Goal: Task Accomplishment & Management: Complete application form

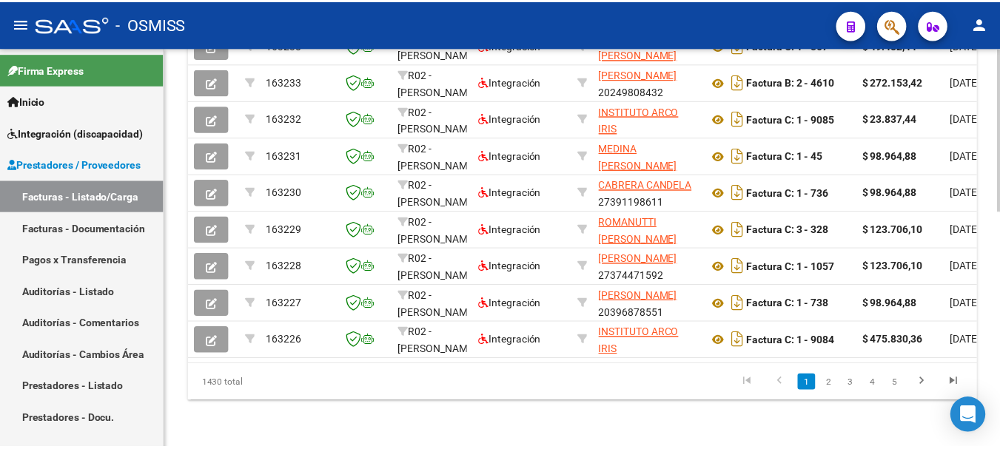
scroll to position [0, 2797]
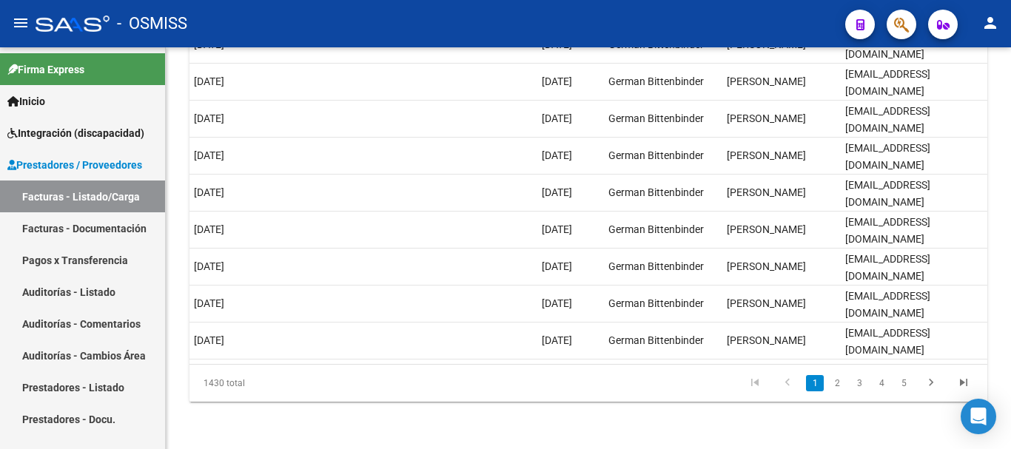
click at [996, 27] on mat-icon "person" at bounding box center [991, 23] width 18 height 18
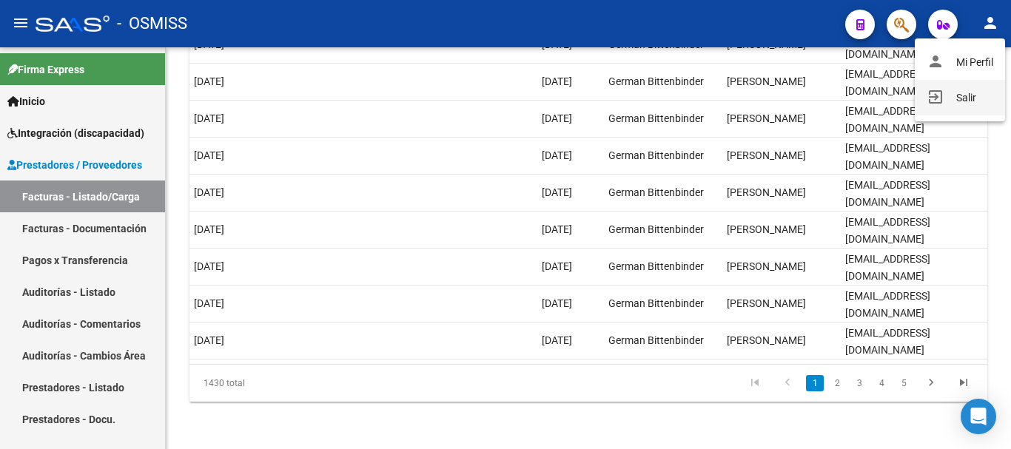
click at [966, 100] on button "exit_to_app Salir" at bounding box center [960, 98] width 90 height 36
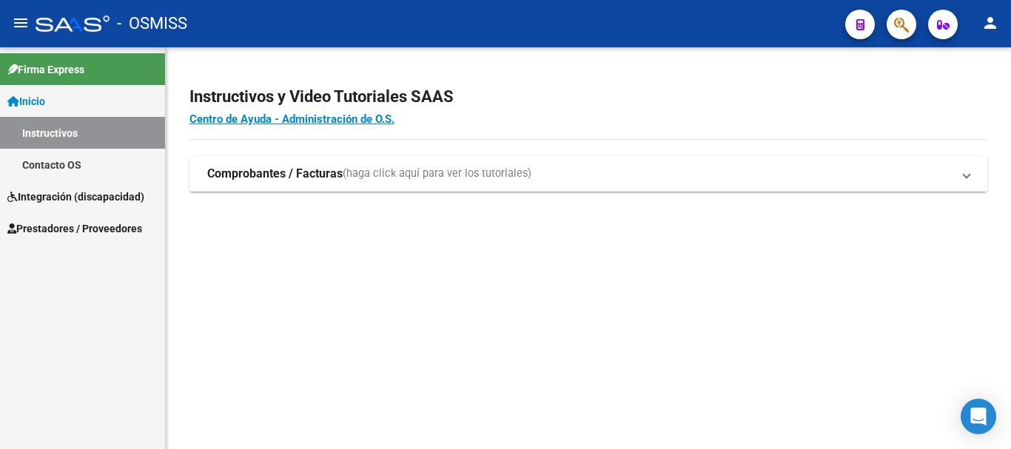
click at [104, 198] on span "Integración (discapacidad)" at bounding box center [75, 197] width 137 height 16
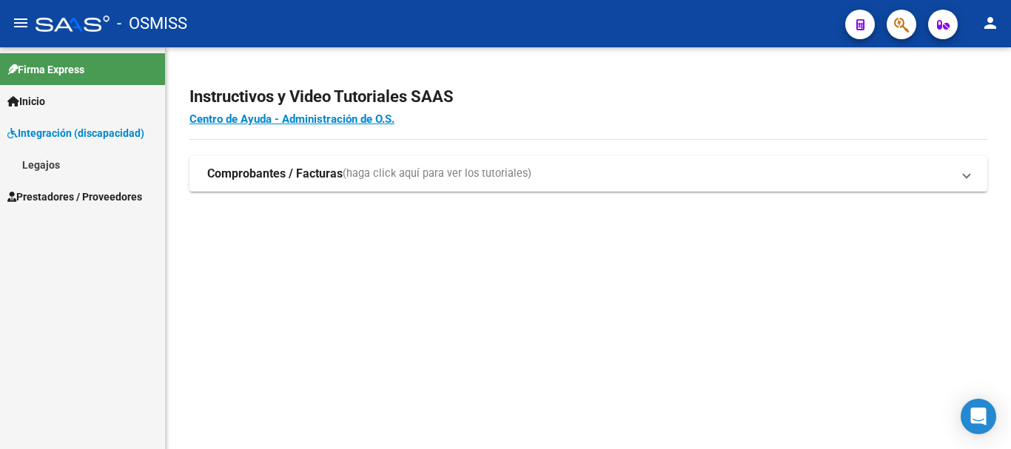
click at [103, 175] on link "Legajos" at bounding box center [82, 165] width 165 height 32
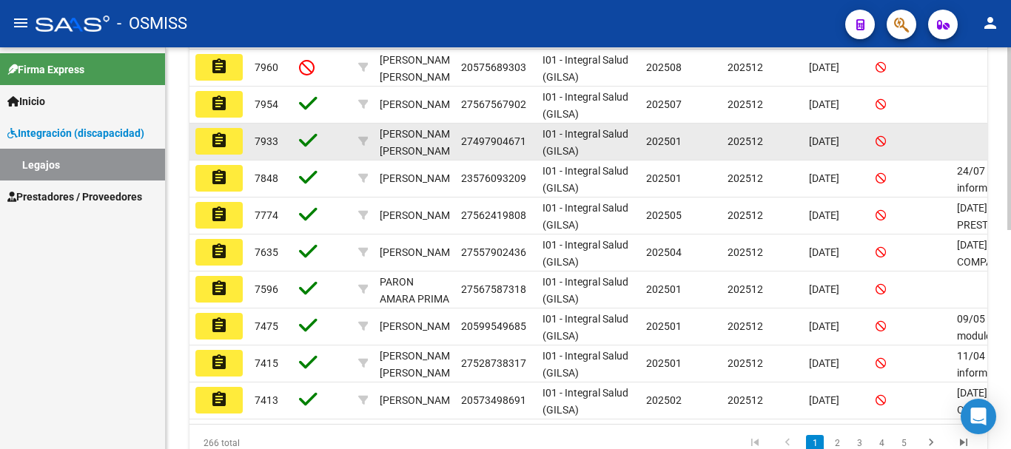
scroll to position [444, 0]
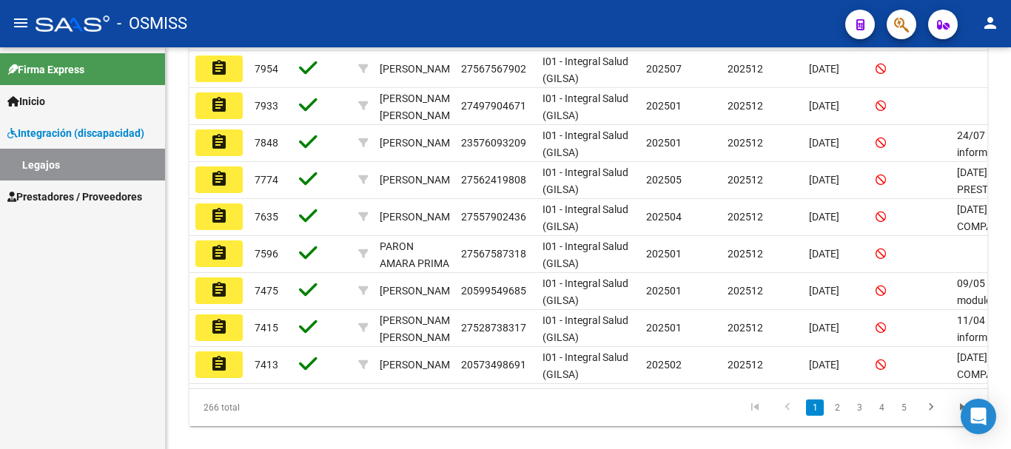
click at [41, 195] on span "Prestadores / Proveedores" at bounding box center [74, 197] width 135 height 16
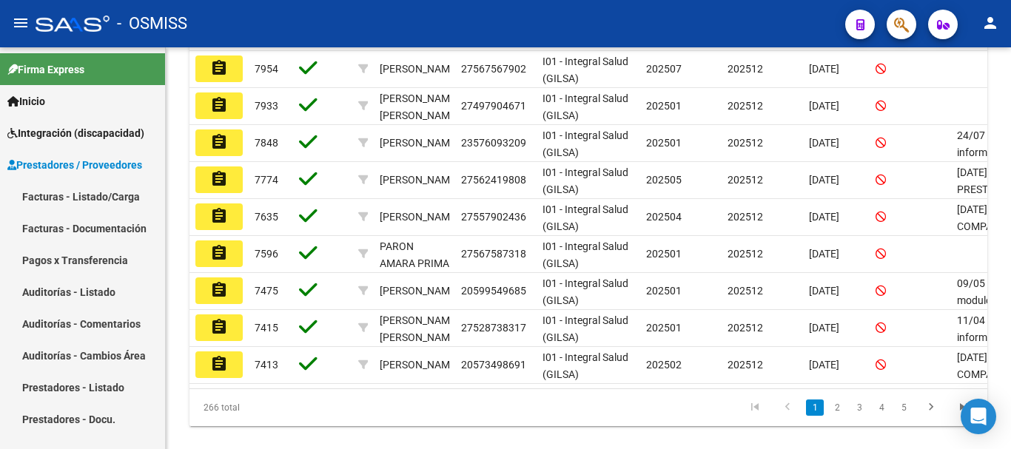
click at [77, 202] on link "Facturas - Listado/Carga" at bounding box center [82, 197] width 165 height 32
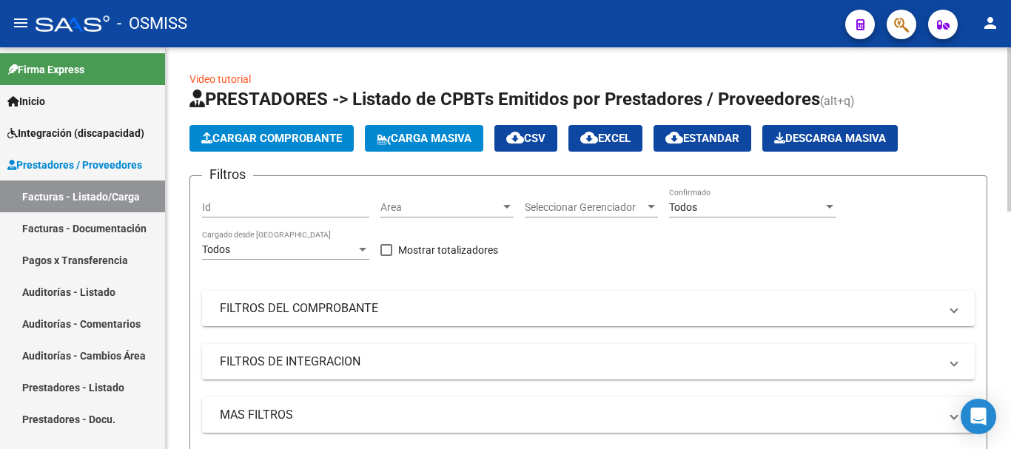
click at [241, 140] on span "Cargar Comprobante" at bounding box center [271, 138] width 141 height 13
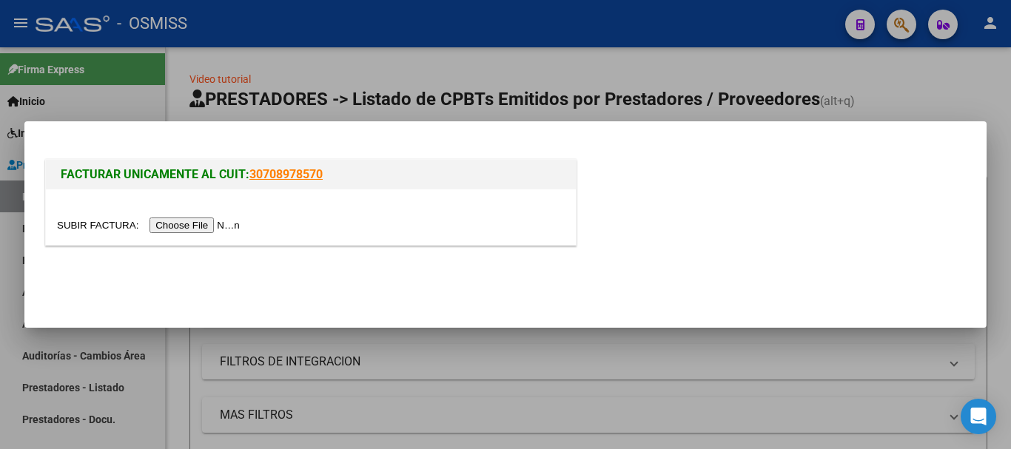
click at [201, 234] on div at bounding box center [311, 218] width 530 height 56
click at [207, 222] on input "file" at bounding box center [150, 226] width 187 height 16
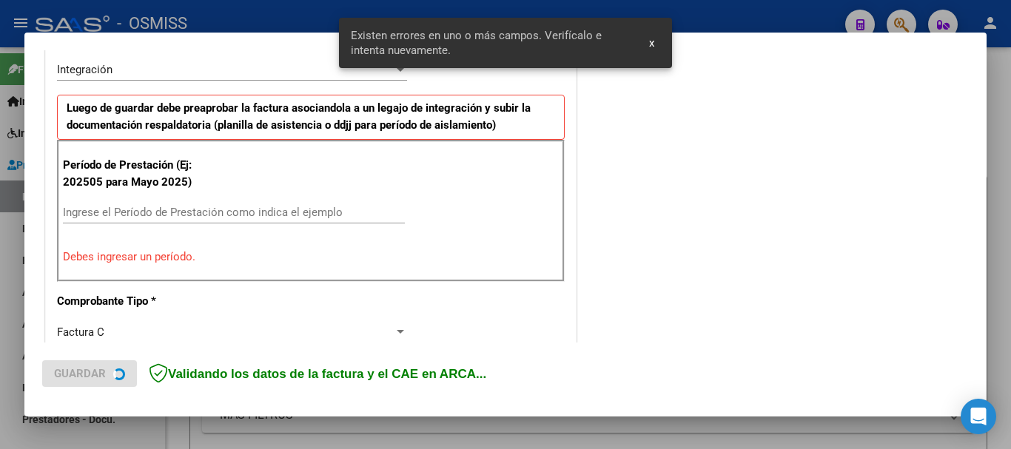
scroll to position [369, 0]
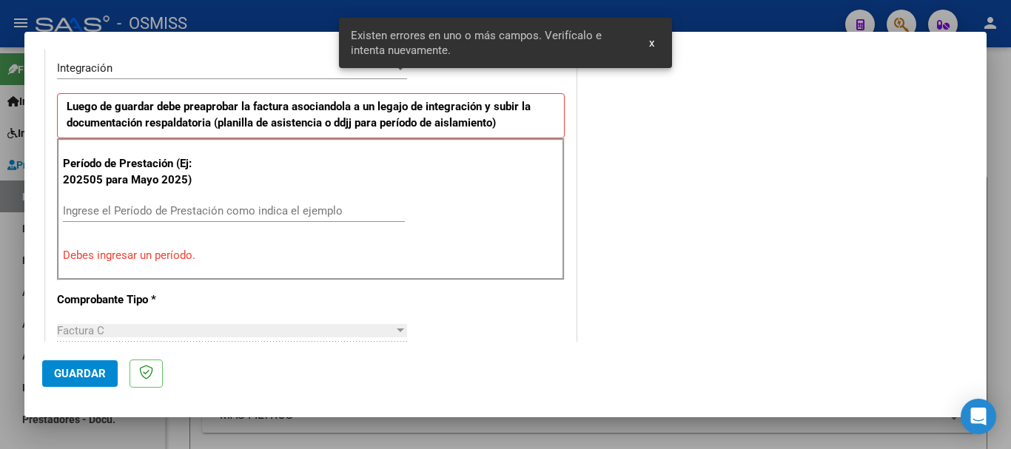
click at [247, 212] on input "Ingrese el Período de Prestación como indica el ejemplo" at bounding box center [234, 210] width 342 height 13
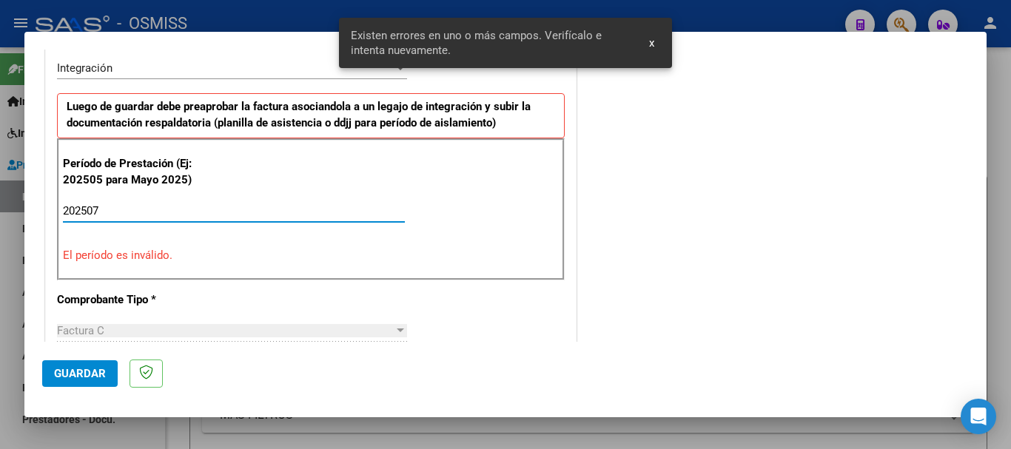
type input "202507"
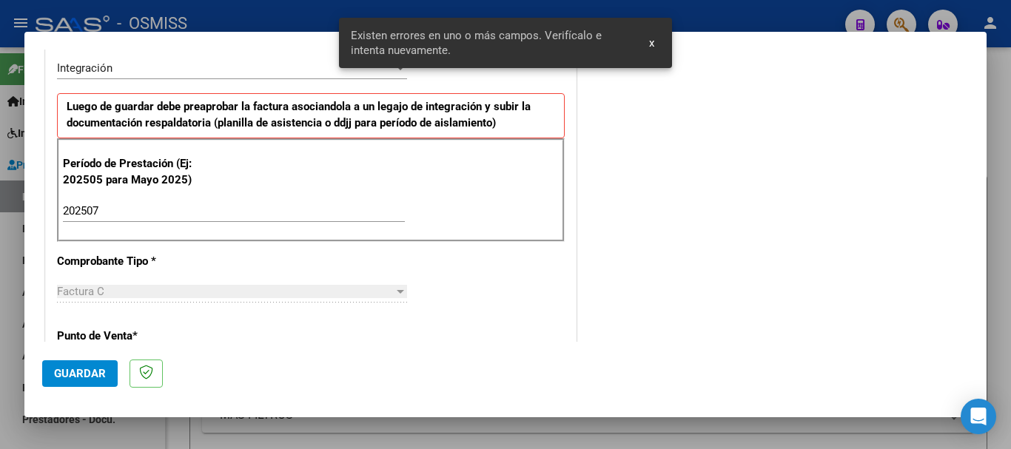
scroll to position [962, 0]
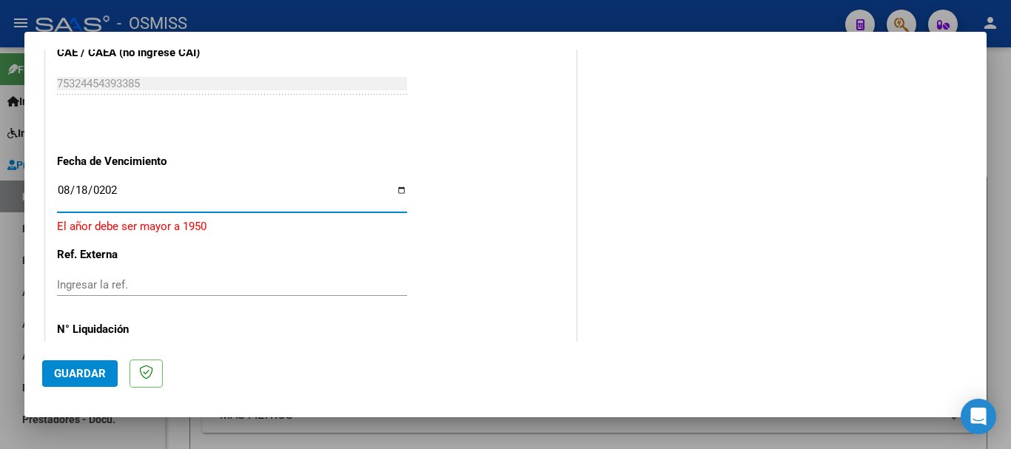
type input "[DATE]"
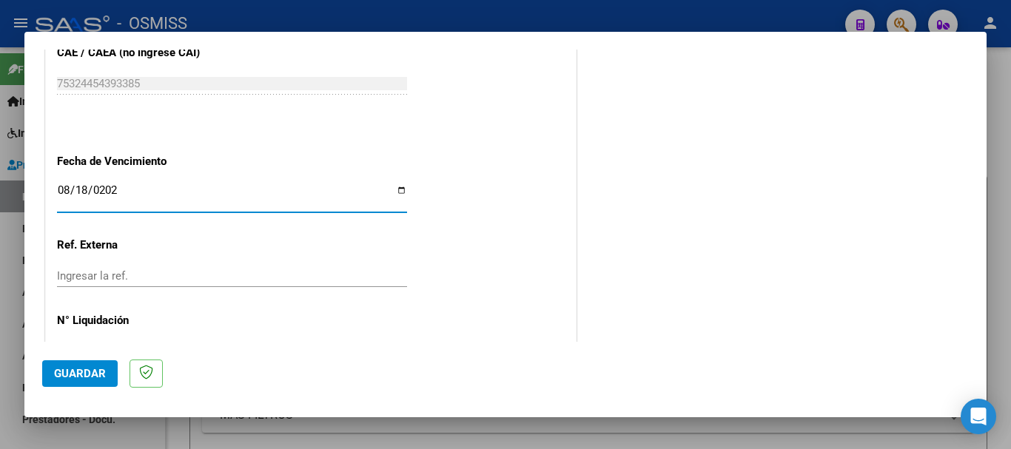
click at [77, 379] on span "Guardar" at bounding box center [80, 373] width 52 height 13
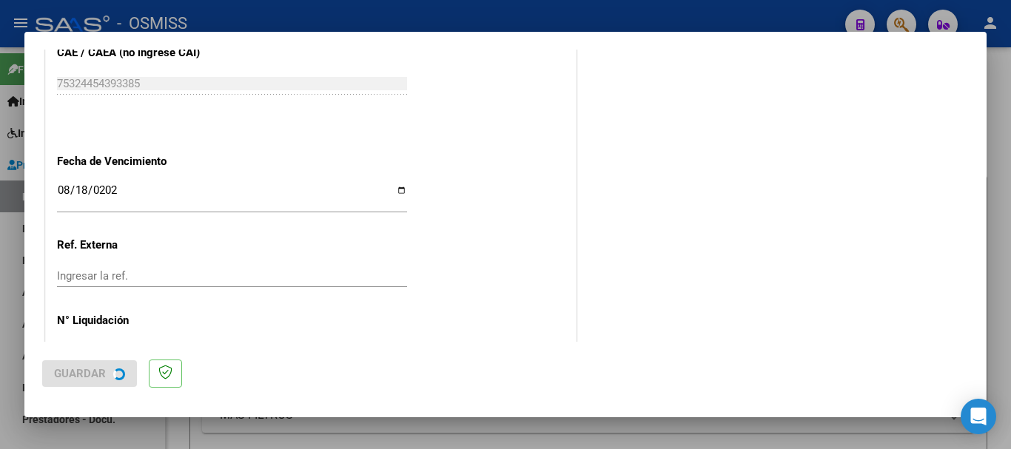
scroll to position [0, 0]
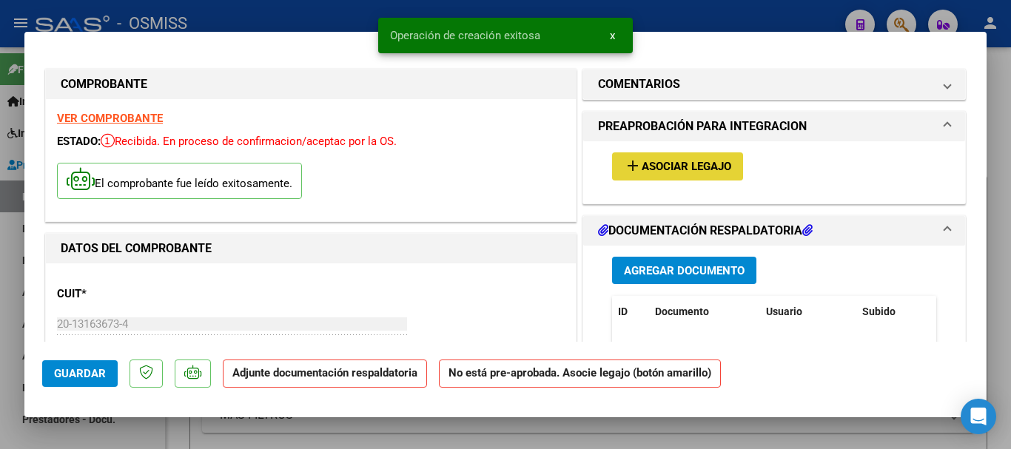
click at [654, 169] on span "Asociar Legajo" at bounding box center [687, 167] width 90 height 13
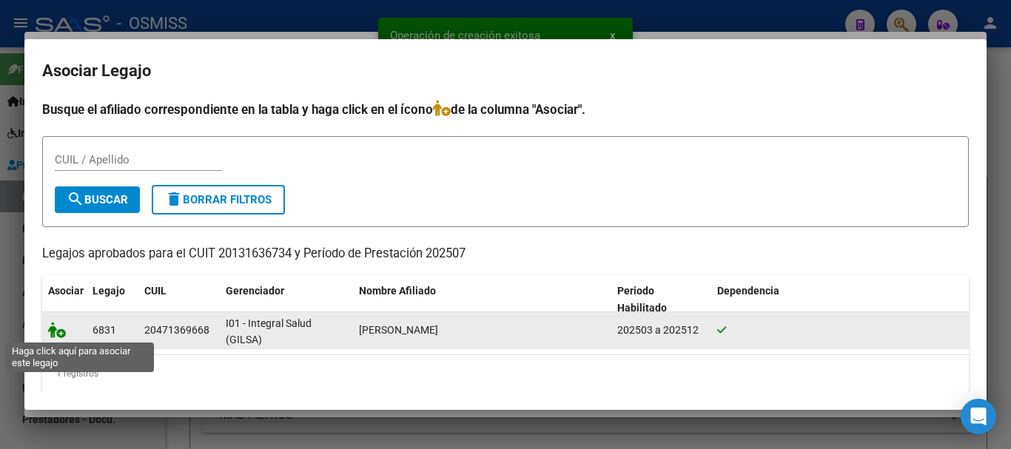
click at [56, 331] on icon at bounding box center [57, 330] width 18 height 16
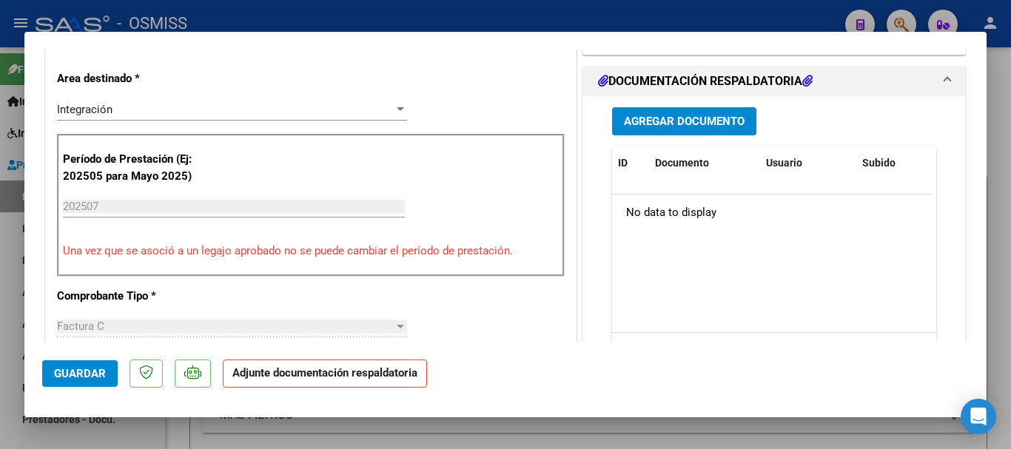
scroll to position [370, 0]
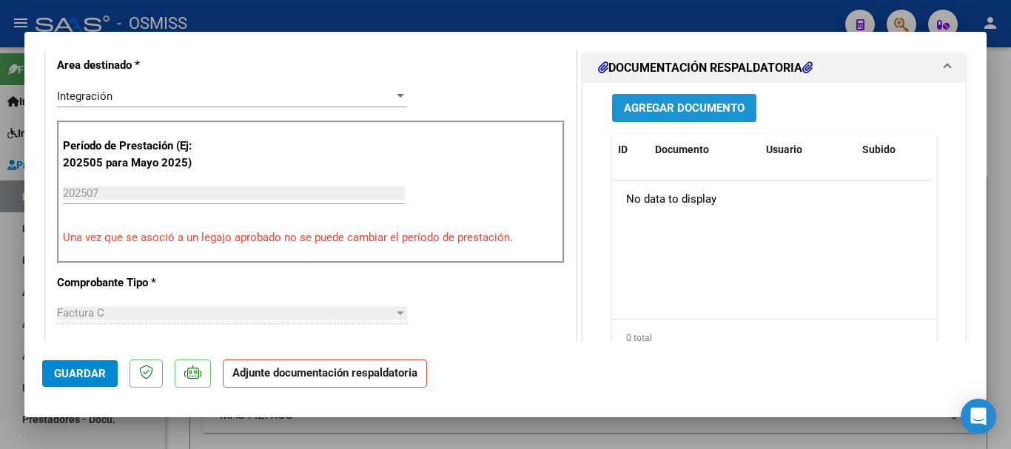
click at [701, 113] on span "Agregar Documento" at bounding box center [684, 108] width 121 height 13
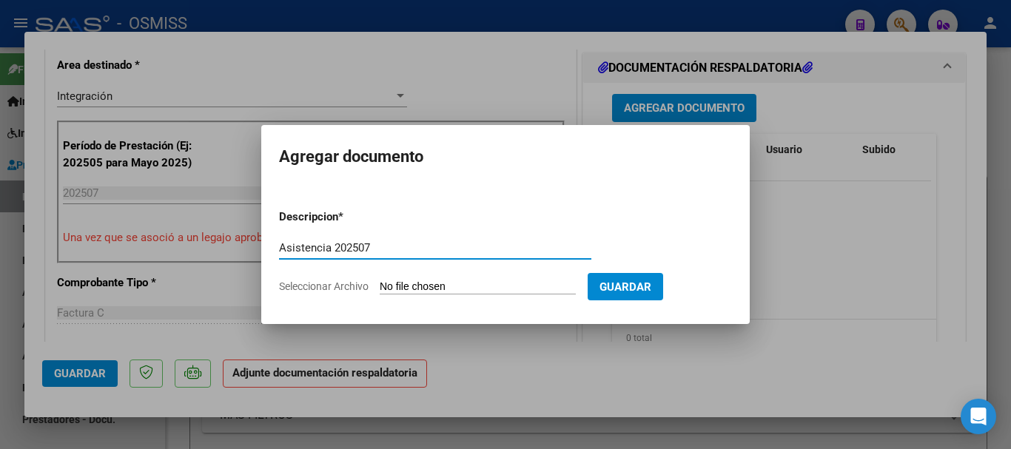
type input "Asistencia 202507"
click at [435, 292] on input "Seleccionar Archivo" at bounding box center [478, 288] width 196 height 14
type input "C:\fakepath\Borca. Asistencia 202507.pdf"
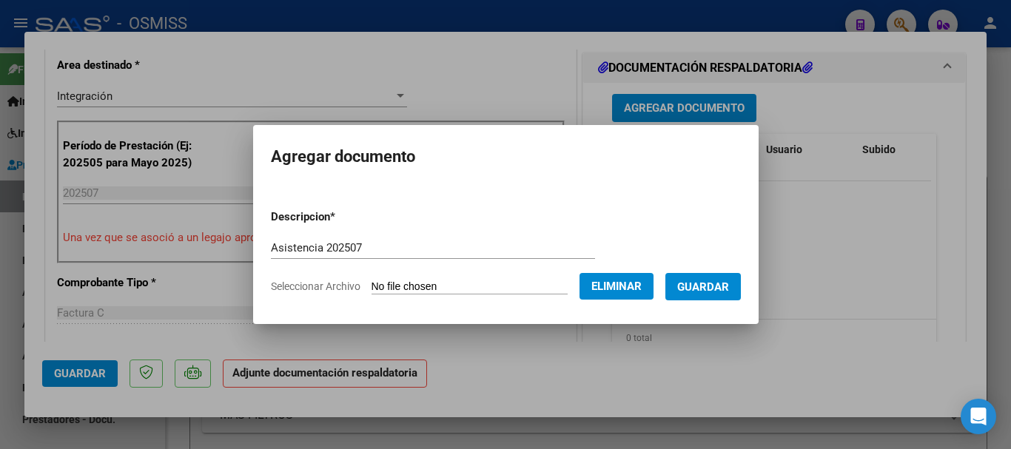
click at [717, 284] on span "Guardar" at bounding box center [703, 287] width 52 height 13
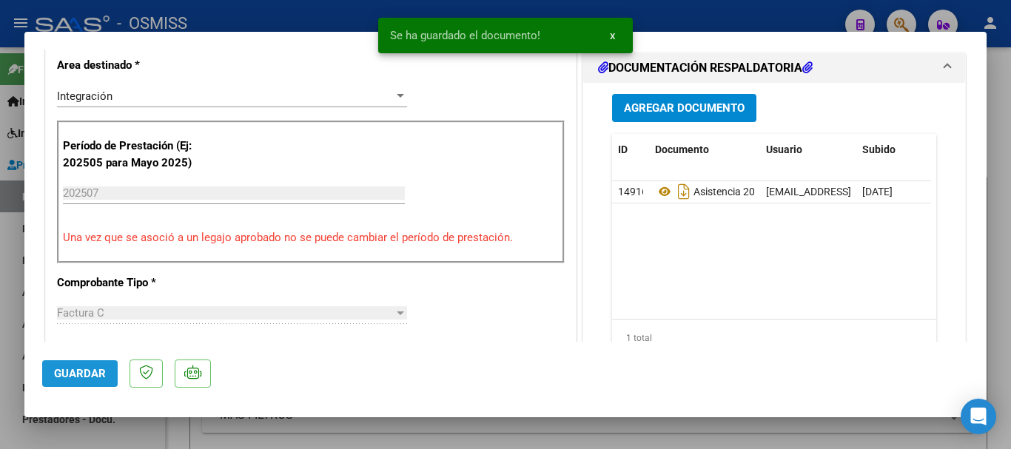
click at [76, 368] on span "Guardar" at bounding box center [80, 373] width 52 height 13
click at [79, 370] on span "Guardar" at bounding box center [80, 373] width 52 height 13
click at [127, 423] on div at bounding box center [505, 224] width 1011 height 449
type input "$ 0,00"
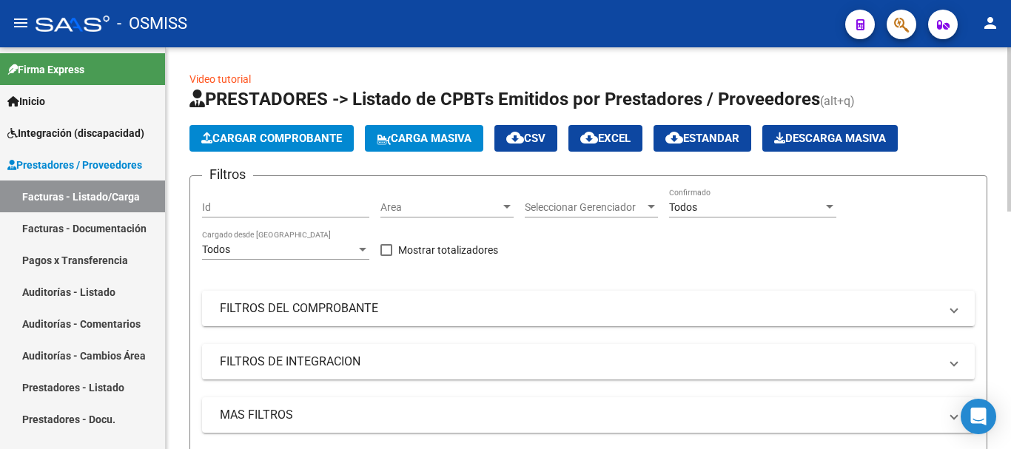
click at [244, 134] on span "Cargar Comprobante" at bounding box center [271, 138] width 141 height 13
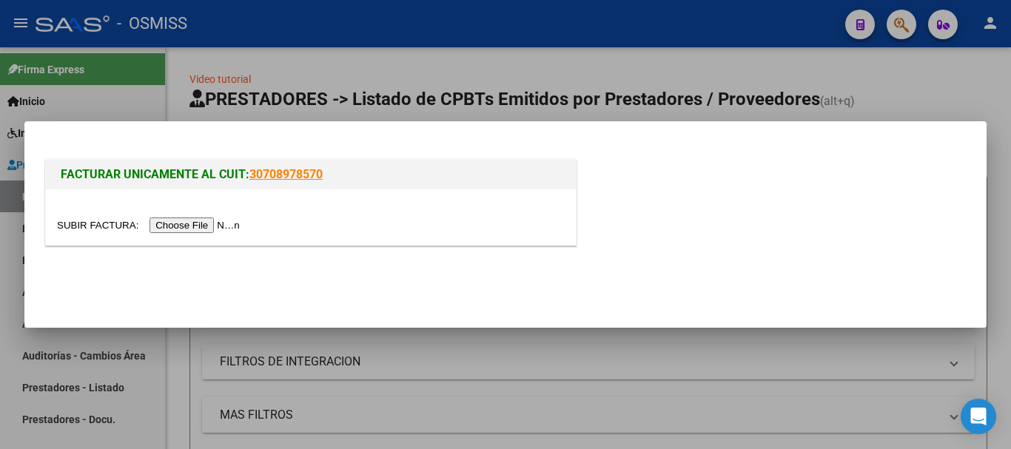
click at [193, 222] on input "file" at bounding box center [150, 226] width 187 height 16
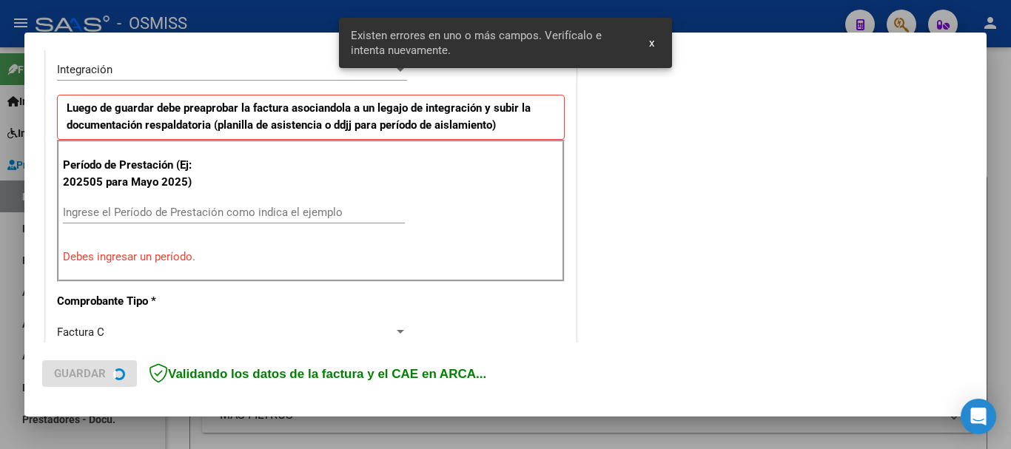
scroll to position [369, 0]
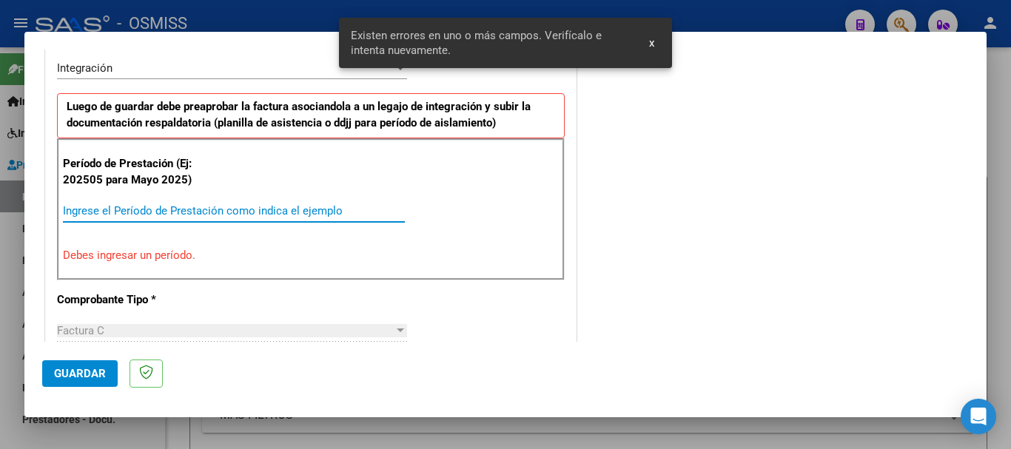
click at [267, 208] on input "Ingrese el Período de Prestación como indica el ejemplo" at bounding box center [234, 210] width 342 height 13
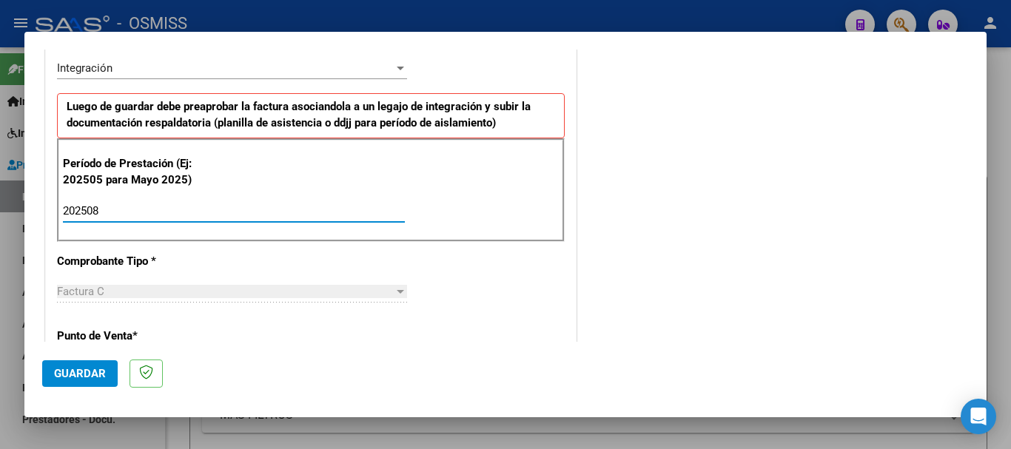
type input "202508"
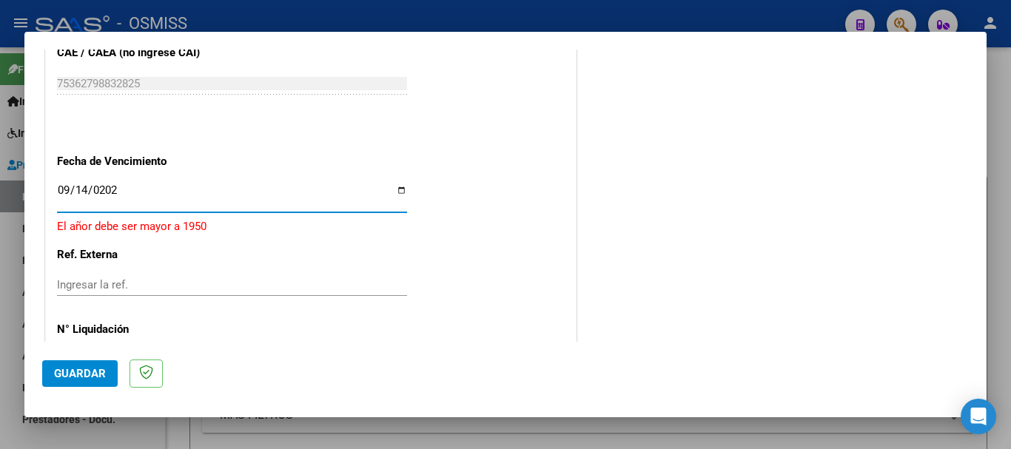
type input "[DATE]"
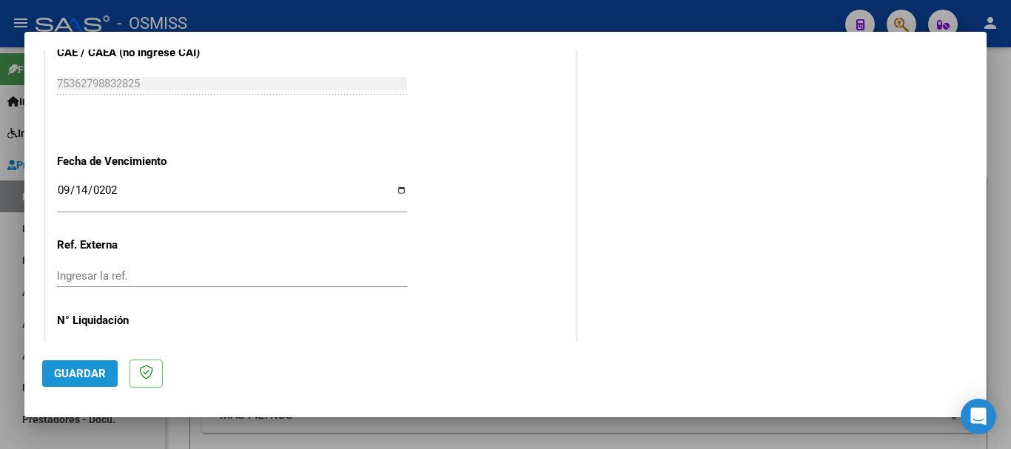
click at [109, 361] on button "Guardar" at bounding box center [80, 374] width 76 height 27
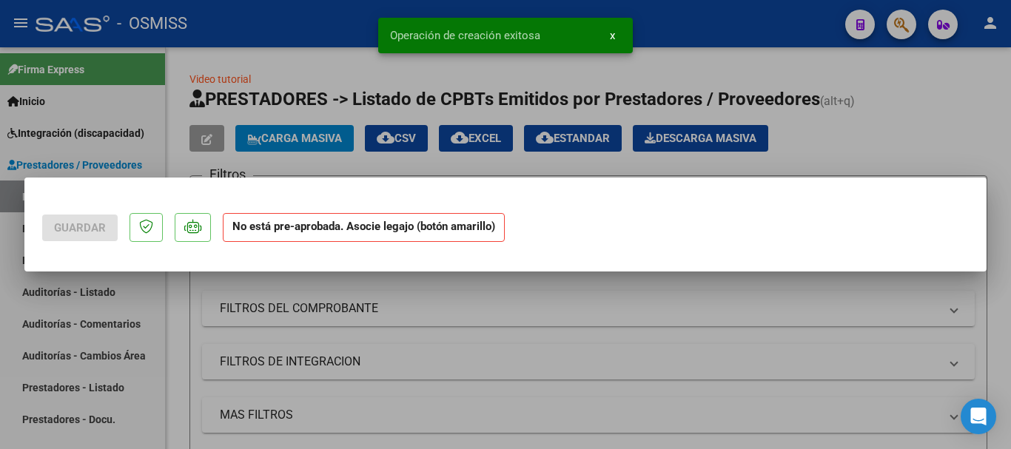
scroll to position [0, 0]
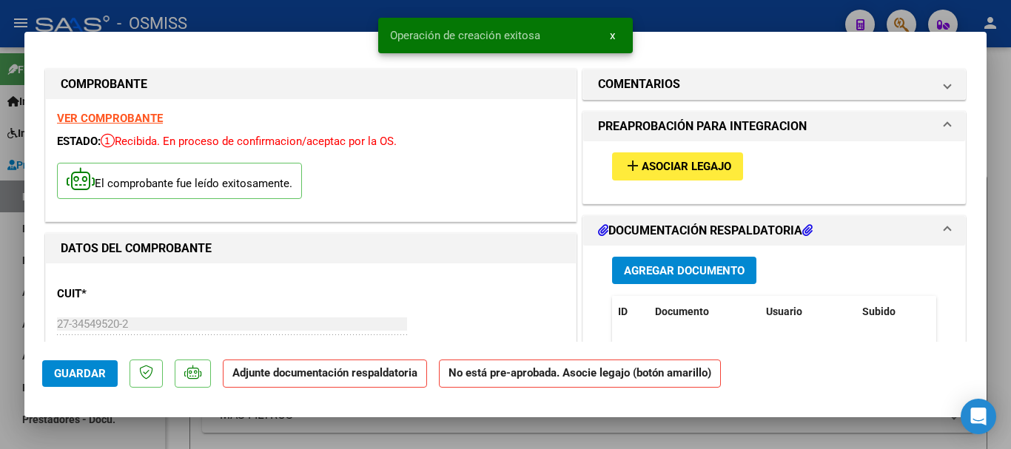
click at [683, 177] on button "add Asociar Legajo" at bounding box center [677, 166] width 131 height 27
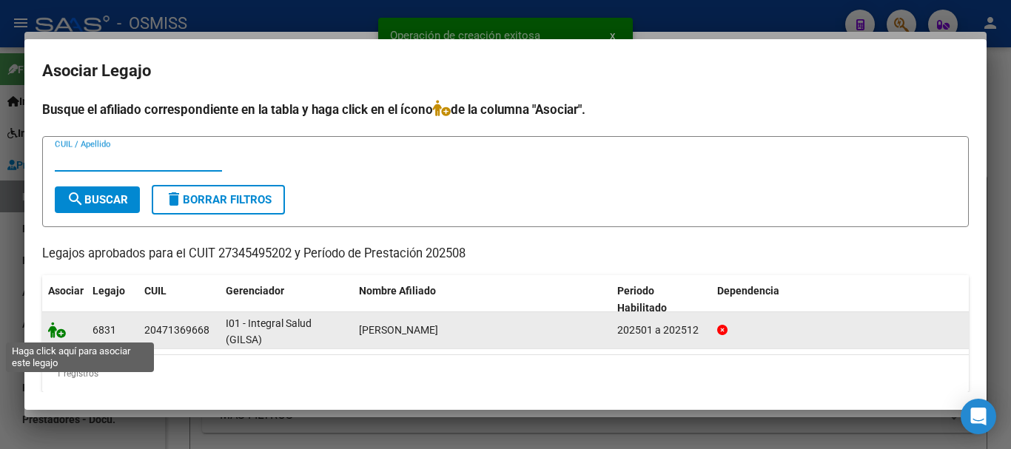
click at [57, 330] on icon at bounding box center [57, 330] width 18 height 16
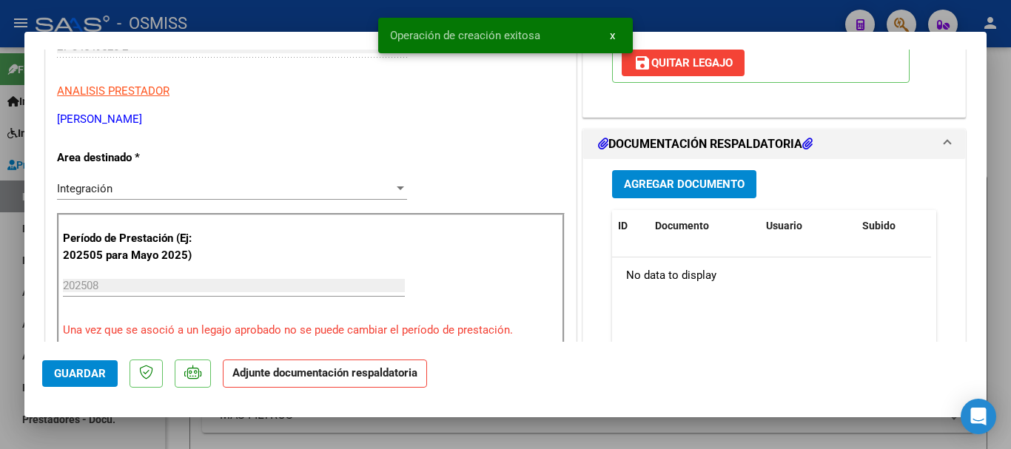
scroll to position [370, 0]
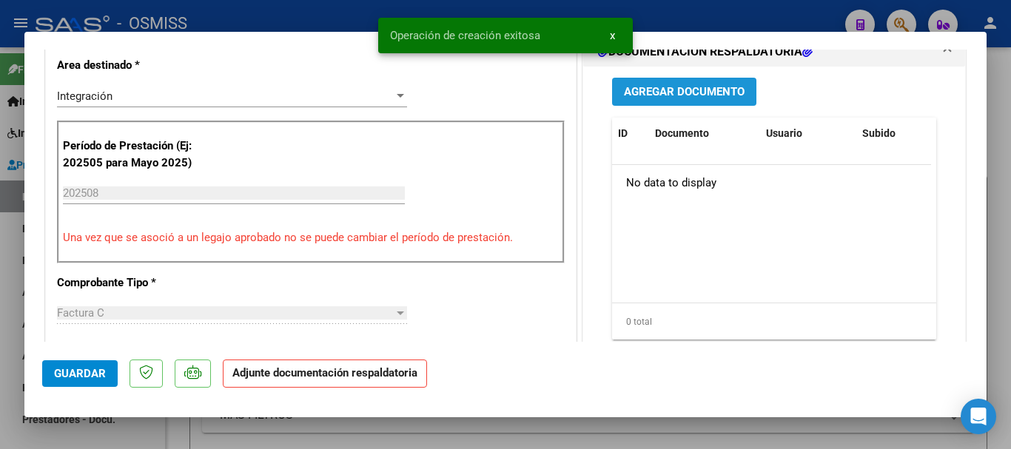
click at [657, 94] on span "Agregar Documento" at bounding box center [684, 92] width 121 height 13
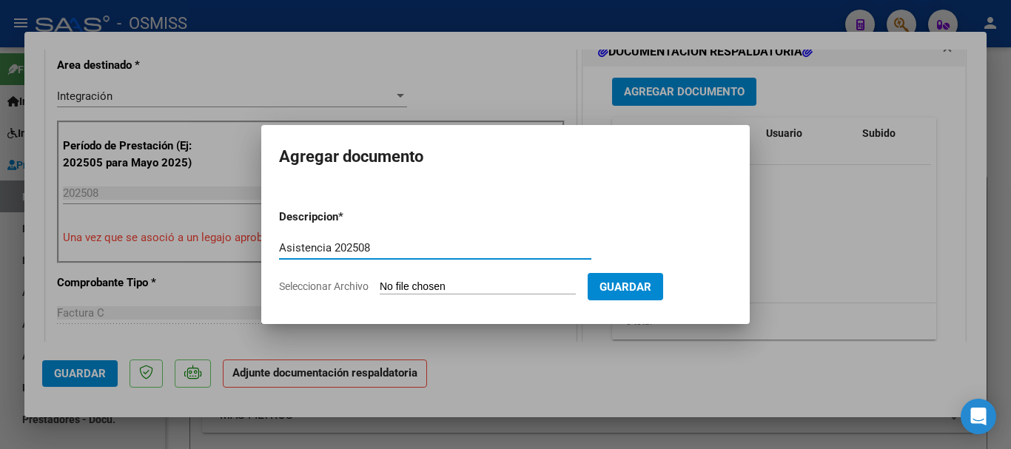
type input "Asistencia 202508"
click at [496, 281] on input "Seleccionar Archivo" at bounding box center [478, 288] width 196 height 14
type input "C:\fakepath\[PERSON_NAME]. Asistencia 202508.pdf"
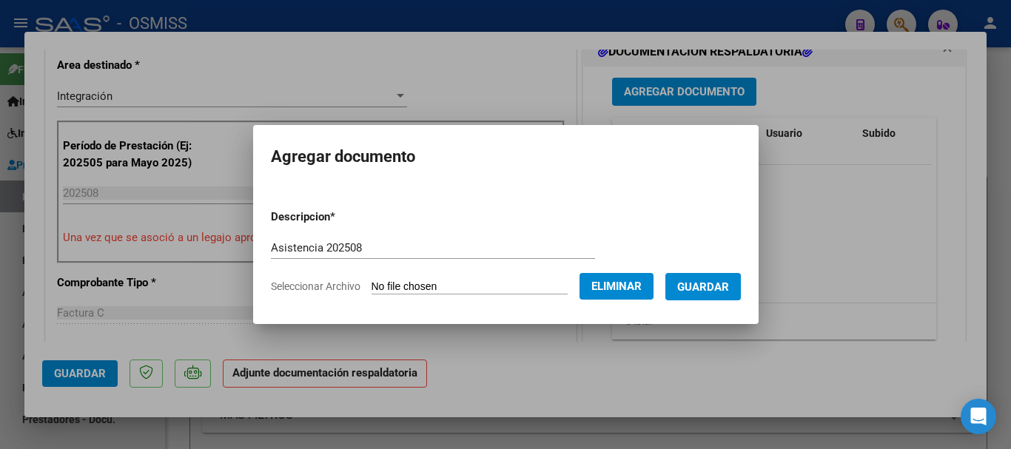
click at [720, 284] on span "Guardar" at bounding box center [703, 287] width 52 height 13
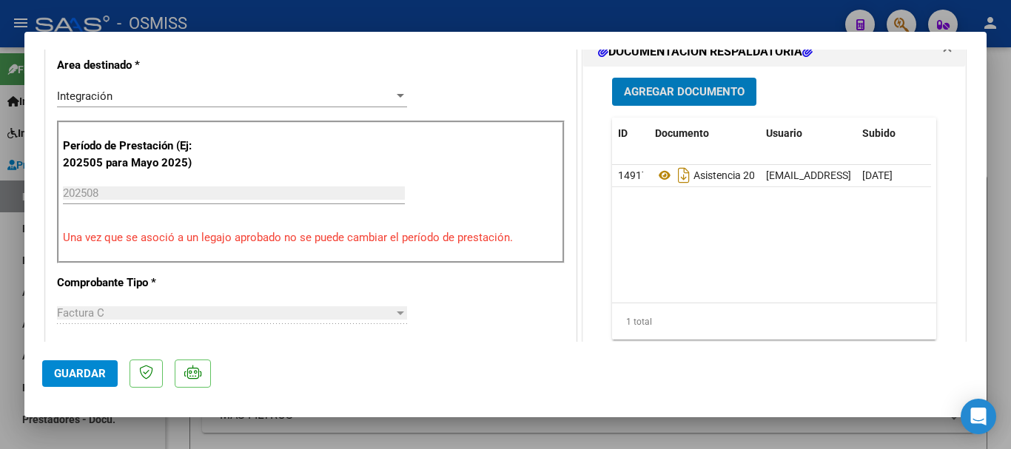
click at [88, 372] on span "Guardar" at bounding box center [80, 373] width 52 height 13
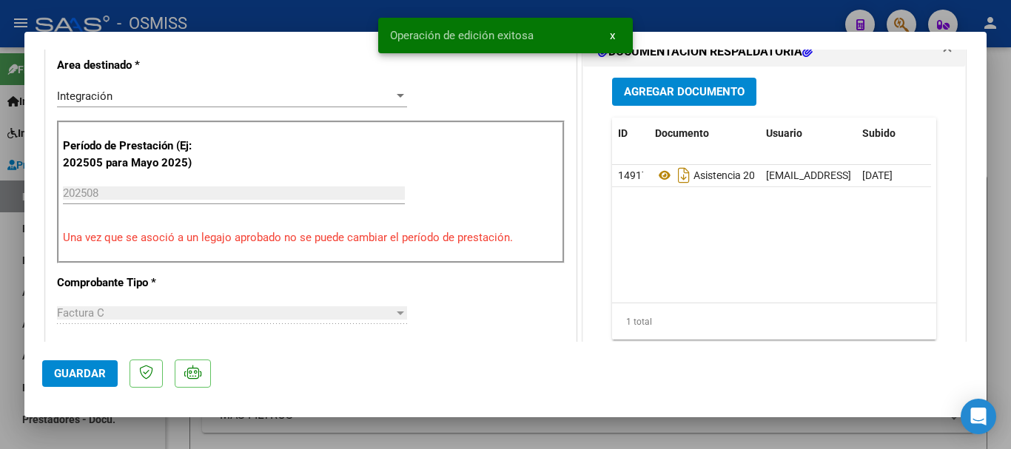
click at [98, 433] on div at bounding box center [505, 224] width 1011 height 449
type input "$ 0,00"
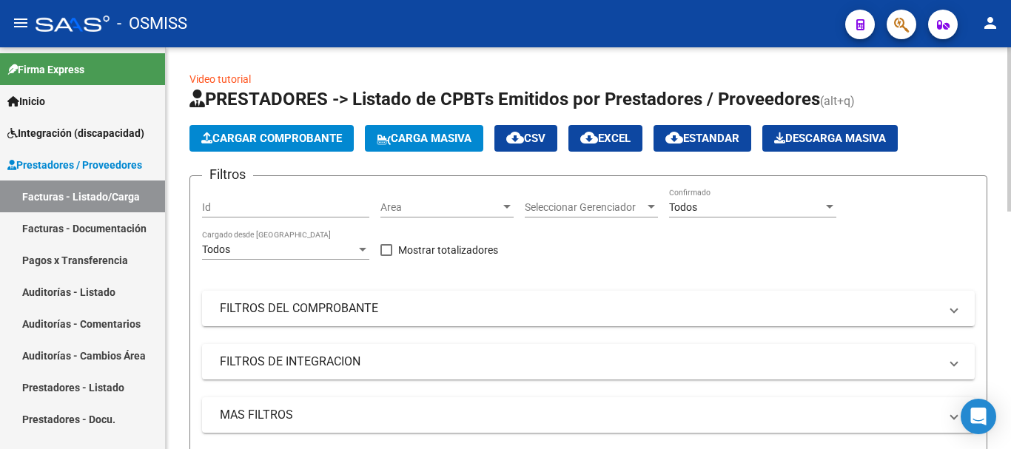
click at [299, 140] on span "Cargar Comprobante" at bounding box center [271, 138] width 141 height 13
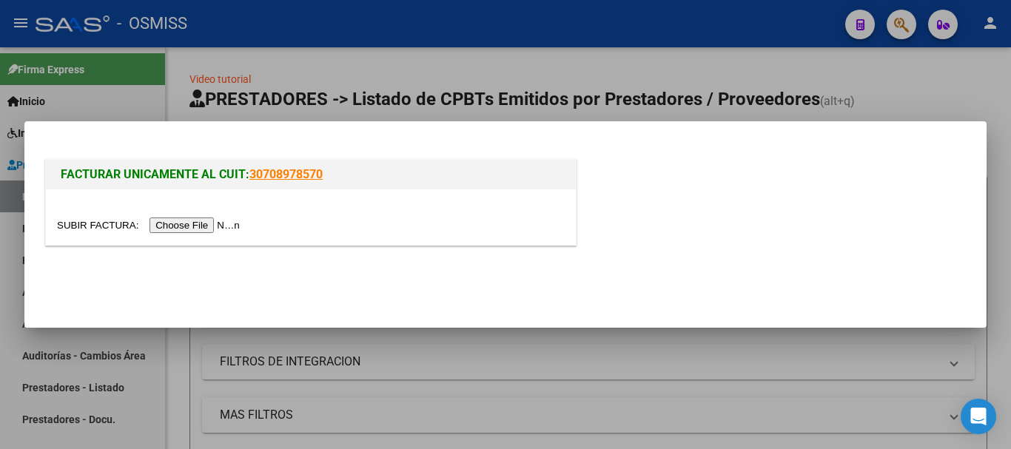
click at [222, 227] on input "file" at bounding box center [150, 226] width 187 height 16
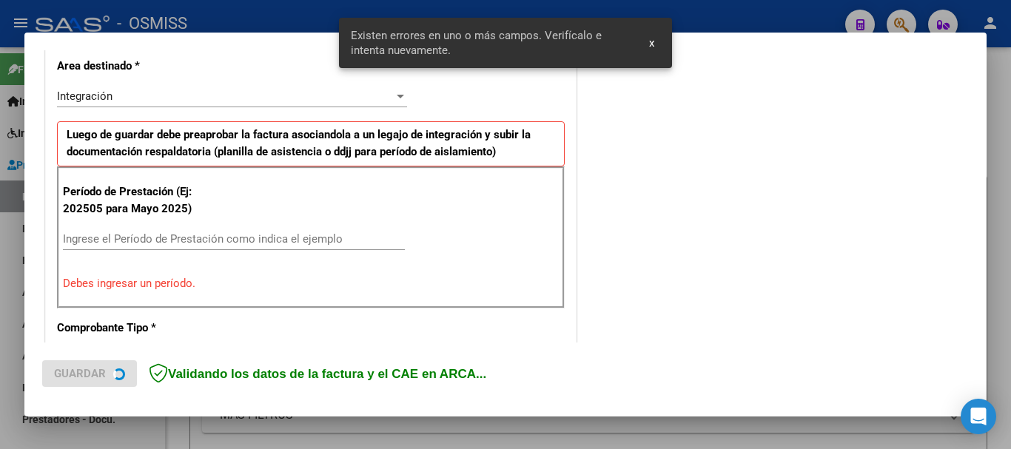
scroll to position [369, 0]
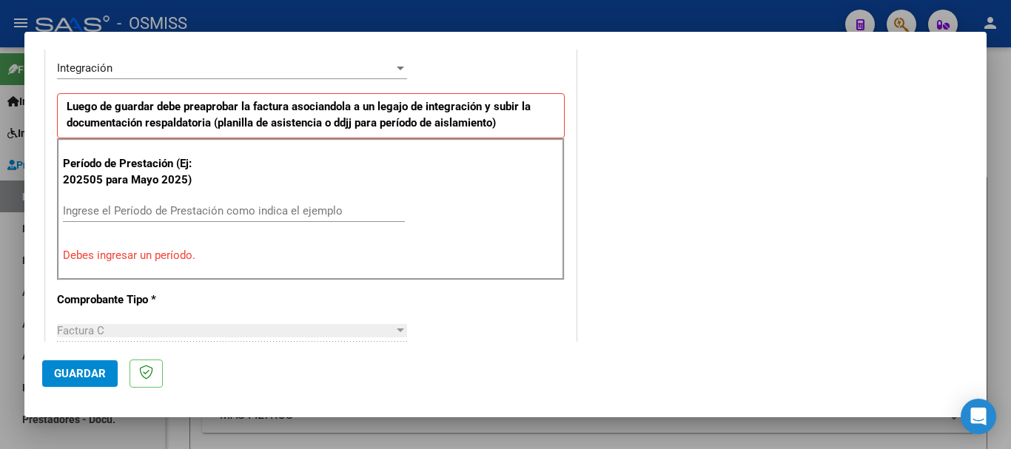
click at [271, 207] on input "Ingrese el Período de Prestación como indica el ejemplo" at bounding box center [234, 210] width 342 height 13
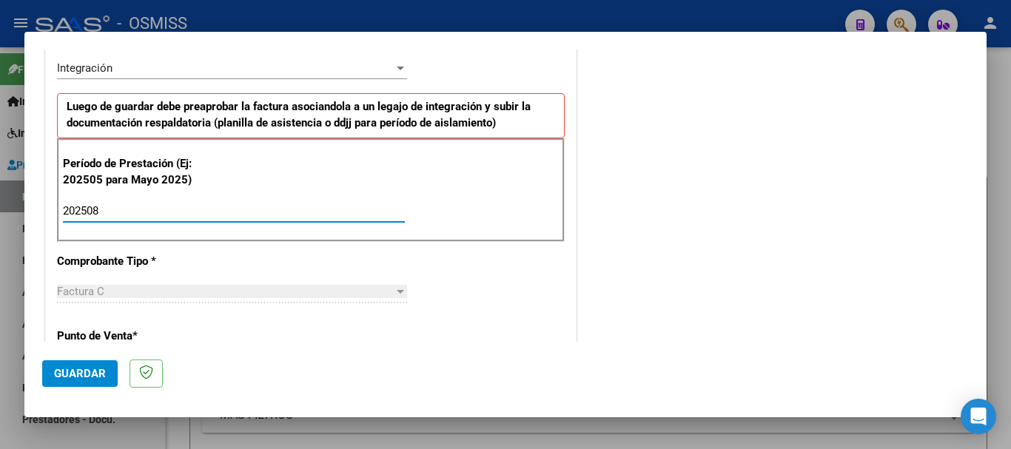
type input "202508"
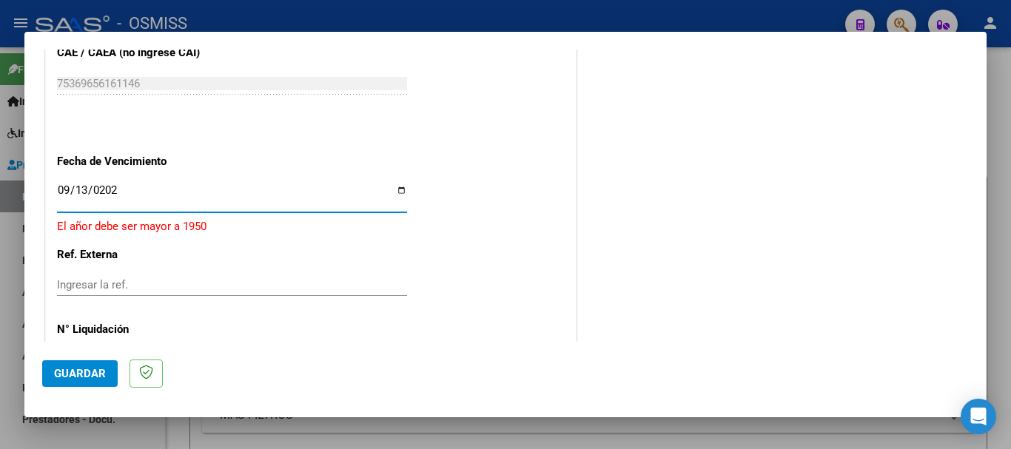
type input "[DATE]"
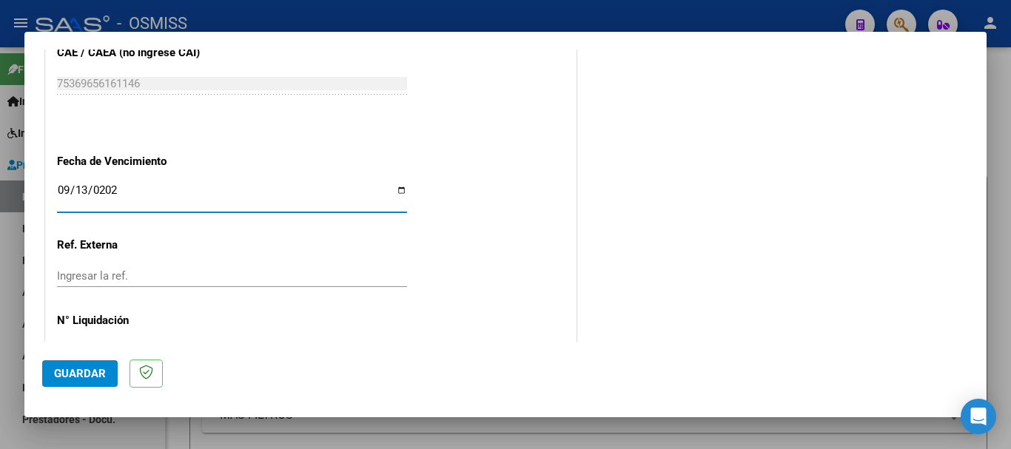
click at [94, 361] on button "Guardar" at bounding box center [80, 374] width 76 height 27
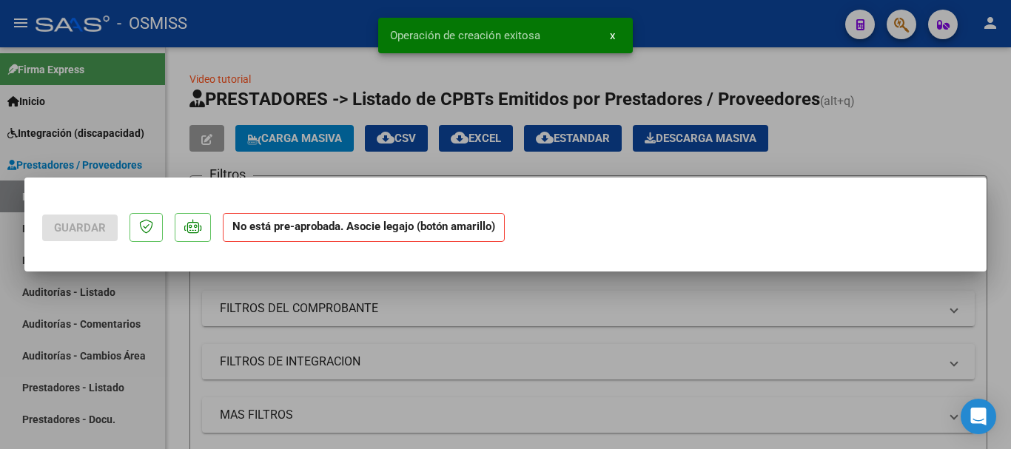
scroll to position [0, 0]
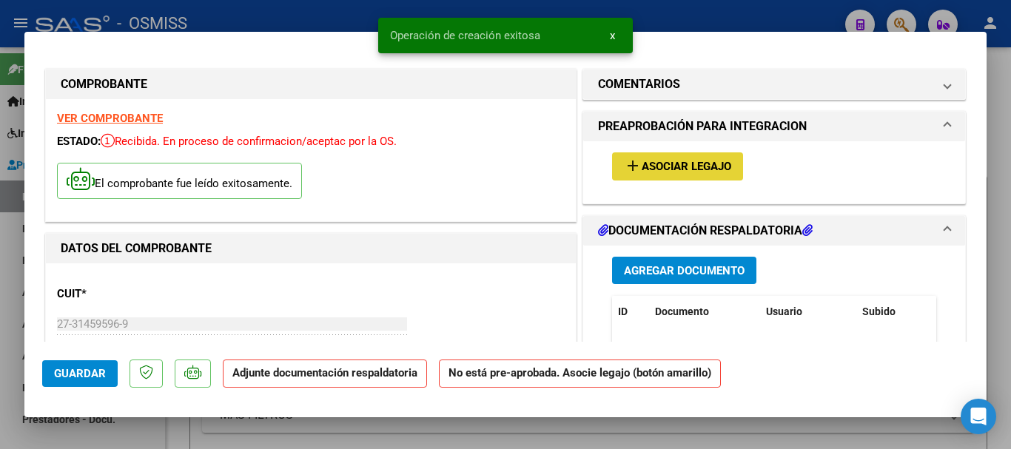
click at [659, 163] on span "Asociar Legajo" at bounding box center [687, 167] width 90 height 13
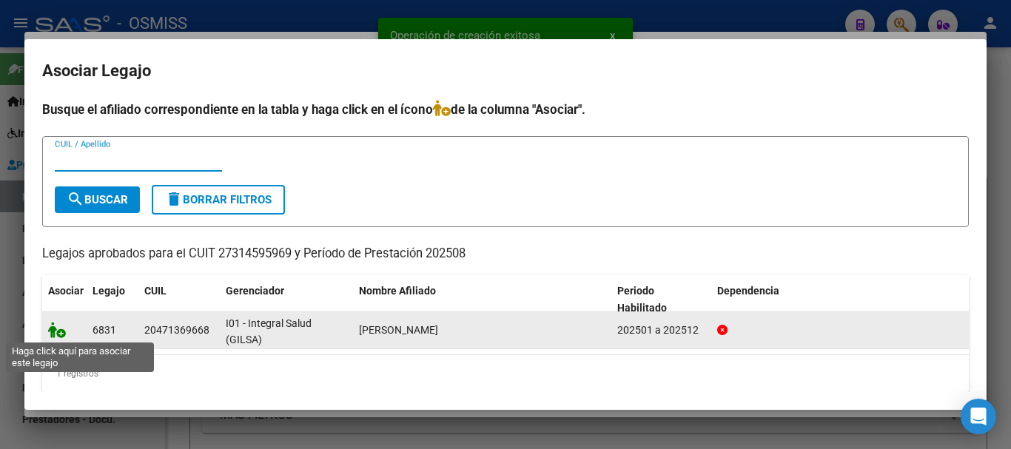
click at [52, 329] on icon at bounding box center [57, 330] width 18 height 16
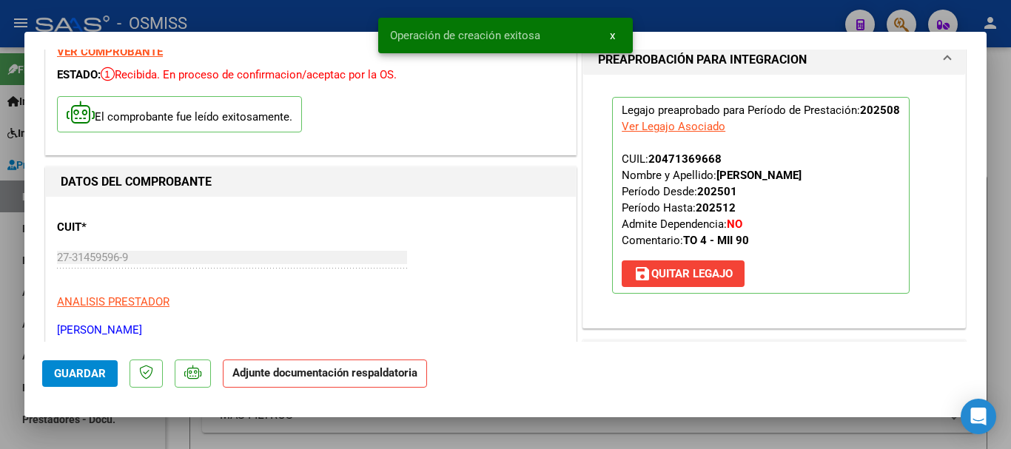
scroll to position [296, 0]
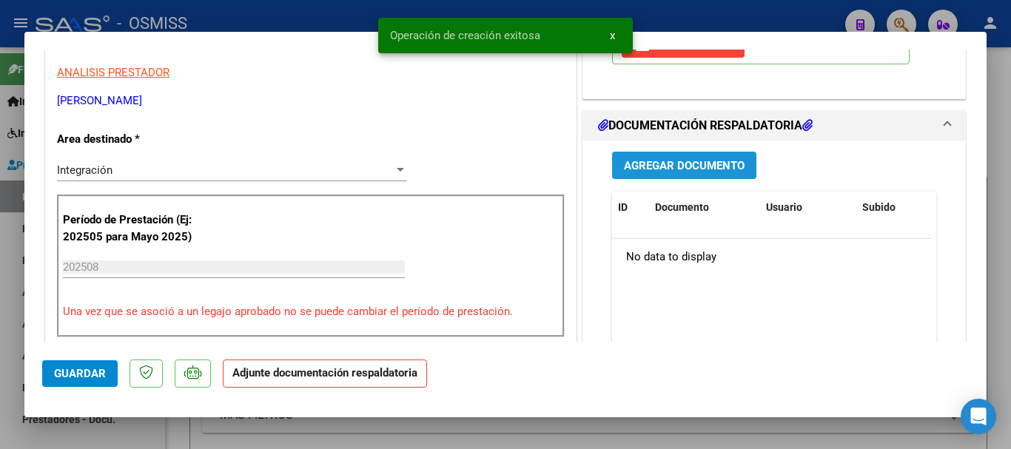
click at [669, 172] on span "Agregar Documento" at bounding box center [684, 166] width 121 height 13
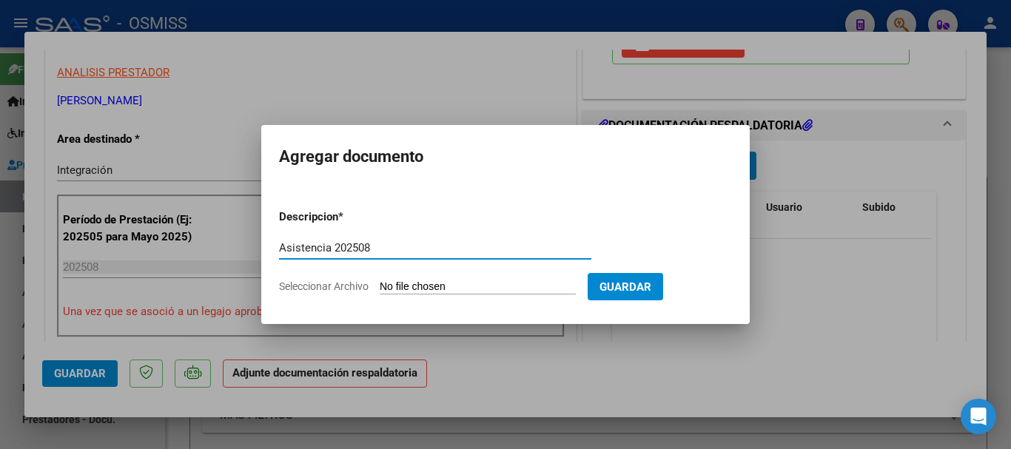
type input "Asistencia 202508"
click at [414, 288] on input "Seleccionar Archivo" at bounding box center [478, 288] width 196 height 14
type input "C:\fakepath\[PERSON_NAME]. Asistencia 202508.pdf"
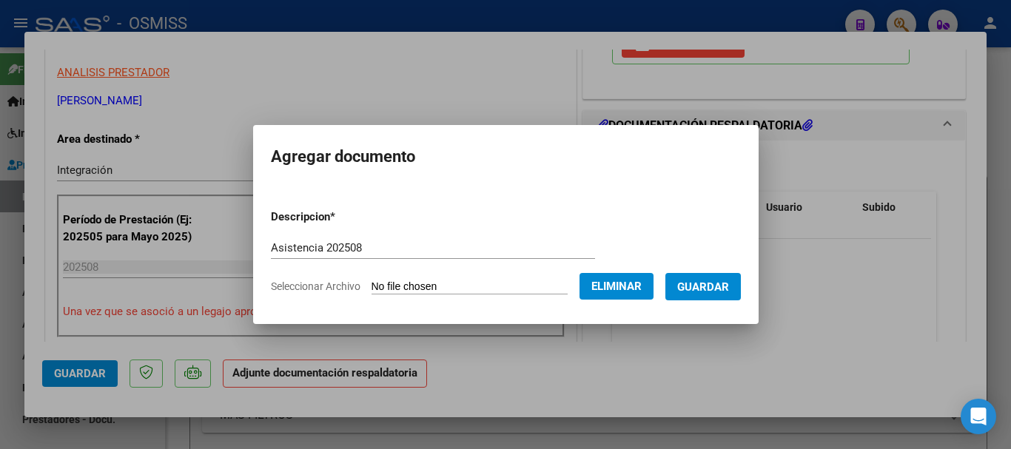
click at [729, 280] on span "Guardar" at bounding box center [703, 286] width 52 height 13
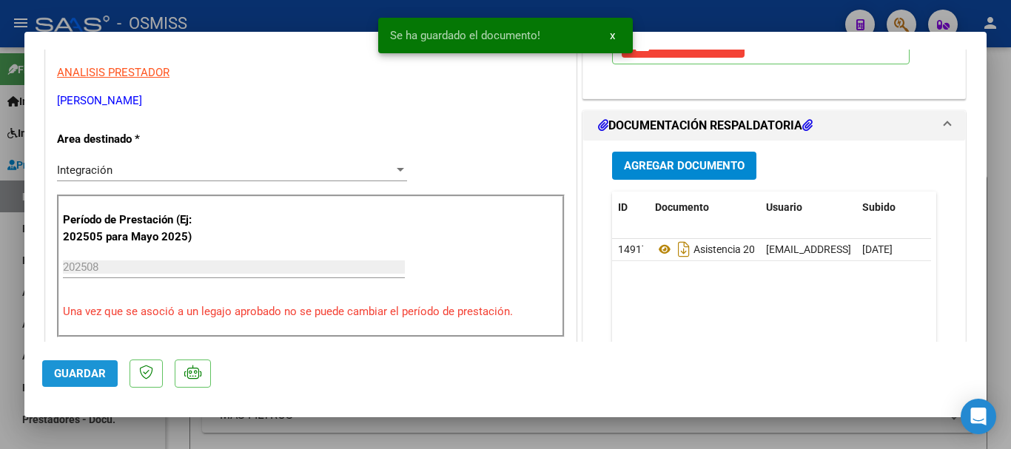
click at [74, 372] on span "Guardar" at bounding box center [80, 373] width 52 height 13
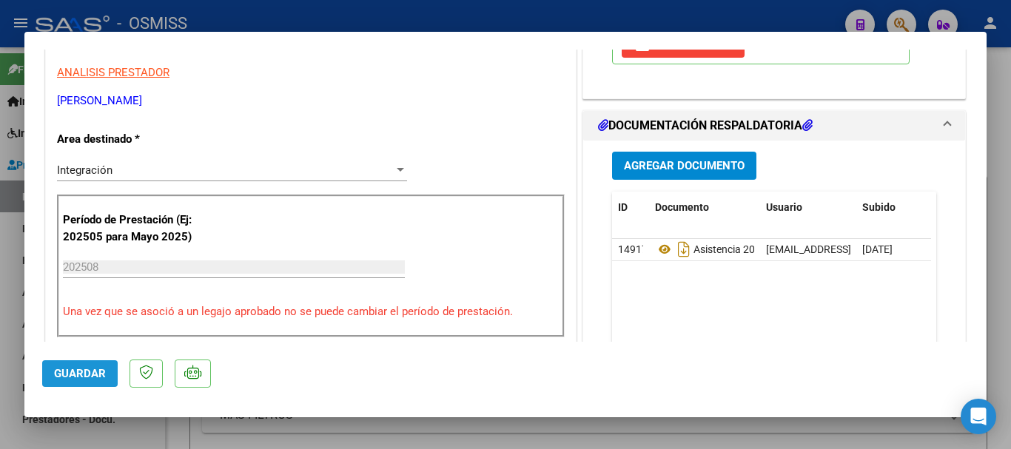
click at [86, 376] on span "Guardar" at bounding box center [80, 373] width 52 height 13
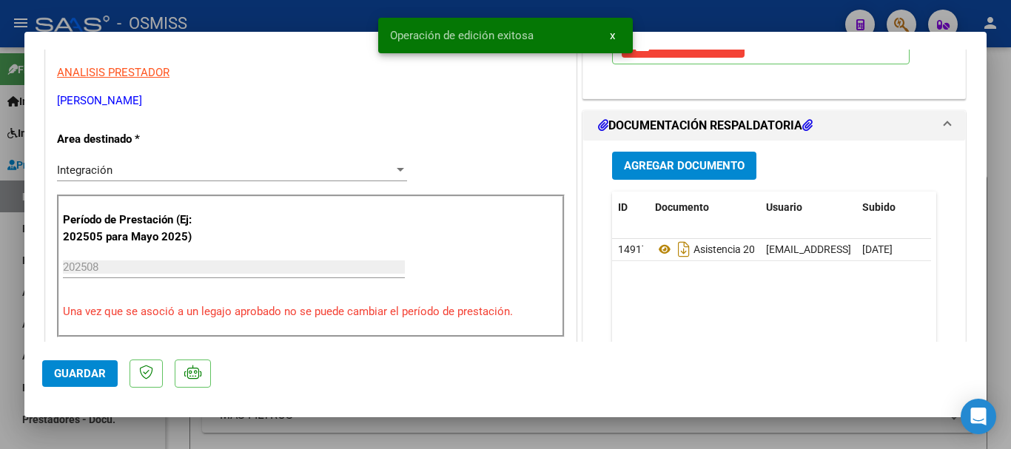
click at [86, 376] on span "Guardar" at bounding box center [80, 373] width 52 height 13
drag, startPoint x: 125, startPoint y: 429, endPoint x: 657, endPoint y: 284, distance: 551.2
click at [126, 430] on div at bounding box center [505, 224] width 1011 height 449
type input "$ 0,00"
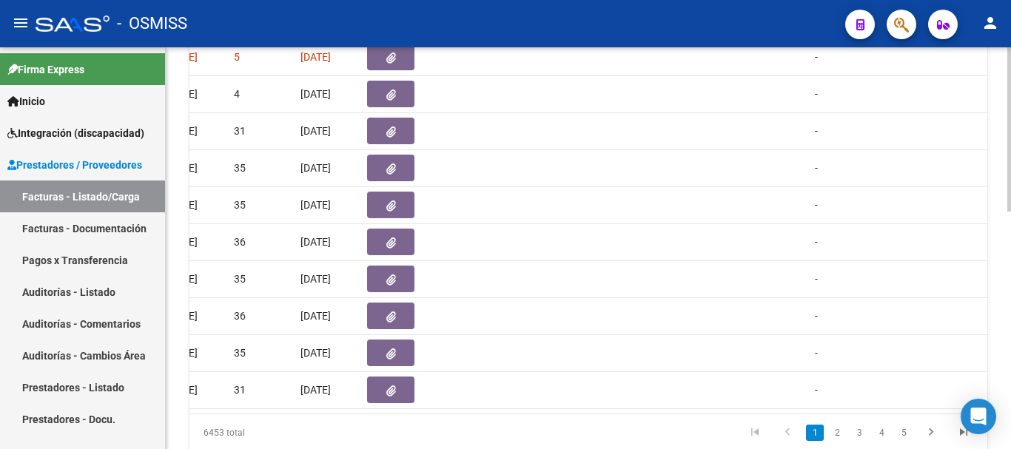
scroll to position [0, 0]
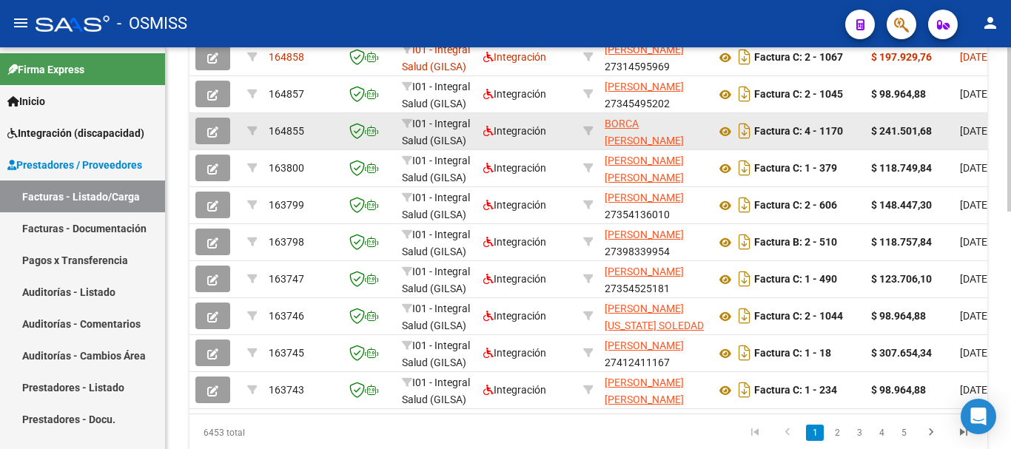
click at [215, 133] on icon "button" at bounding box center [212, 132] width 11 height 11
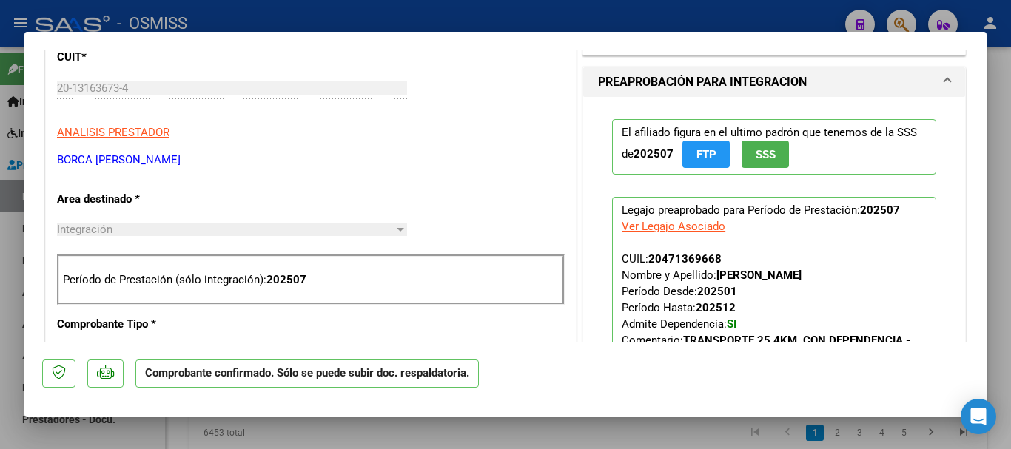
scroll to position [148, 0]
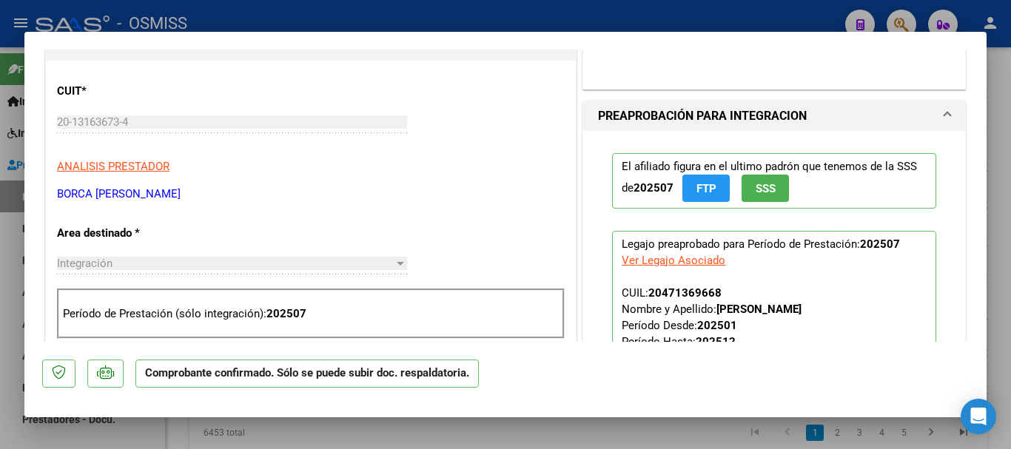
type input "$ 0,00"
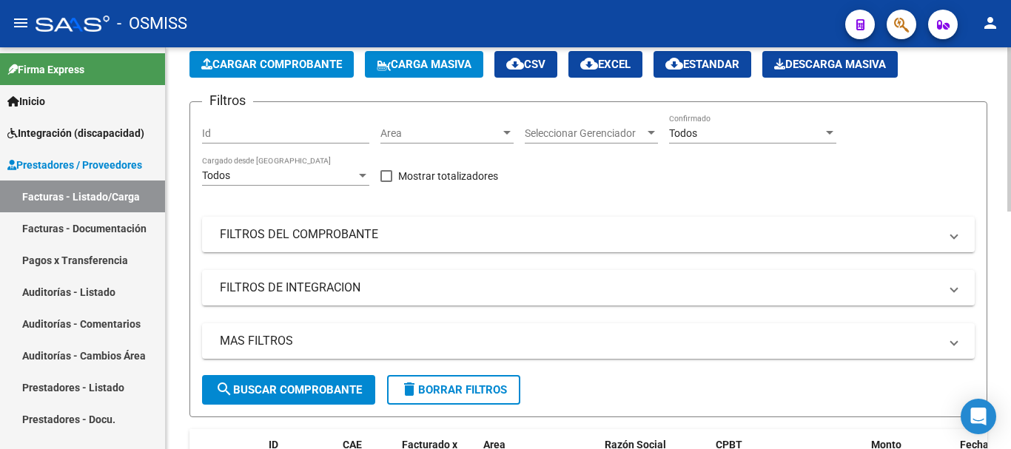
scroll to position [0, 0]
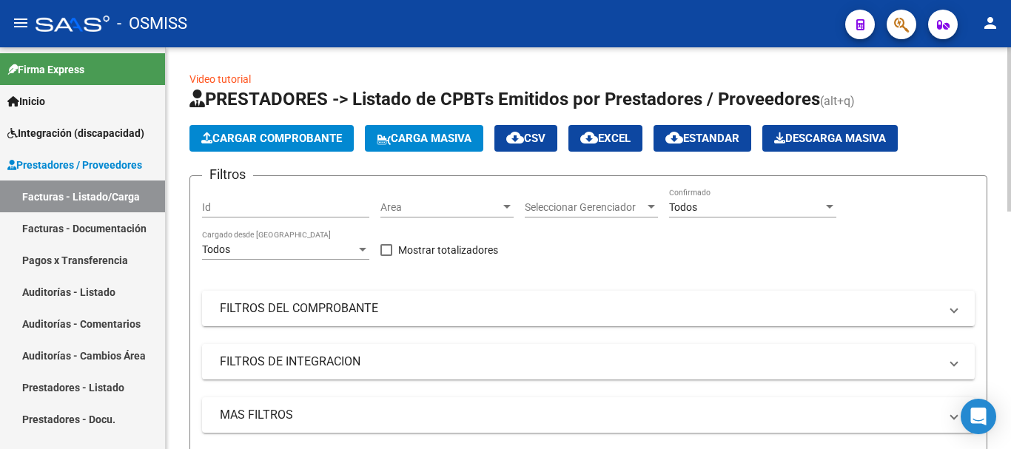
click at [295, 132] on span "Cargar Comprobante" at bounding box center [271, 138] width 141 height 13
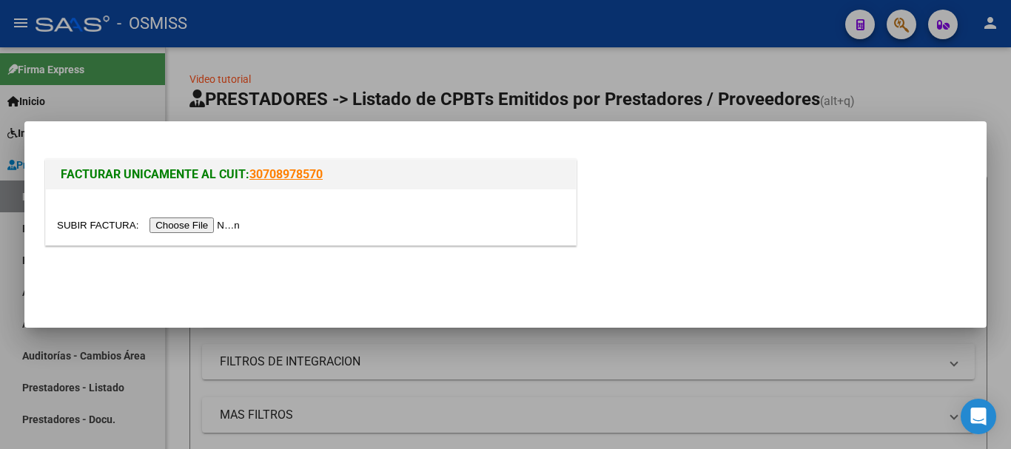
click at [194, 228] on input "file" at bounding box center [150, 226] width 187 height 16
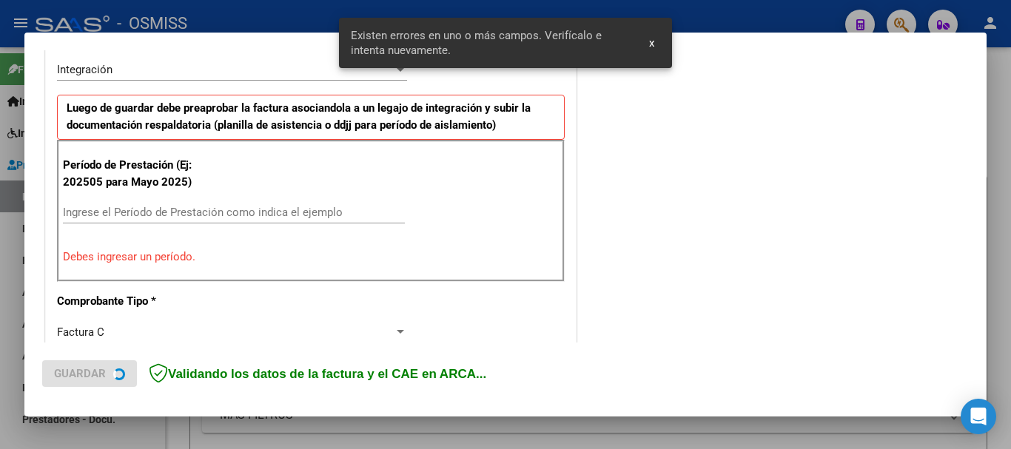
scroll to position [369, 0]
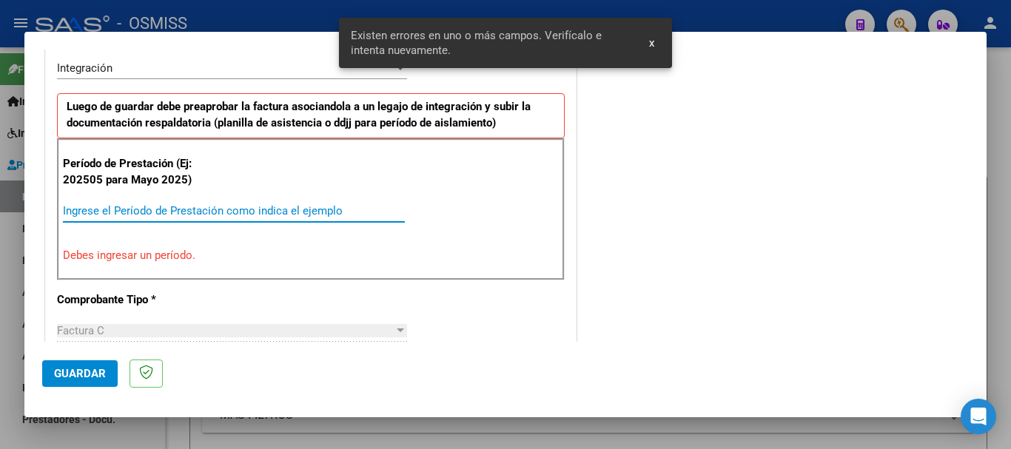
click at [220, 216] on input "Ingrese el Período de Prestación como indica el ejemplo" at bounding box center [234, 210] width 342 height 13
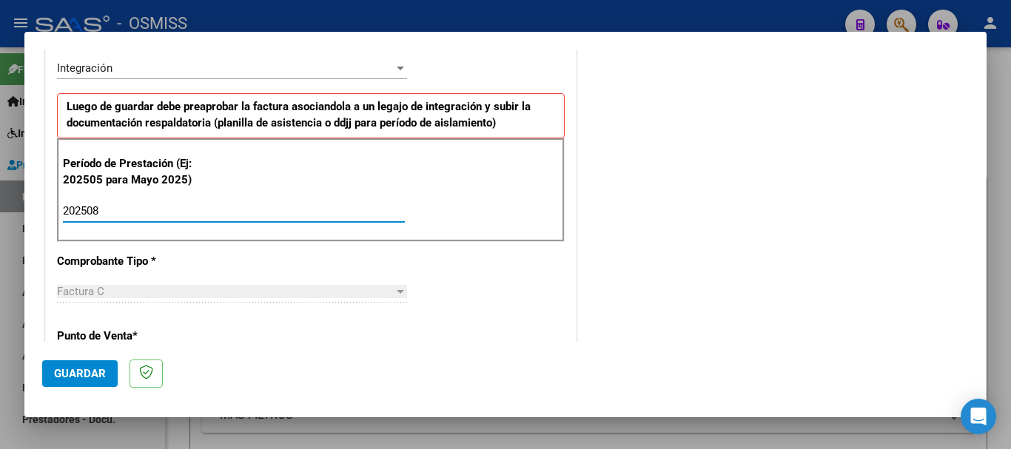
type input "202508"
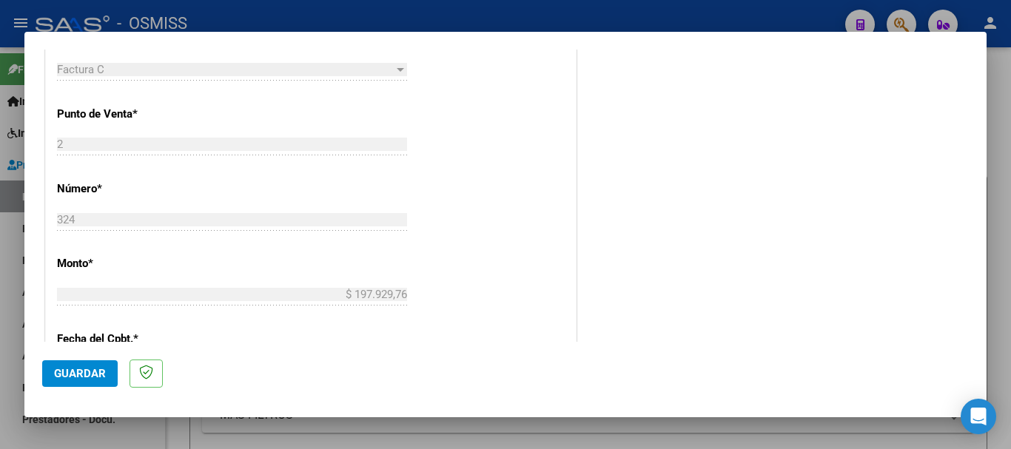
scroll to position [962, 0]
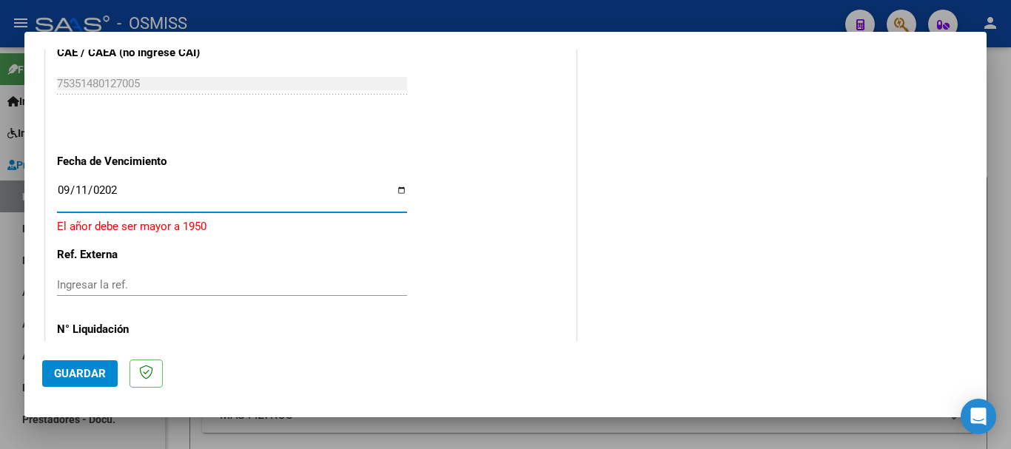
type input "[DATE]"
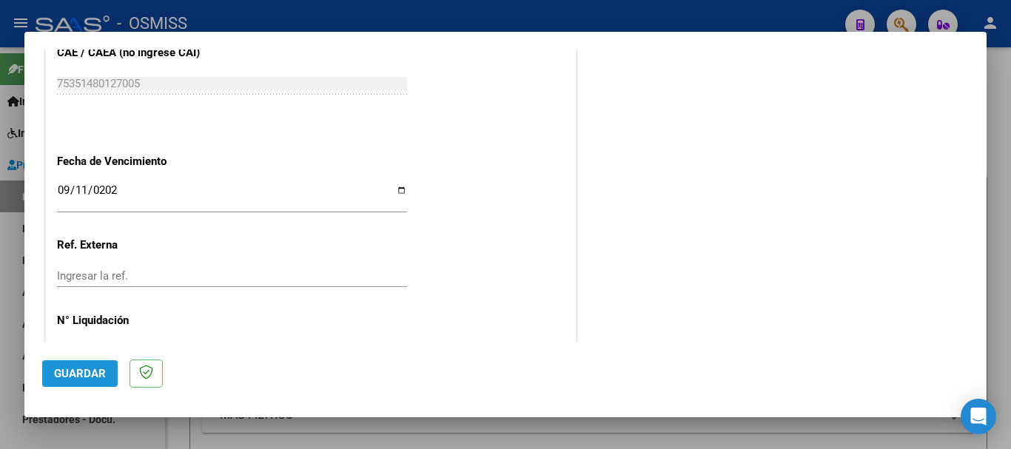
click at [97, 370] on span "Guardar" at bounding box center [80, 373] width 52 height 13
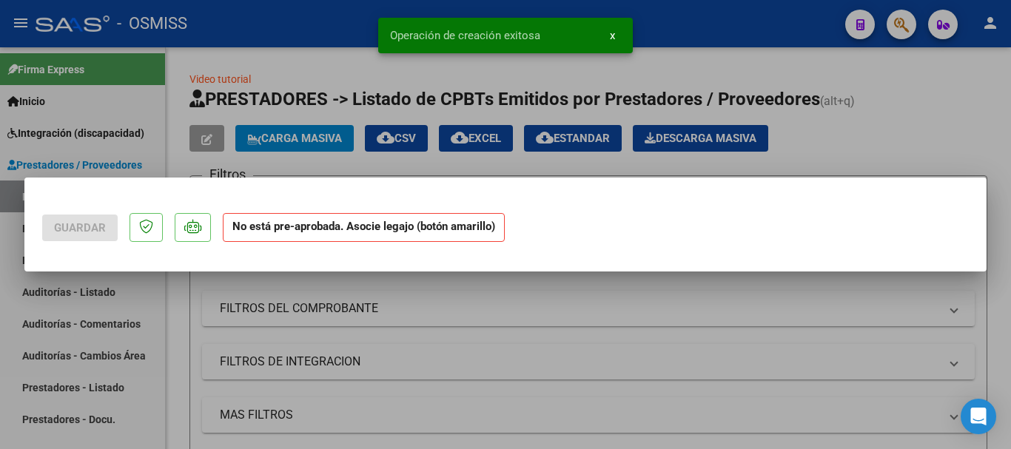
scroll to position [0, 0]
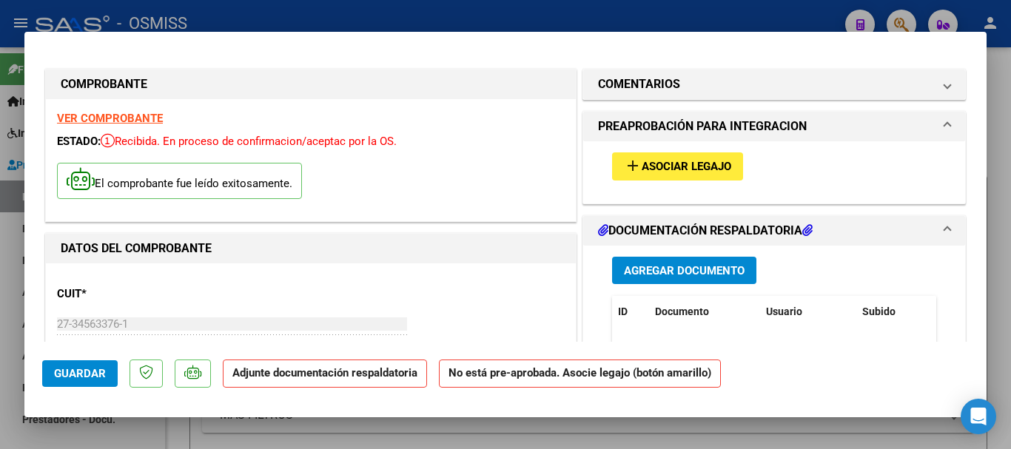
click at [692, 167] on span "Asociar Legajo" at bounding box center [687, 167] width 90 height 13
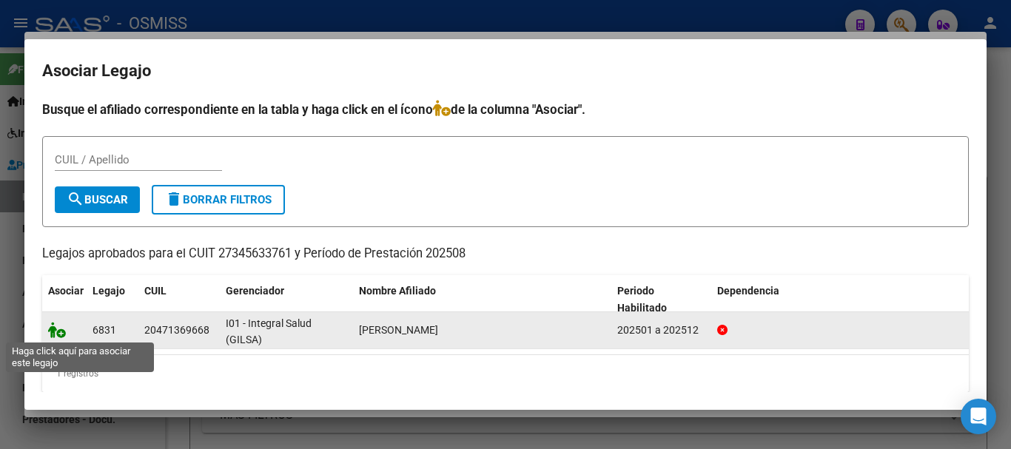
click at [58, 332] on icon at bounding box center [57, 330] width 18 height 16
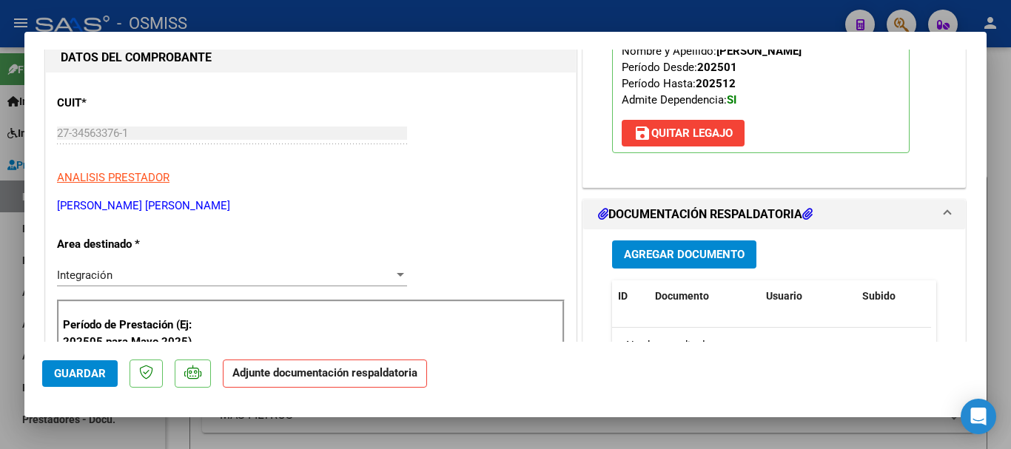
scroll to position [222, 0]
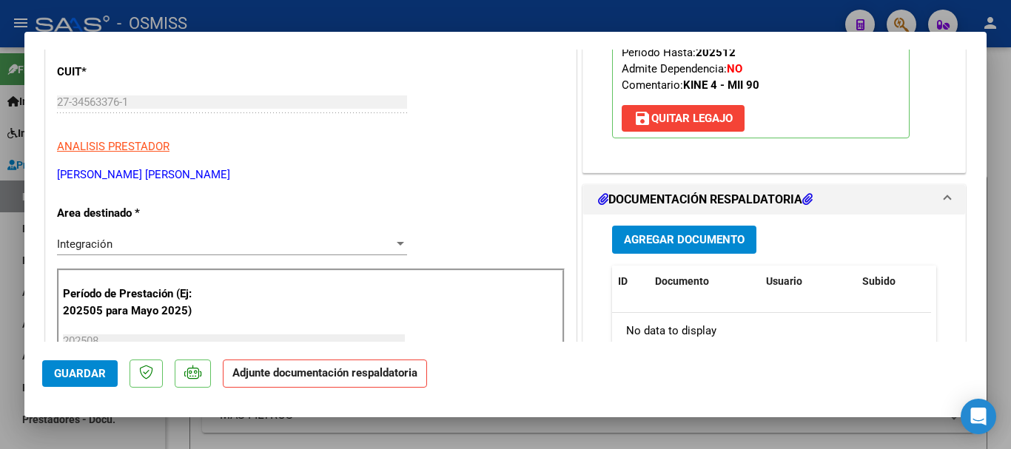
click at [666, 230] on button "Agregar Documento" at bounding box center [684, 239] width 144 height 27
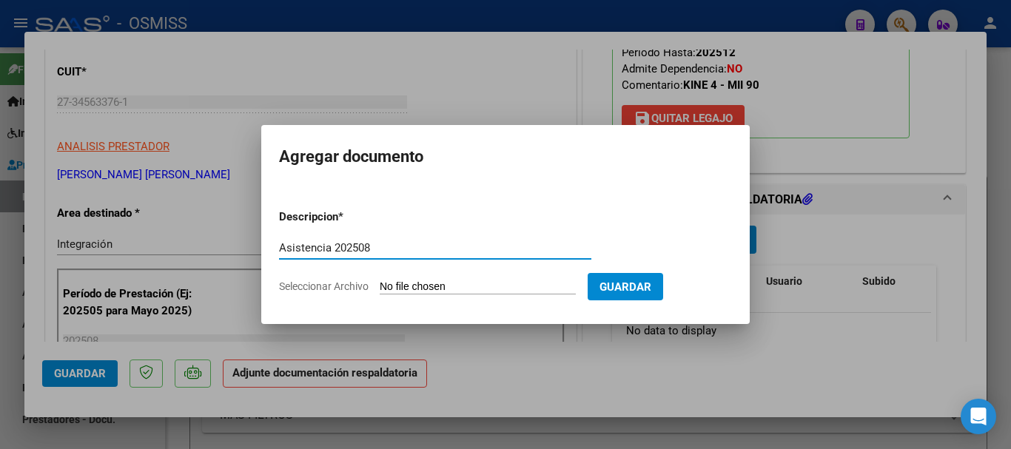
type input "Asistencia 202508"
click at [488, 289] on input "Seleccionar Archivo" at bounding box center [478, 288] width 196 height 14
type input "C:\fakepath\[PERSON_NAME]. Asistencia 202508.pdf"
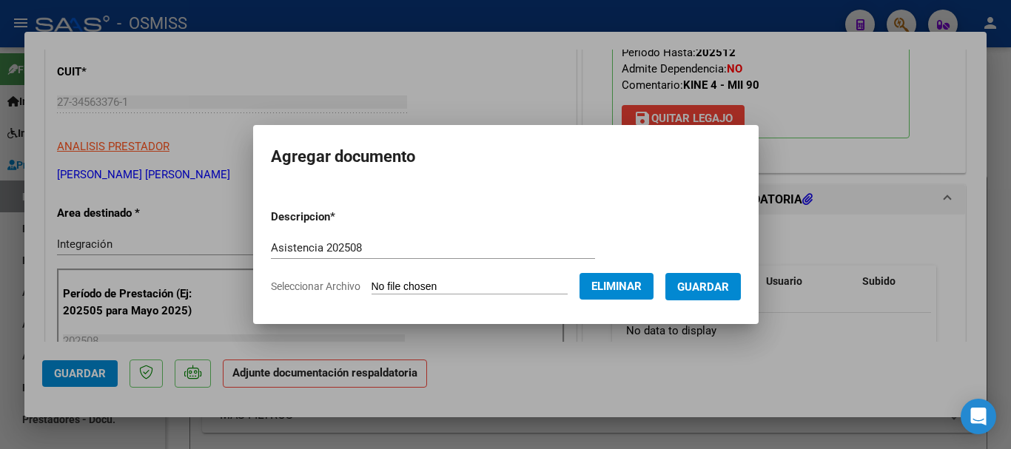
click at [715, 292] on span "Guardar" at bounding box center [703, 287] width 52 height 13
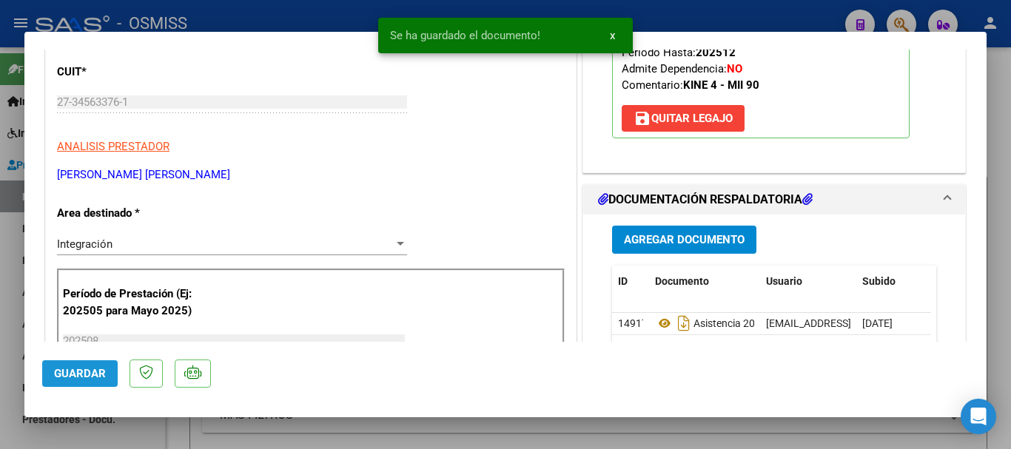
click at [106, 373] on button "Guardar" at bounding box center [80, 374] width 76 height 27
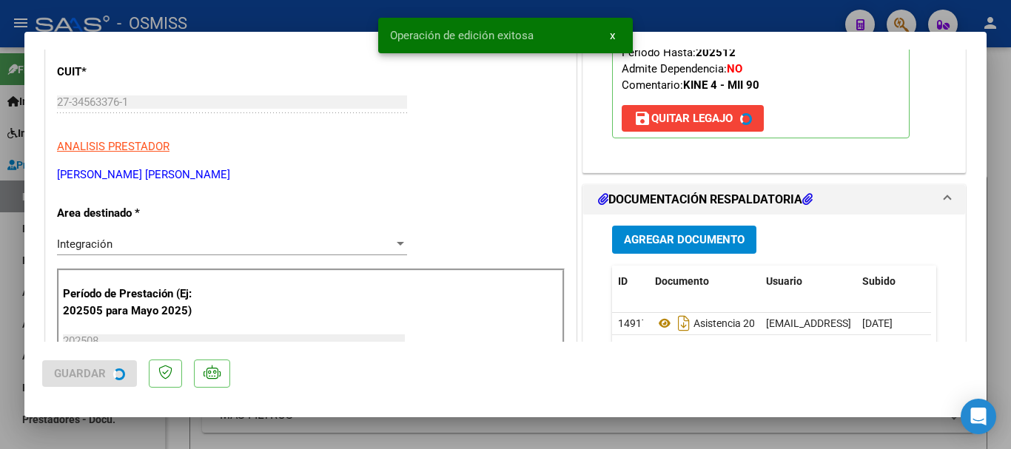
click at [106, 424] on div at bounding box center [505, 224] width 1011 height 449
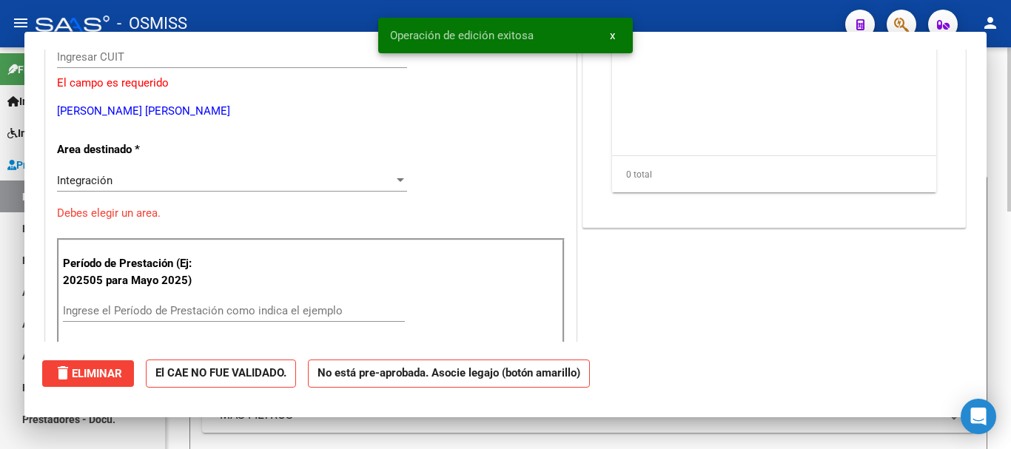
scroll to position [0, 0]
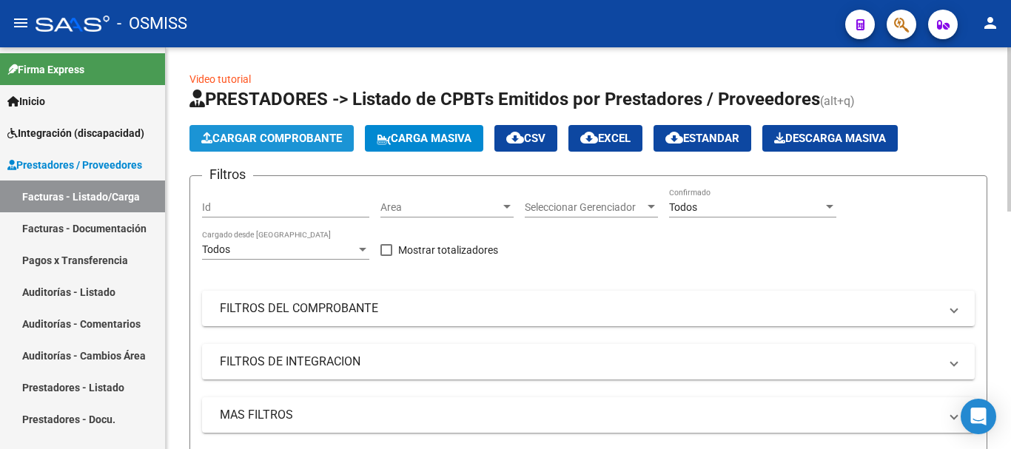
click at [267, 129] on button "Cargar Comprobante" at bounding box center [272, 138] width 164 height 27
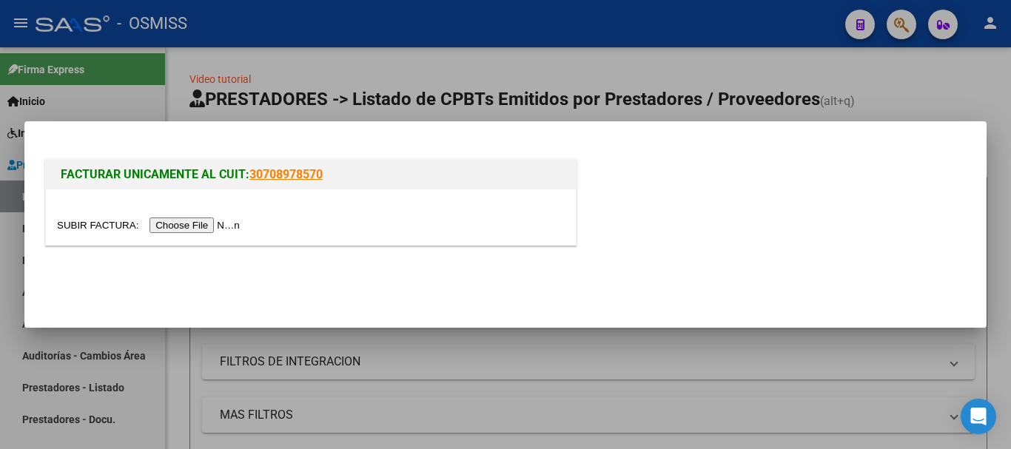
click at [202, 228] on input "file" at bounding box center [150, 226] width 187 height 16
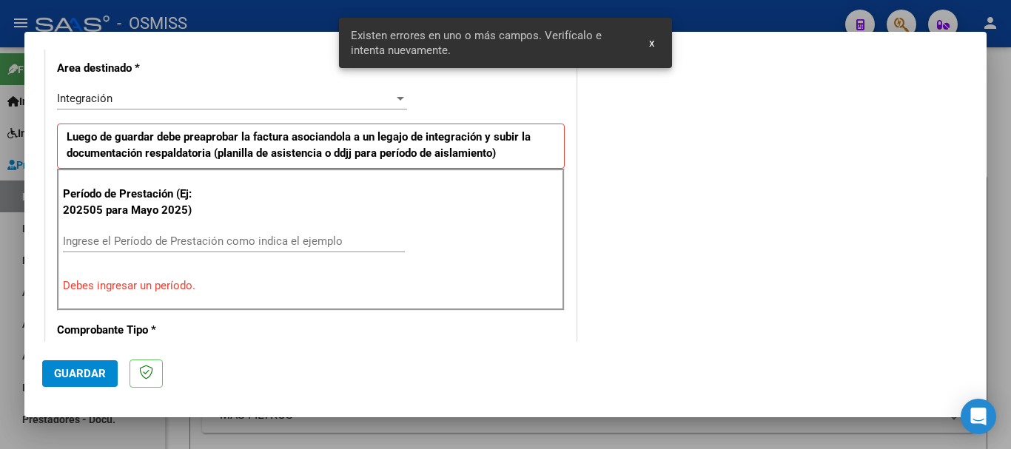
scroll to position [342, 0]
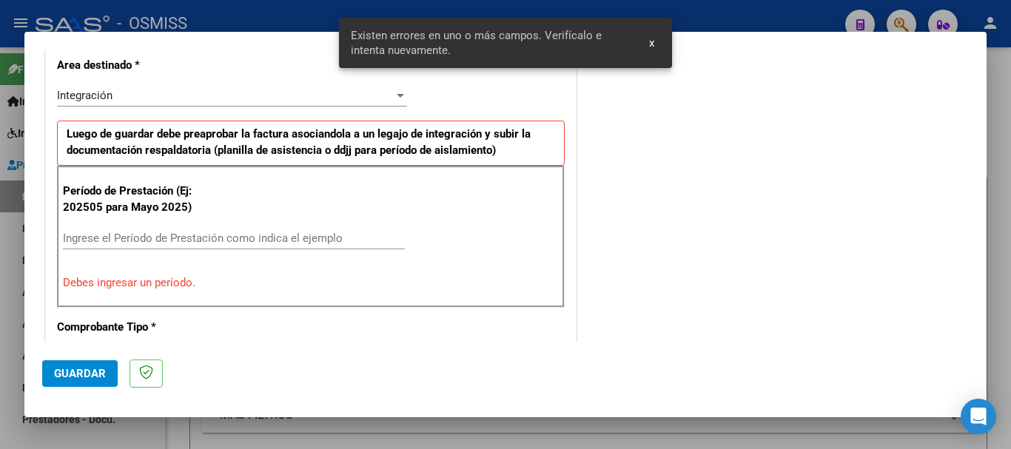
click at [244, 229] on div "Ingrese el Período de Prestación como indica el ejemplo" at bounding box center [234, 238] width 342 height 22
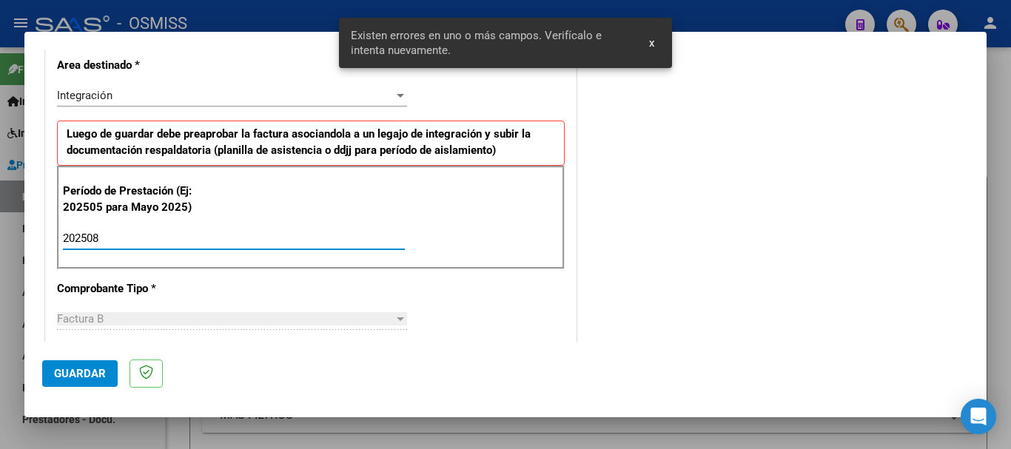
type input "202508"
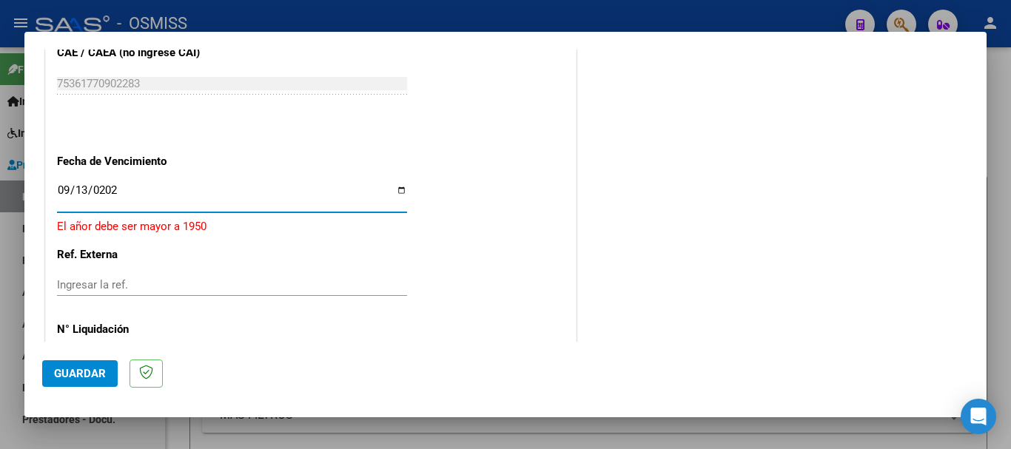
type input "[DATE]"
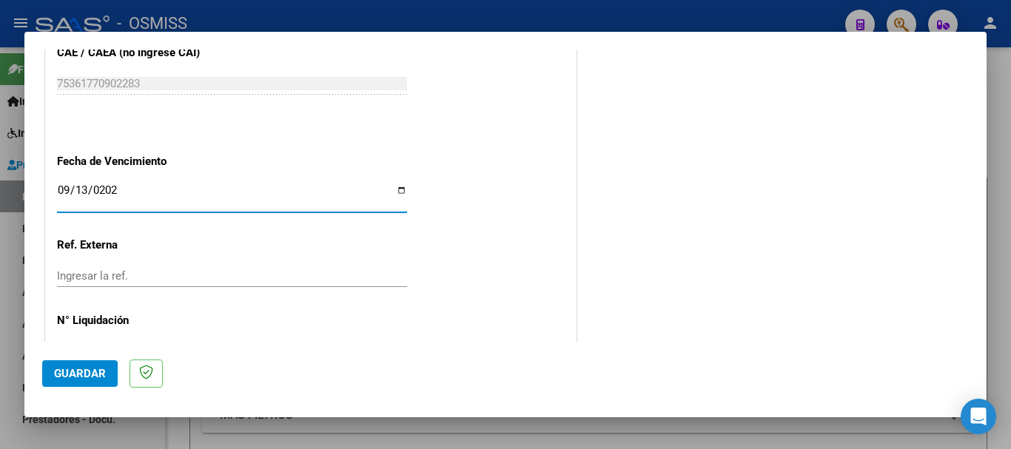
click at [58, 376] on span "Guardar" at bounding box center [80, 373] width 52 height 13
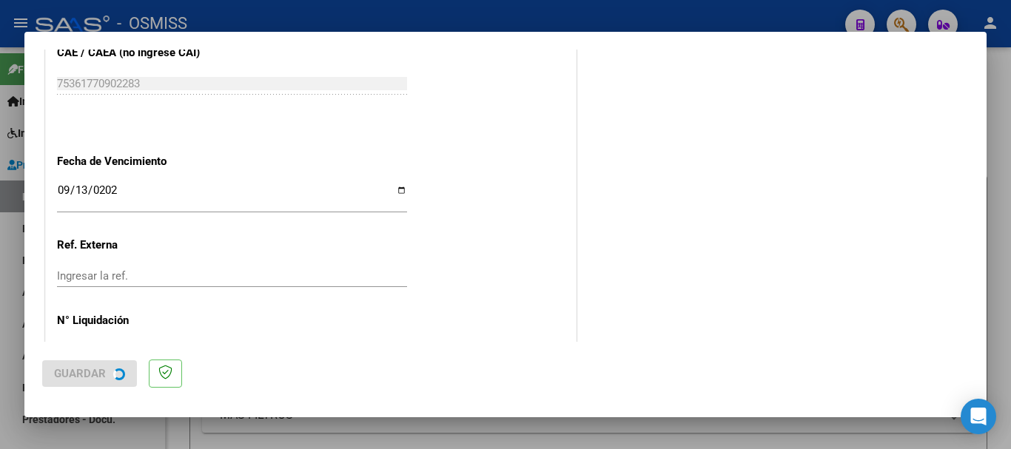
scroll to position [0, 0]
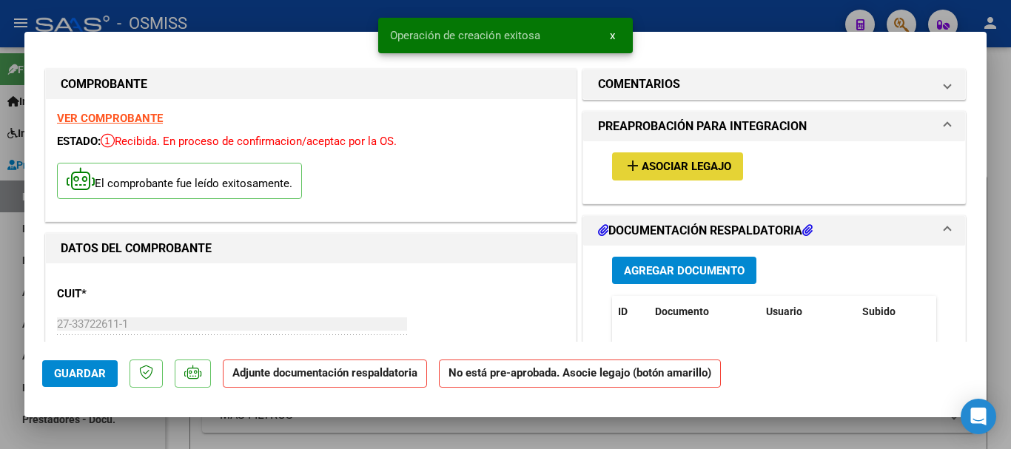
click at [642, 168] on span "Asociar Legajo" at bounding box center [687, 167] width 90 height 13
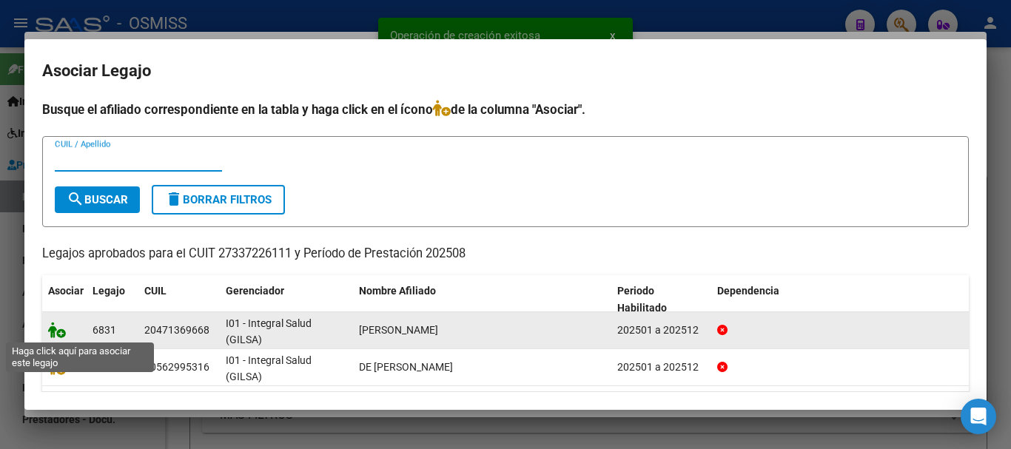
click at [55, 329] on icon at bounding box center [57, 330] width 18 height 16
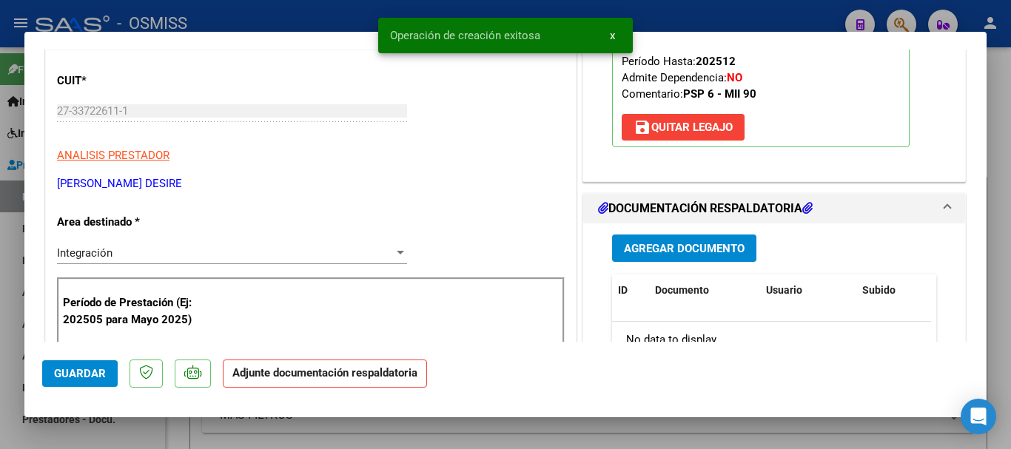
scroll to position [222, 0]
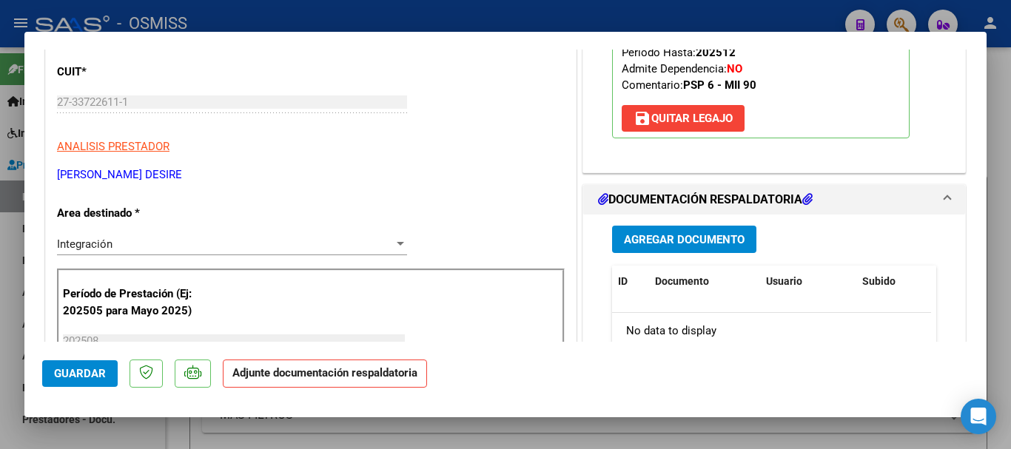
click at [640, 229] on button "Agregar Documento" at bounding box center [684, 239] width 144 height 27
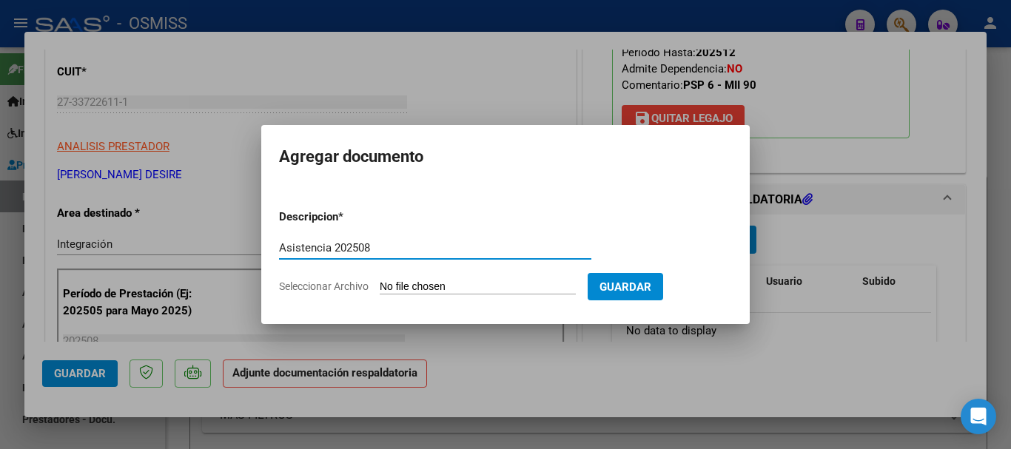
type input "Asistencia 202508"
click at [489, 289] on input "Seleccionar Archivo" at bounding box center [478, 288] width 196 height 14
type input "C:\fakepath\[PERSON_NAME]. Asistencia 202508.pdf"
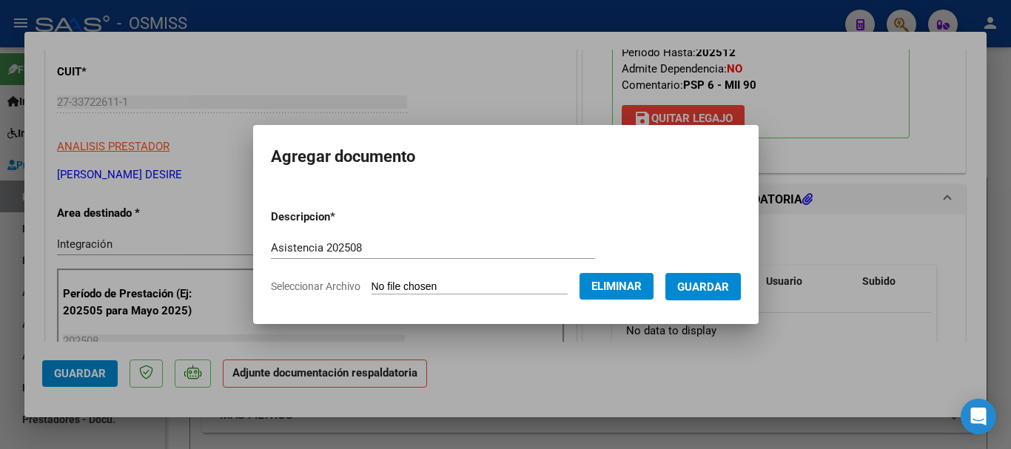
click at [710, 289] on span "Guardar" at bounding box center [703, 287] width 52 height 13
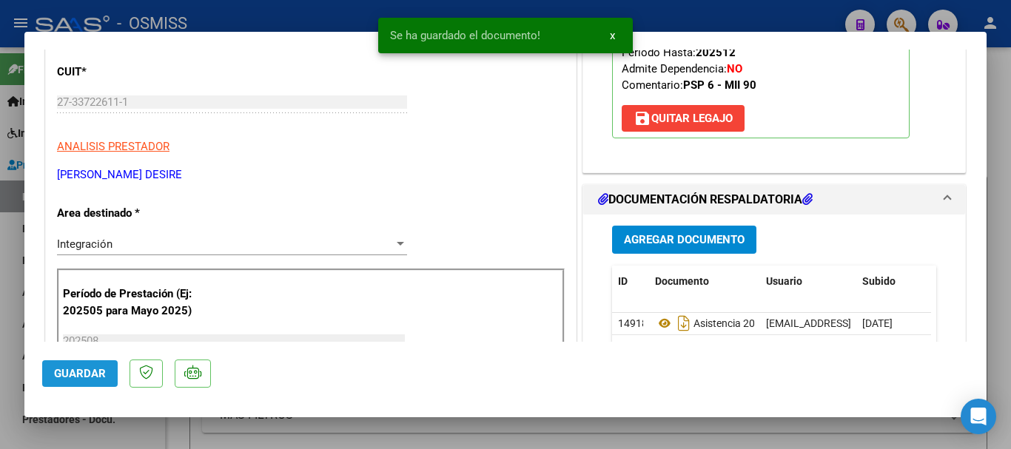
click at [78, 375] on span "Guardar" at bounding box center [80, 373] width 52 height 13
click at [84, 436] on div at bounding box center [505, 224] width 1011 height 449
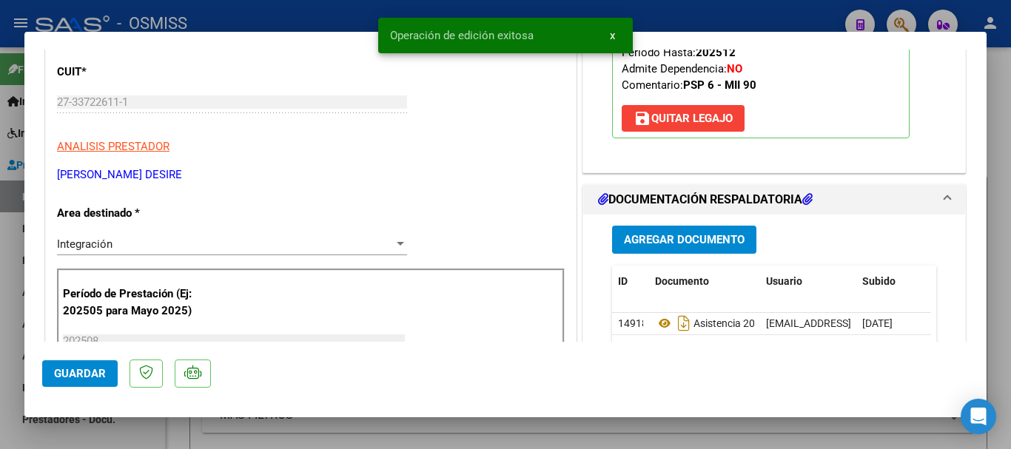
type input "$ 0,00"
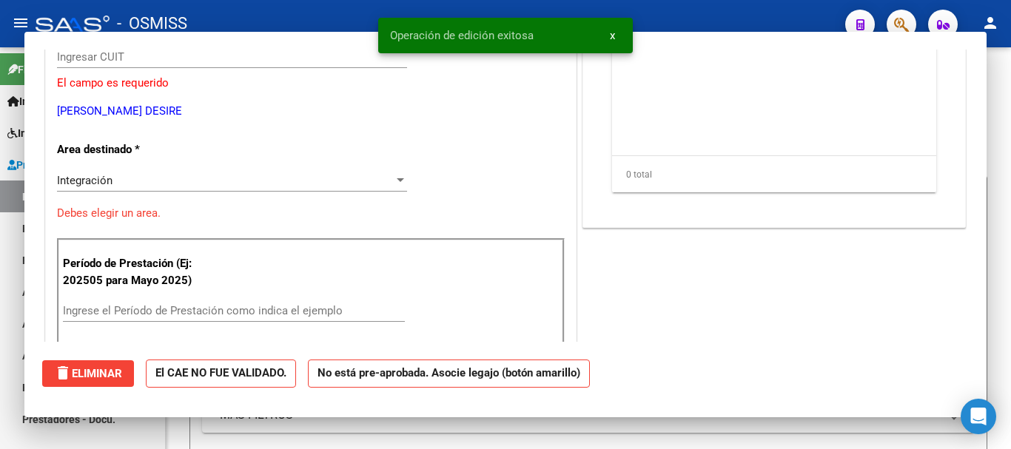
scroll to position [177, 0]
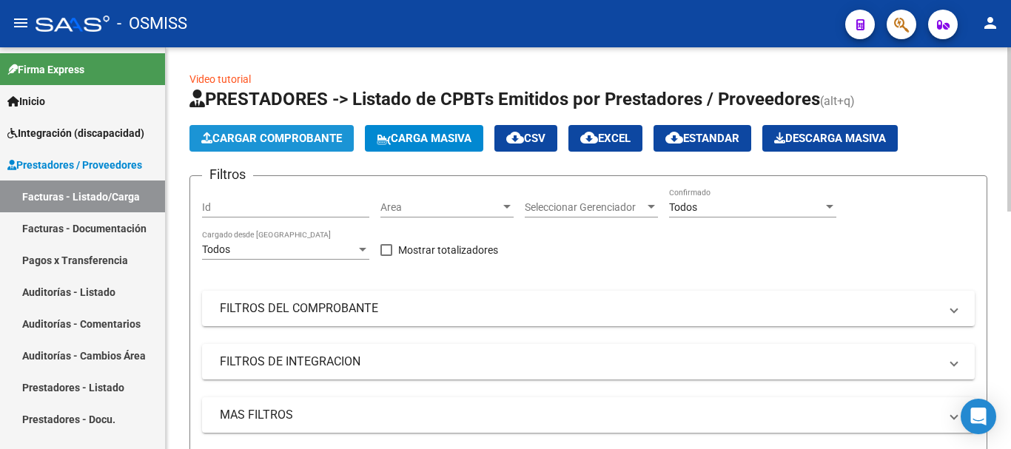
click at [239, 138] on span "Cargar Comprobante" at bounding box center [271, 138] width 141 height 13
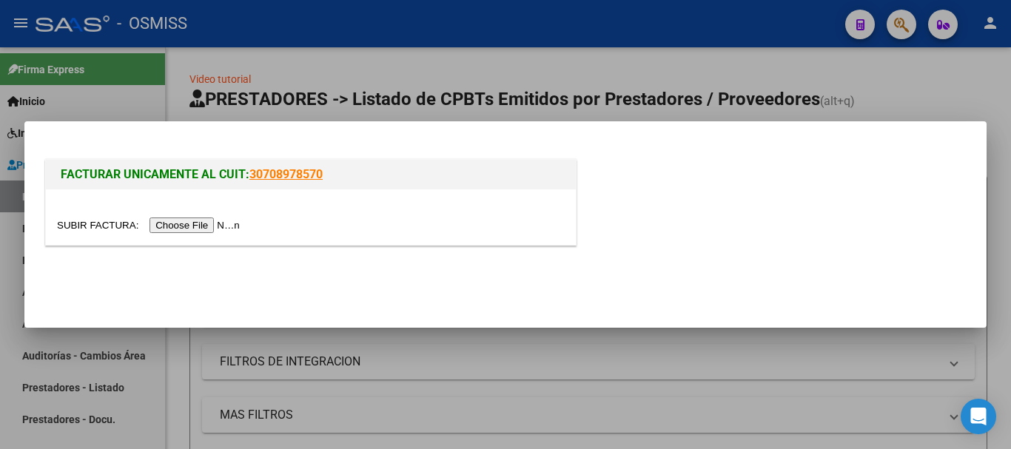
click at [224, 221] on input "file" at bounding box center [150, 226] width 187 height 16
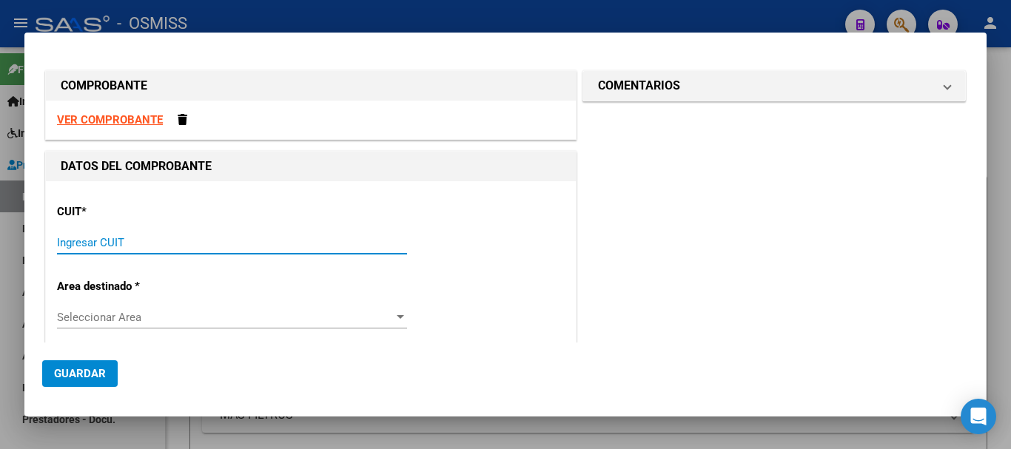
click at [105, 241] on input "Ingresar CUIT" at bounding box center [232, 242] width 350 height 13
type input "27-33722611-1"
type input "4"
type input "27-33722611-1"
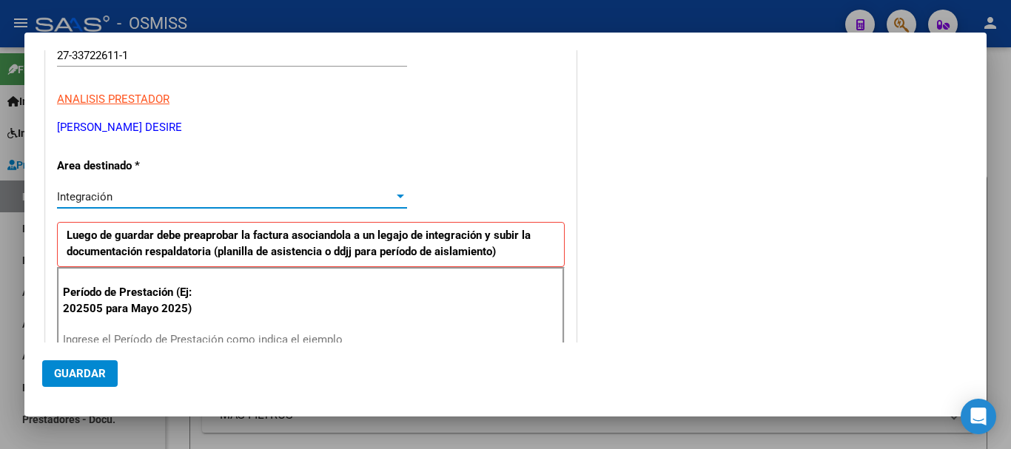
scroll to position [191, 0]
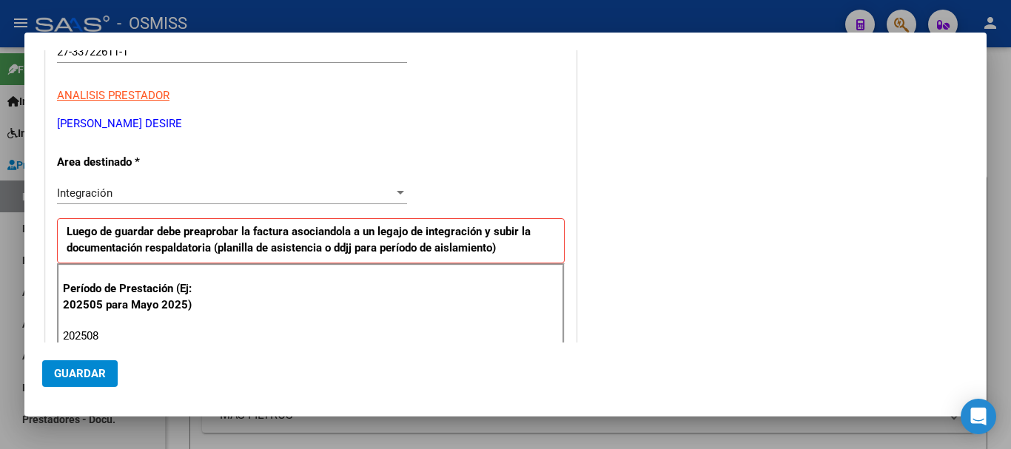
type input "202508"
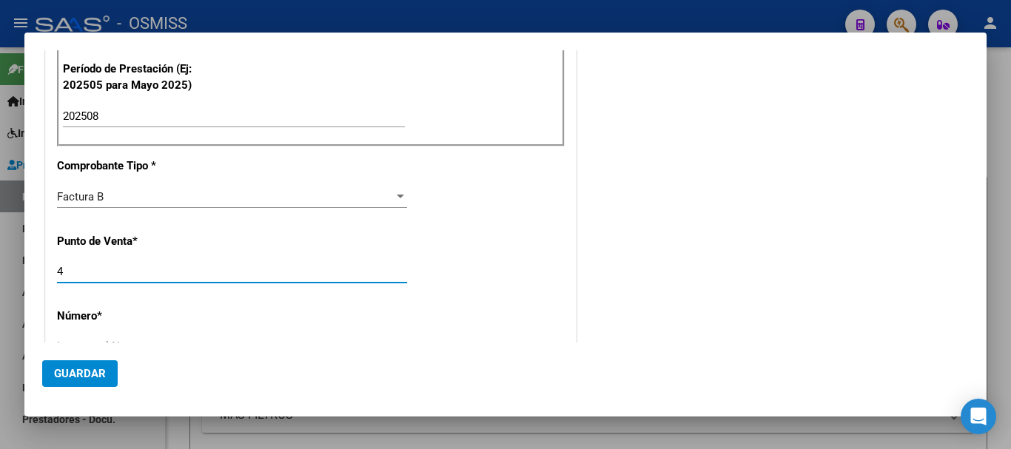
scroll to position [422, 0]
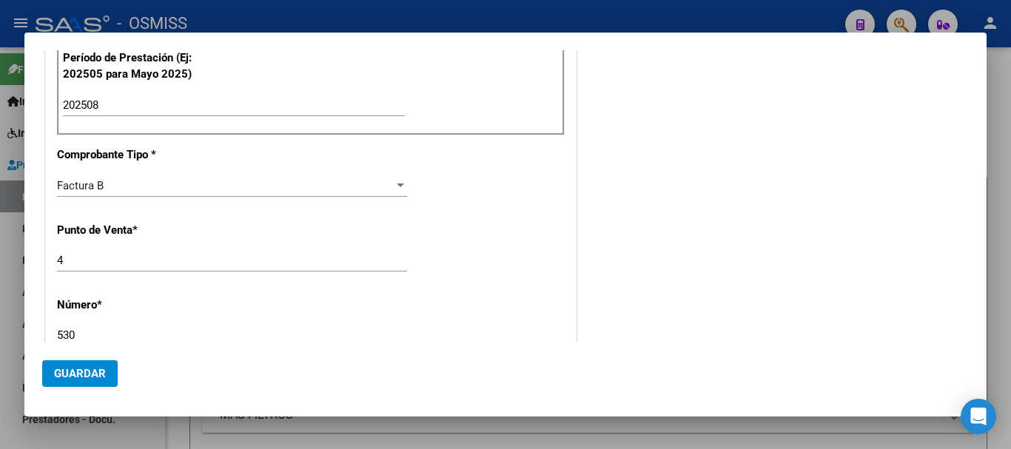
type input "530"
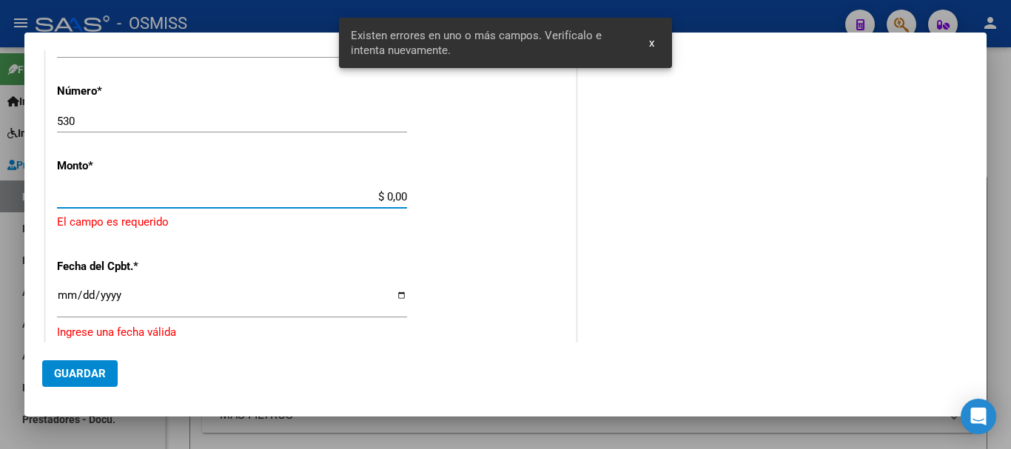
scroll to position [629, 0]
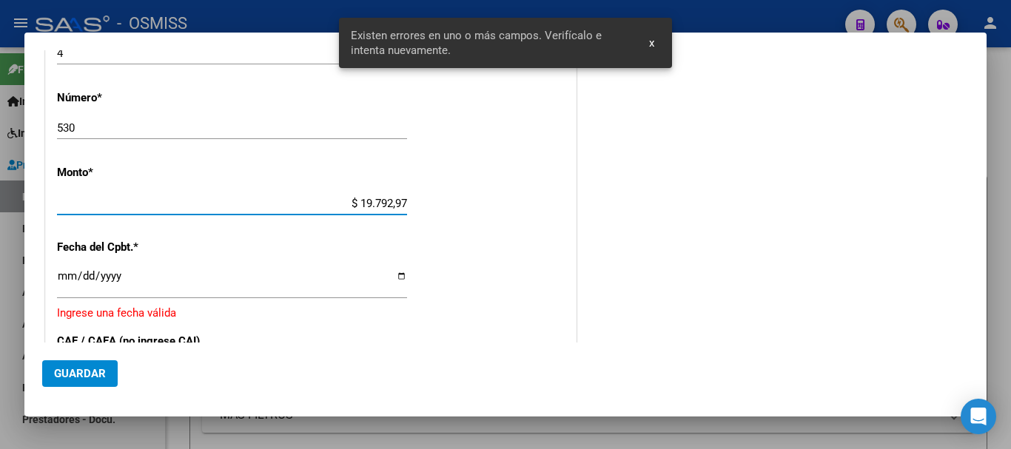
type input "$ 197.929,76"
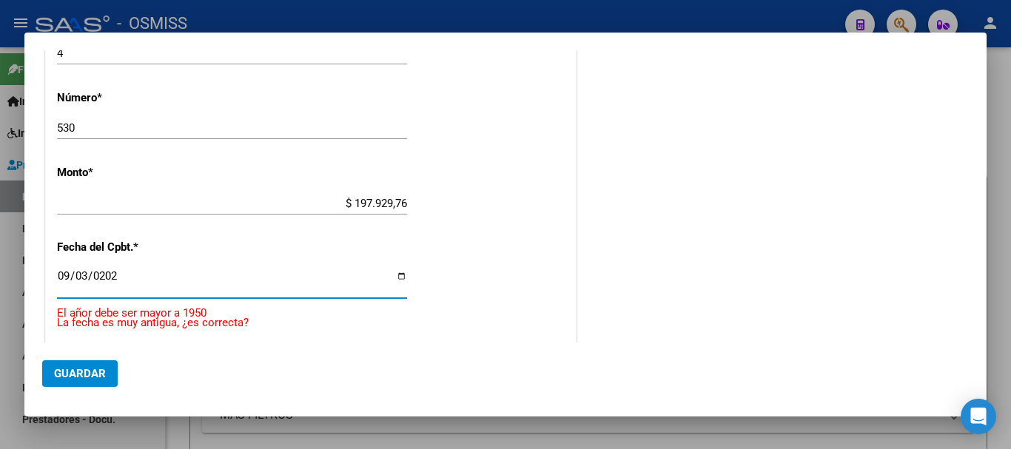
type input "[DATE]"
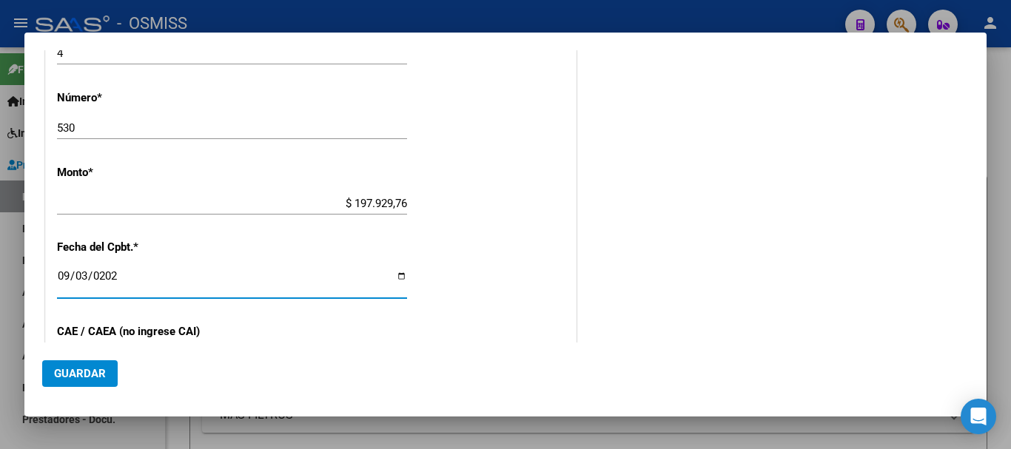
scroll to position [795, 0]
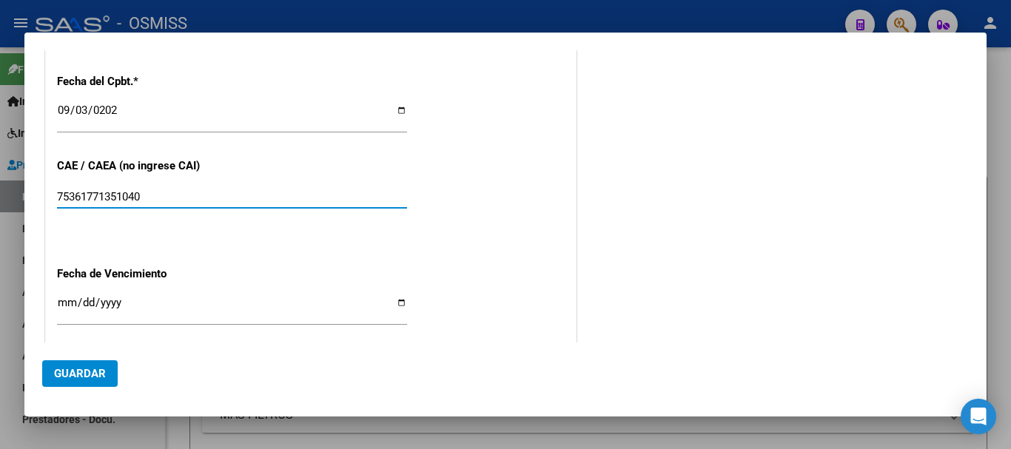
type input "75361771351040"
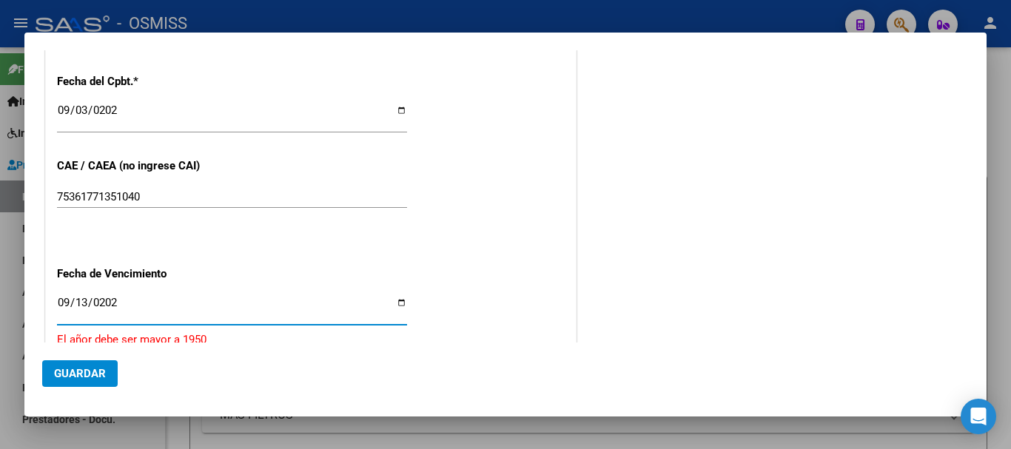
type input "[DATE]"
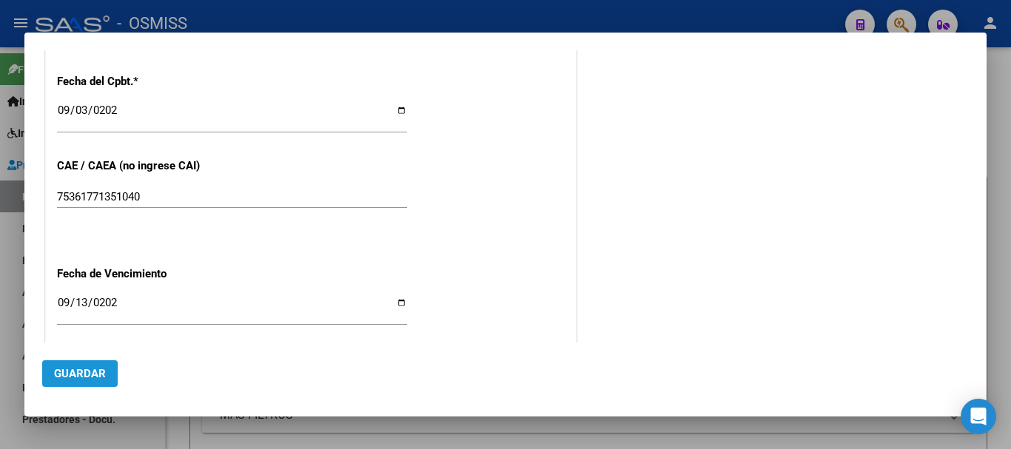
click at [70, 370] on span "Guardar" at bounding box center [80, 373] width 52 height 13
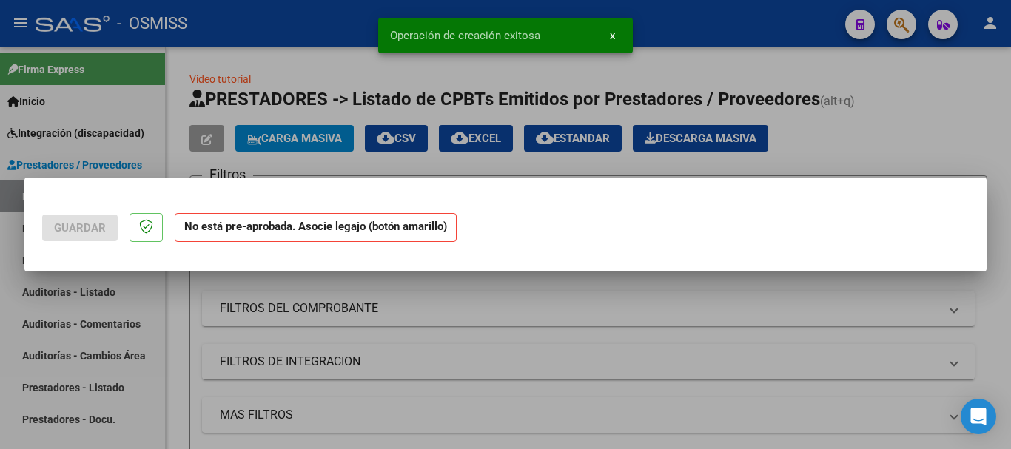
scroll to position [0, 0]
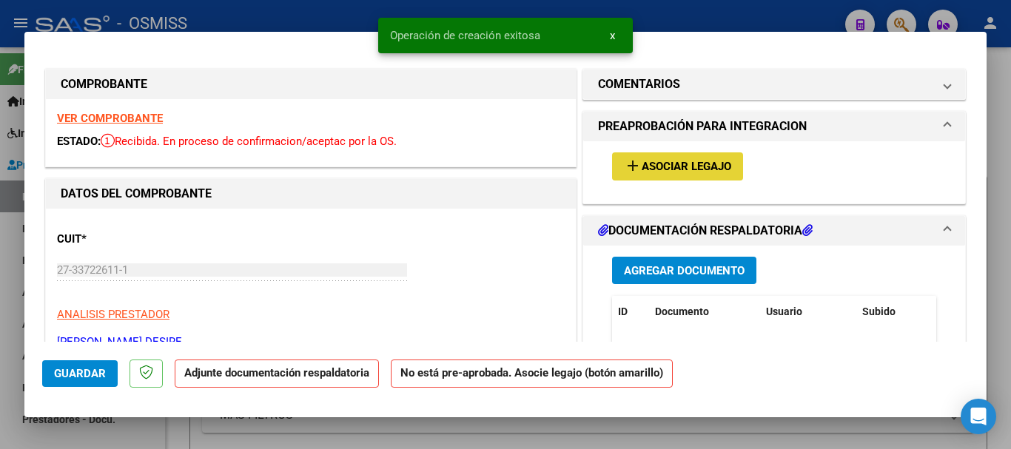
click at [689, 170] on span "Asociar Legajo" at bounding box center [687, 167] width 90 height 13
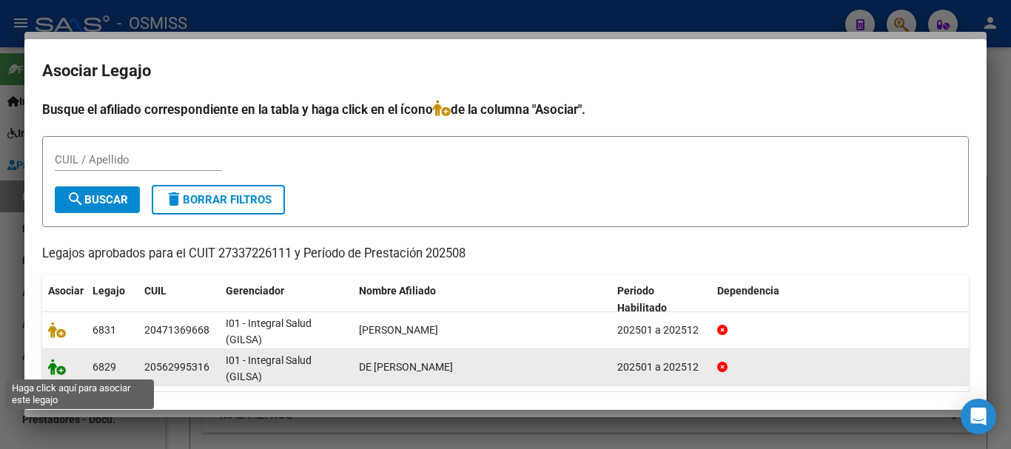
click at [58, 367] on icon at bounding box center [57, 367] width 18 height 16
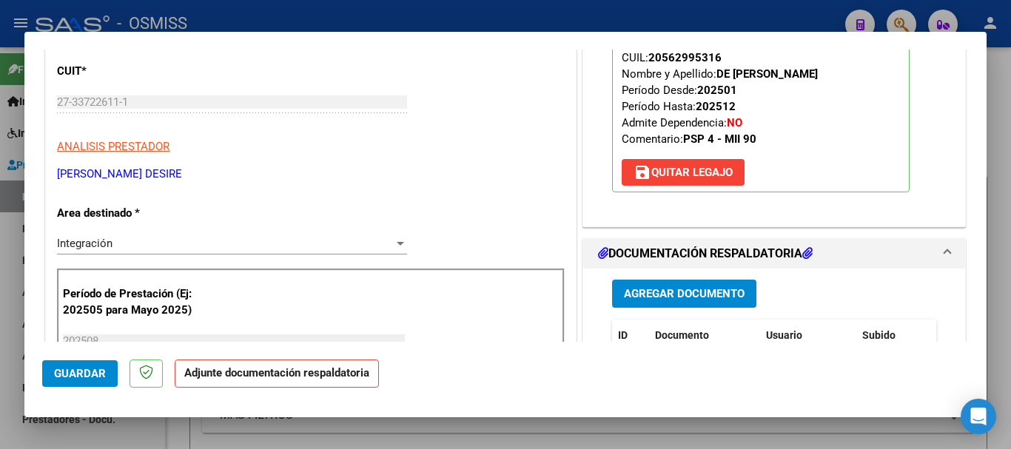
scroll to position [222, 0]
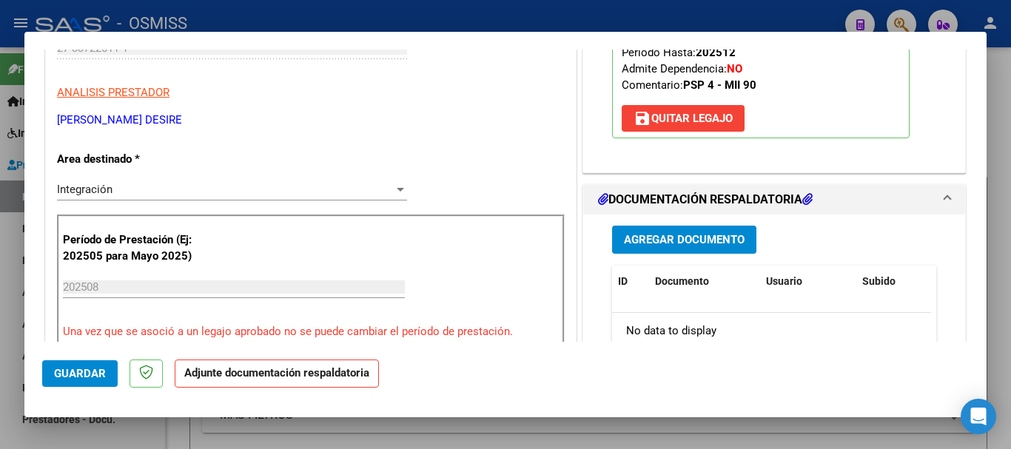
click at [669, 238] on span "Agregar Documento" at bounding box center [684, 240] width 121 height 13
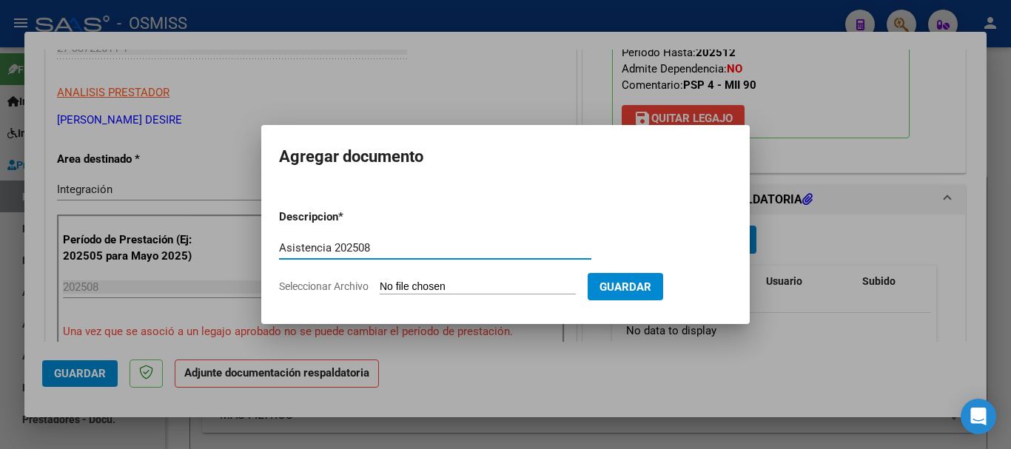
type input "Asistencia 202508"
click at [449, 289] on input "Seleccionar Archivo" at bounding box center [478, 288] width 196 height 14
type input "C:\fakepath\[PERSON_NAME]. Asistencia 202508.pdf"
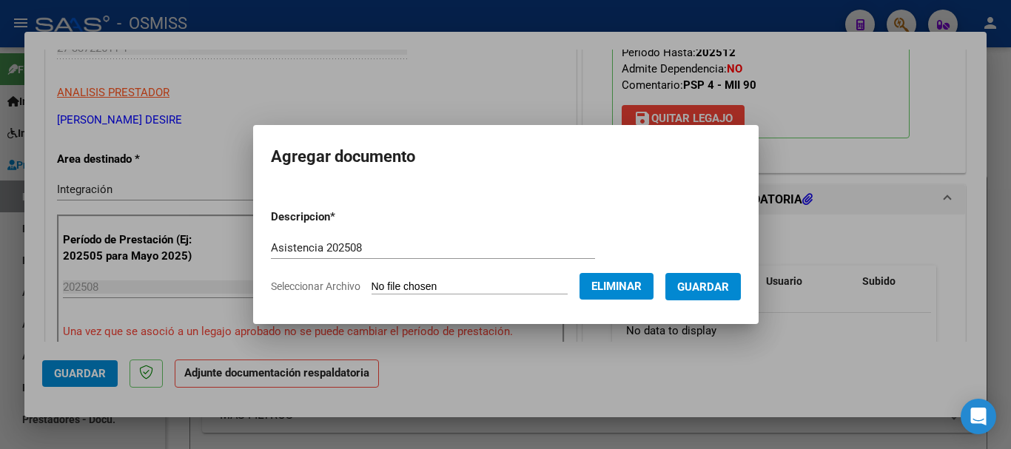
click at [741, 285] on button "Guardar" at bounding box center [704, 286] width 76 height 27
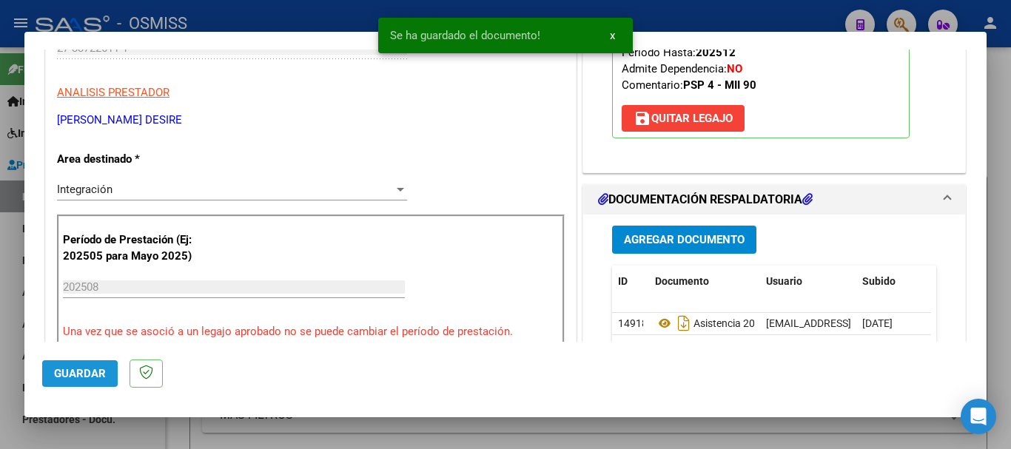
click at [57, 373] on span "Guardar" at bounding box center [80, 373] width 52 height 13
click at [69, 381] on button "Guardar" at bounding box center [80, 374] width 76 height 27
click at [95, 376] on span "Guardar" at bounding box center [80, 373] width 52 height 13
click at [97, 380] on span "Guardar" at bounding box center [80, 373] width 52 height 13
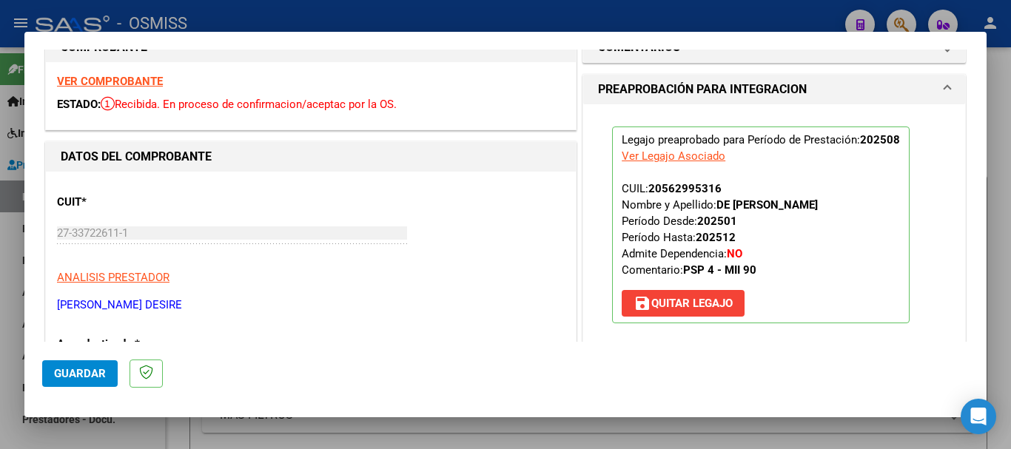
scroll to position [0, 0]
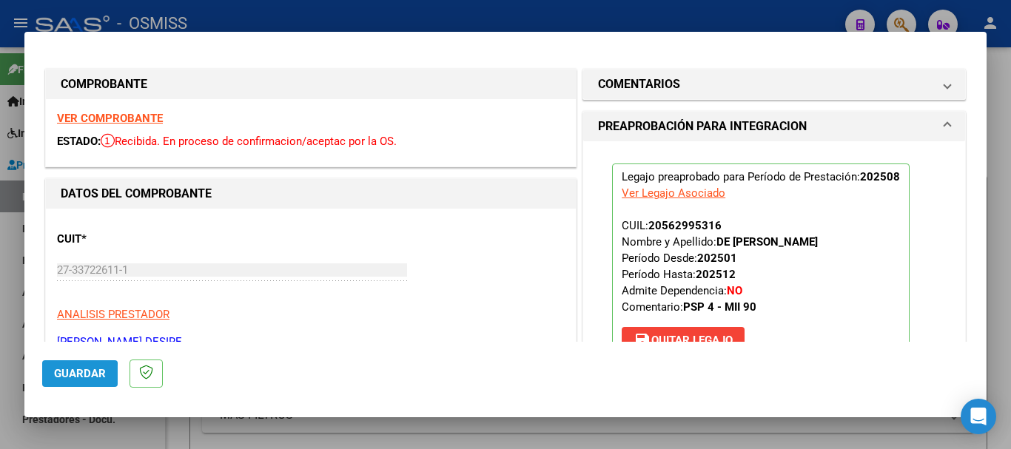
click at [56, 375] on span "Guardar" at bounding box center [80, 373] width 52 height 13
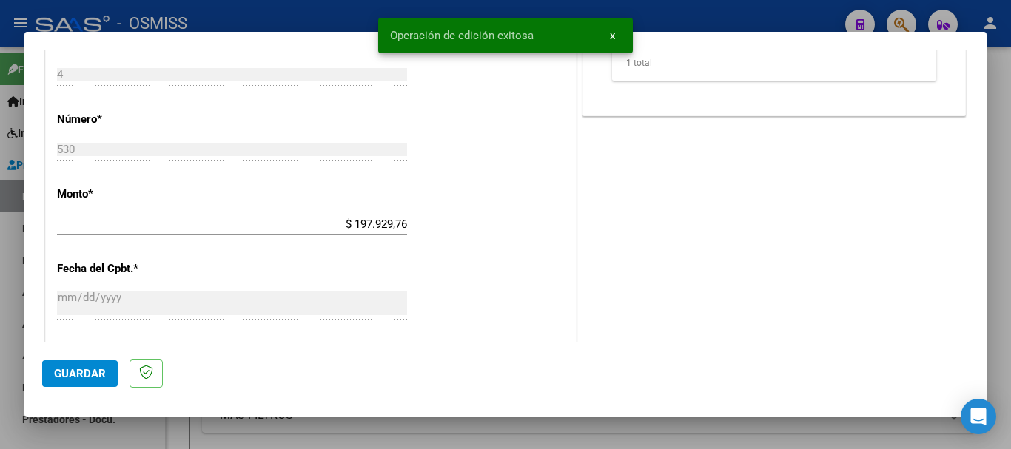
scroll to position [666, 0]
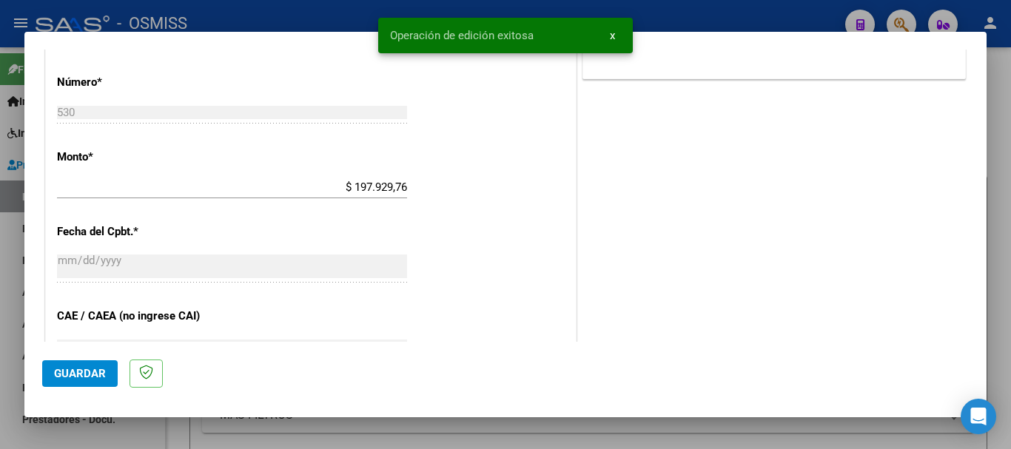
click at [88, 375] on span "Guardar" at bounding box center [80, 373] width 52 height 13
click at [85, 378] on span "Guardar" at bounding box center [80, 373] width 52 height 13
click at [112, 433] on div at bounding box center [505, 224] width 1011 height 449
type input "$ 0,00"
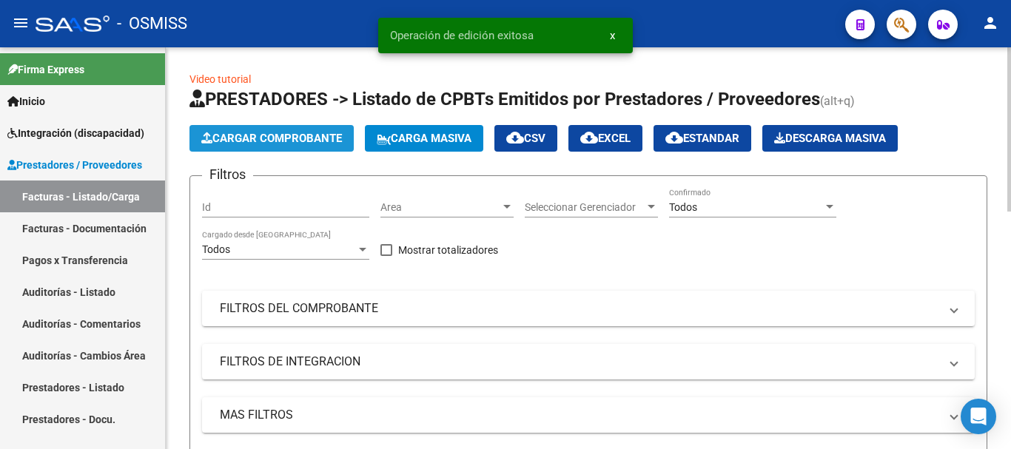
click at [296, 135] on span "Cargar Comprobante" at bounding box center [271, 138] width 141 height 13
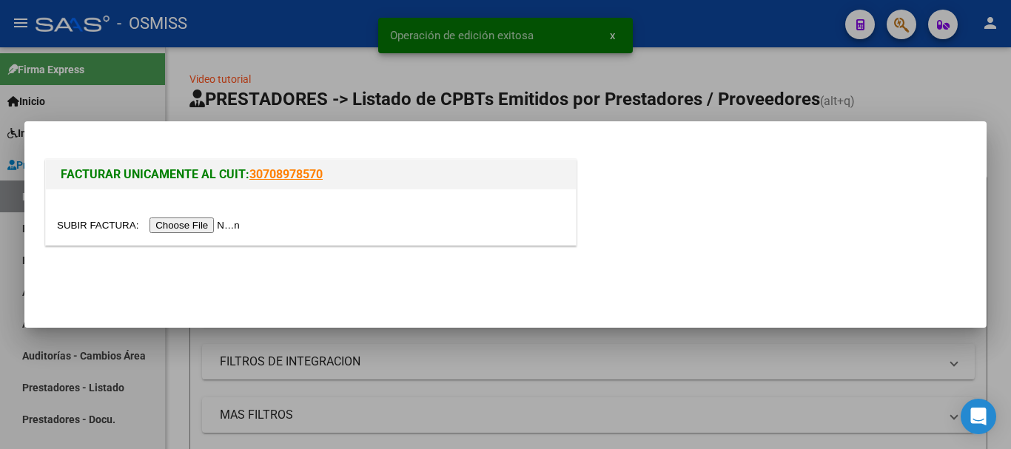
click at [200, 224] on input "file" at bounding box center [150, 226] width 187 height 16
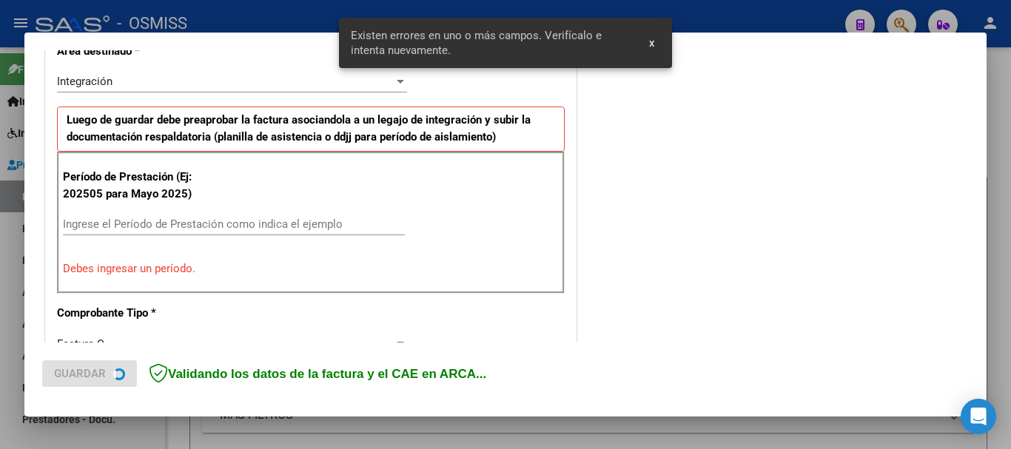
scroll to position [370, 0]
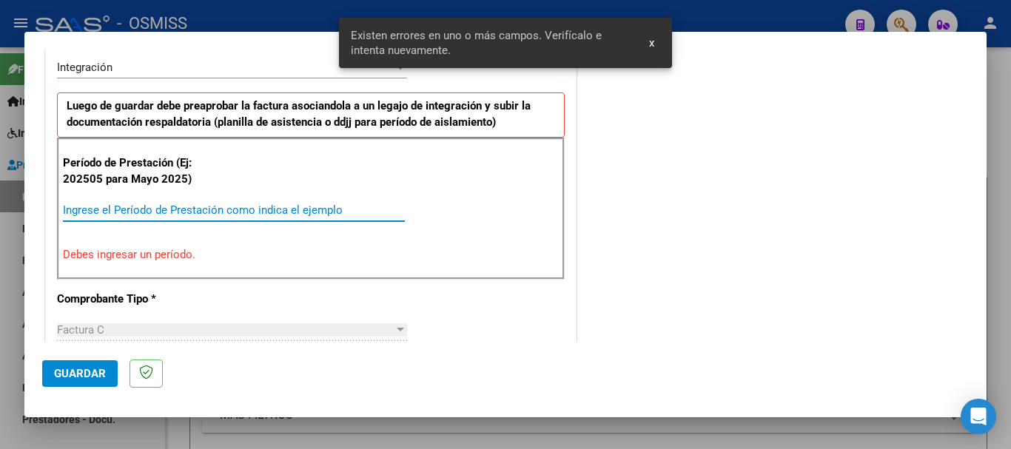
click at [154, 213] on input "Ingrese el Período de Prestación como indica el ejemplo" at bounding box center [234, 210] width 342 height 13
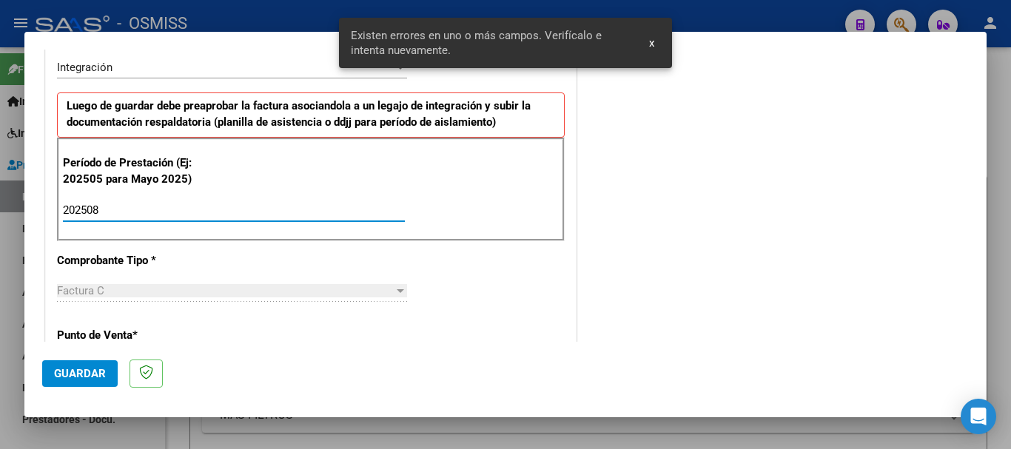
type input "202508"
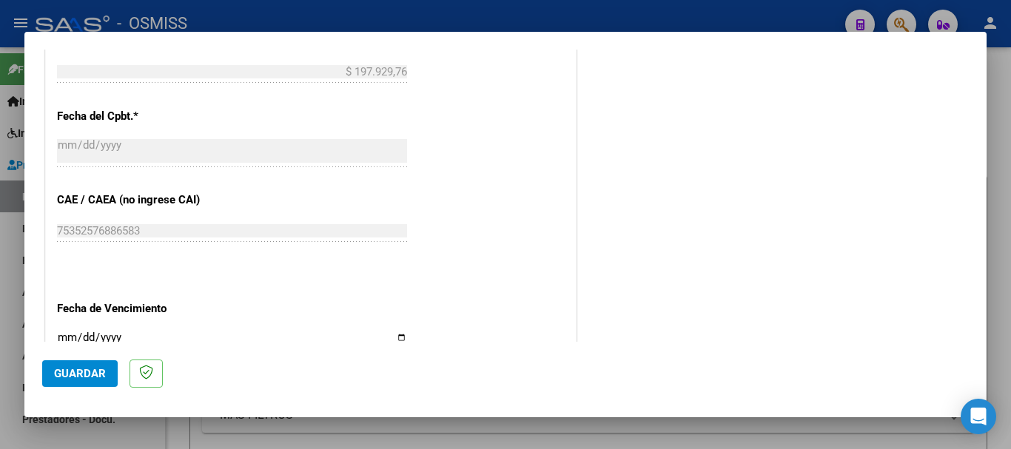
scroll to position [828, 0]
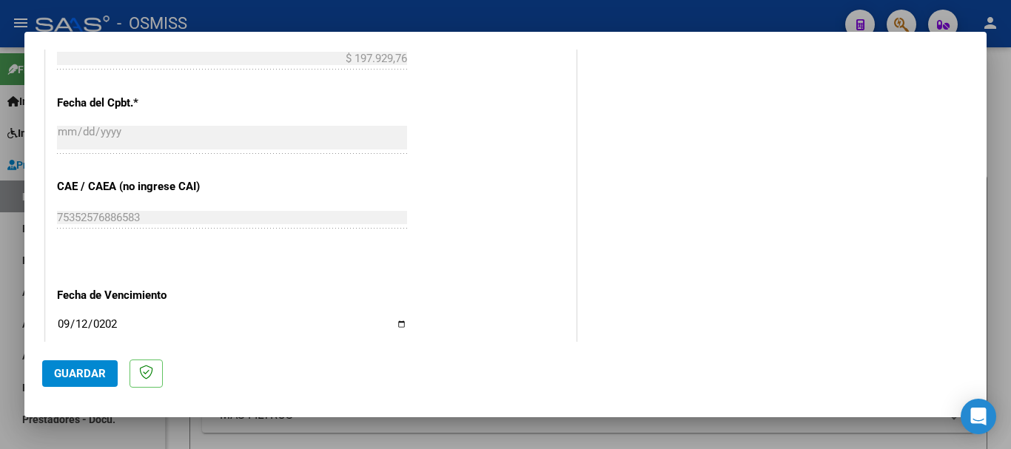
type input "[DATE]"
click at [78, 376] on span "Guardar" at bounding box center [80, 373] width 52 height 13
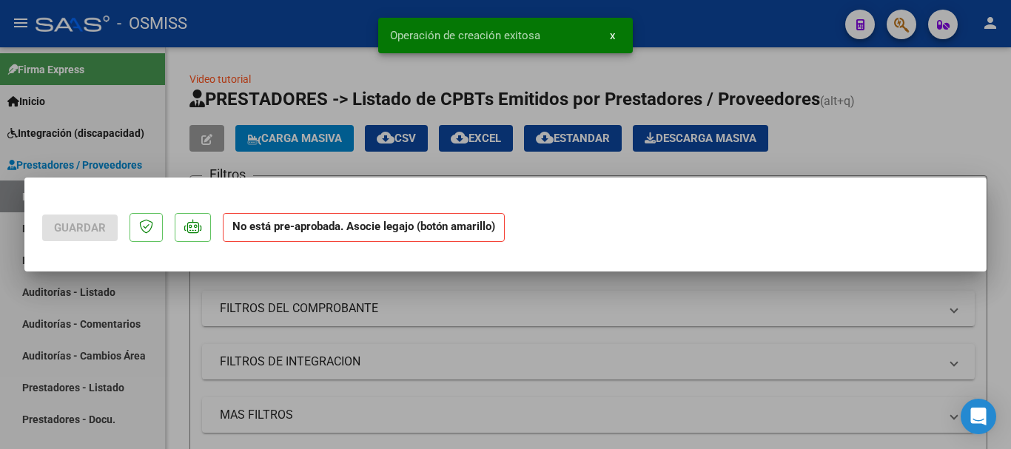
scroll to position [0, 0]
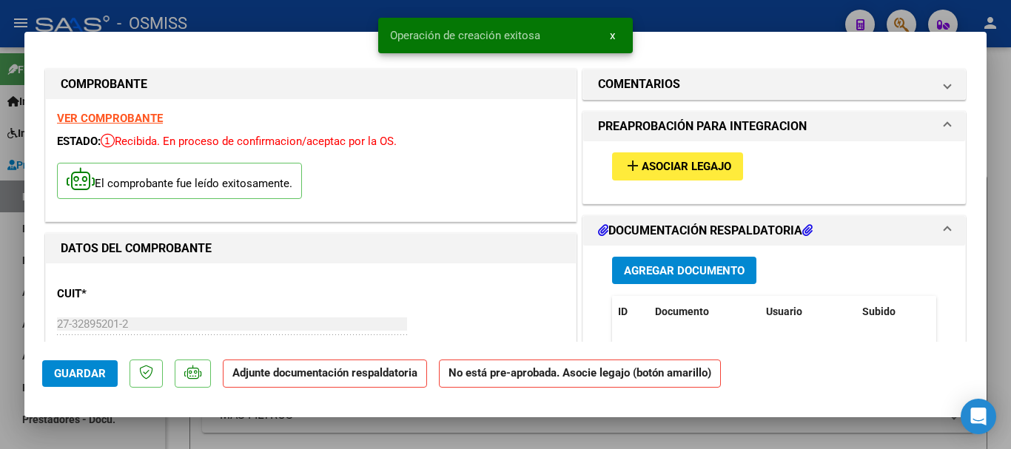
click at [647, 155] on button "add Asociar Legajo" at bounding box center [677, 166] width 131 height 27
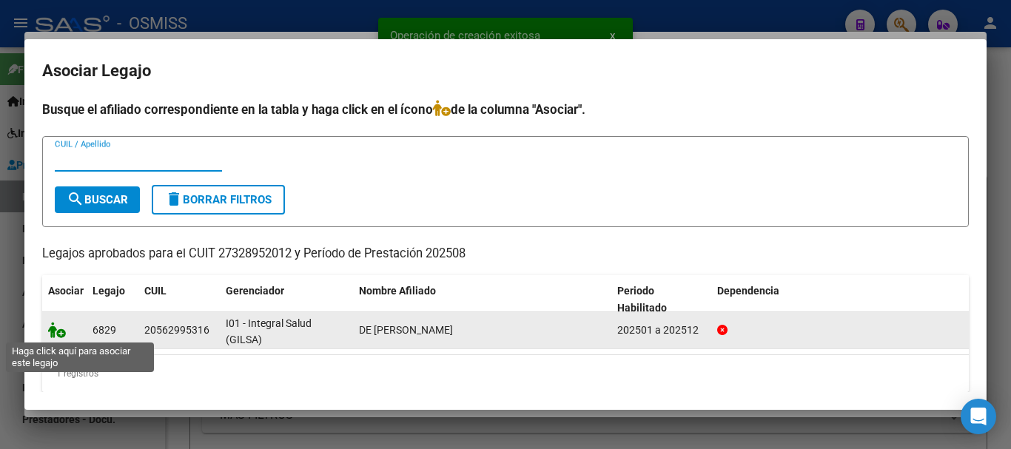
click at [56, 329] on icon at bounding box center [57, 330] width 18 height 16
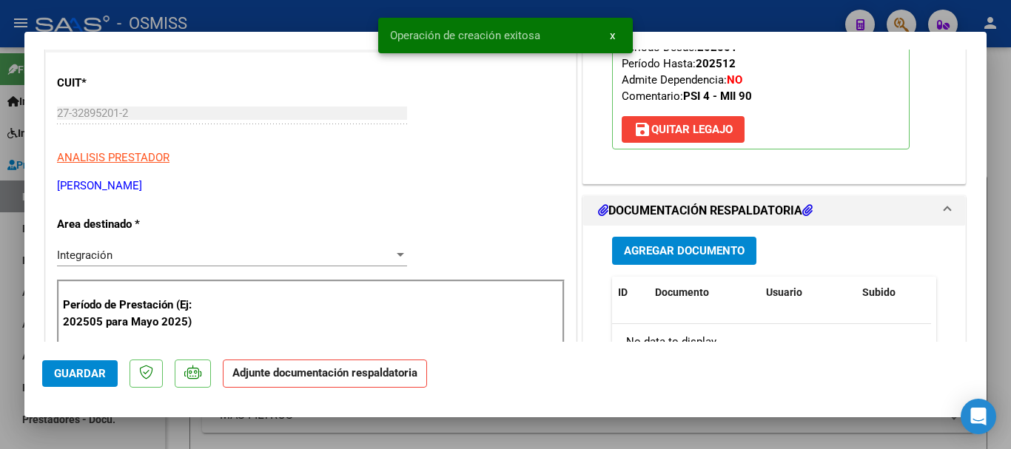
scroll to position [296, 0]
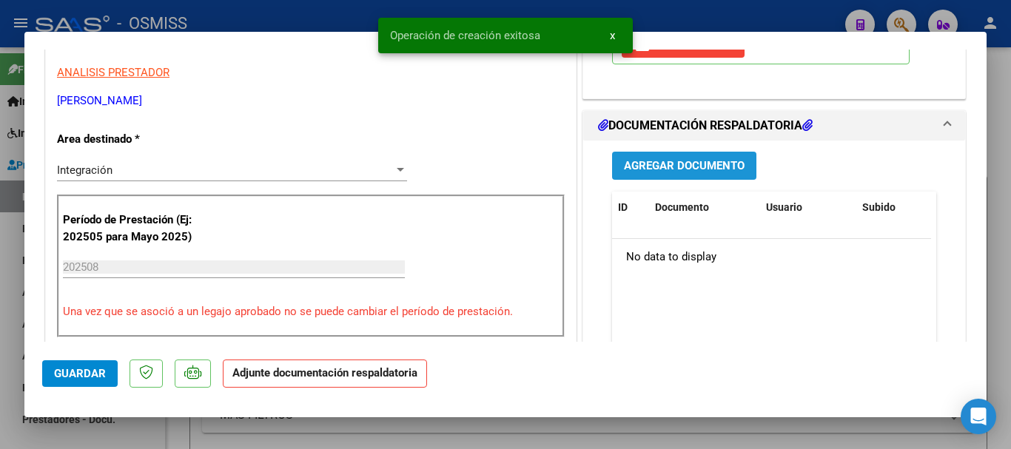
click at [648, 167] on span "Agregar Documento" at bounding box center [684, 166] width 121 height 13
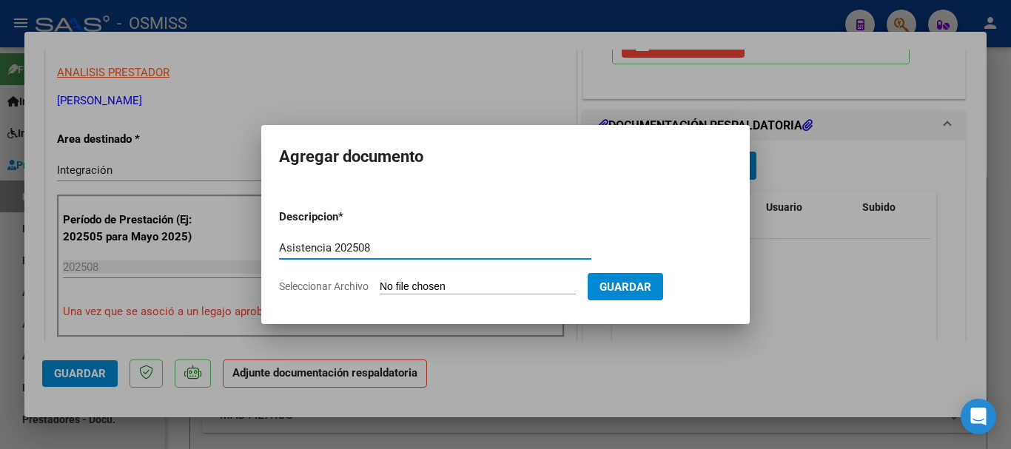
type input "Asistencia 202508"
click at [424, 286] on input "Seleccionar Archivo" at bounding box center [478, 288] width 196 height 14
type input "C:\fakepath\[PERSON_NAME]. Asistencia 202508.pdf"
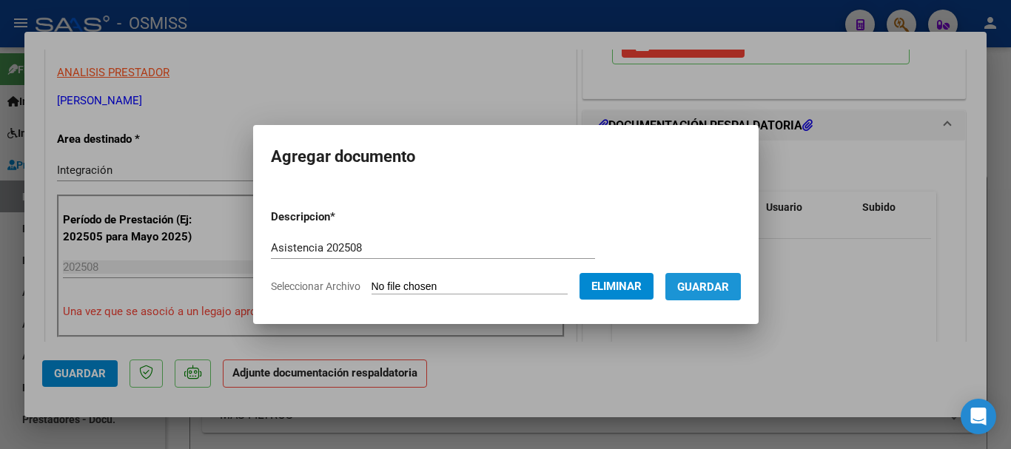
click at [704, 284] on span "Guardar" at bounding box center [703, 287] width 52 height 13
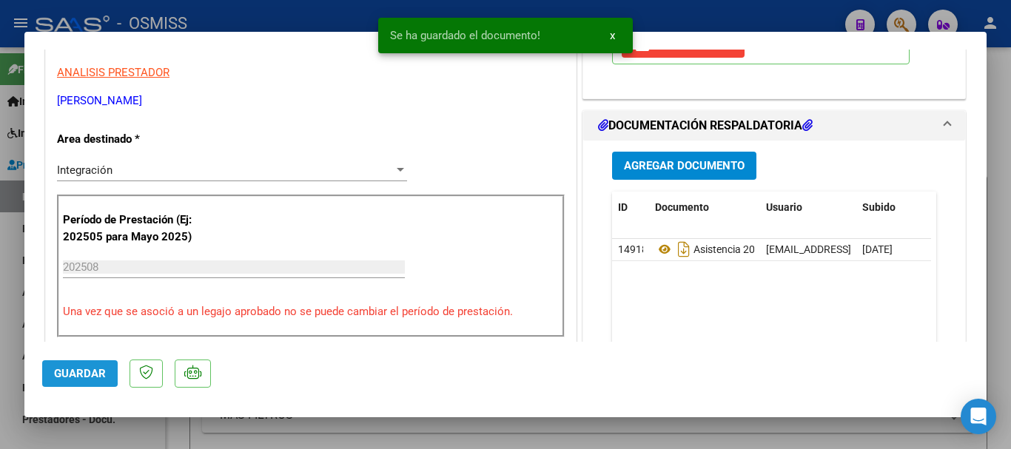
click at [58, 370] on span "Guardar" at bounding box center [80, 373] width 52 height 13
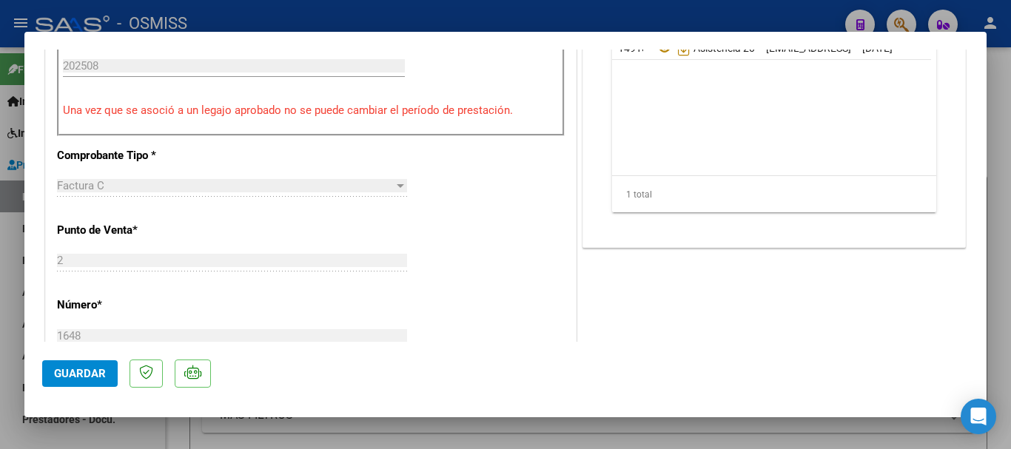
scroll to position [518, 0]
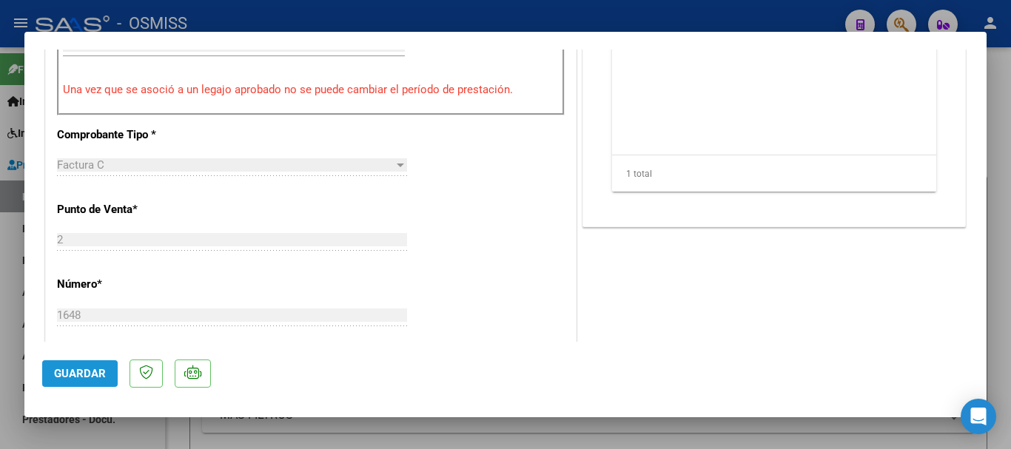
click at [91, 376] on span "Guardar" at bounding box center [80, 373] width 52 height 13
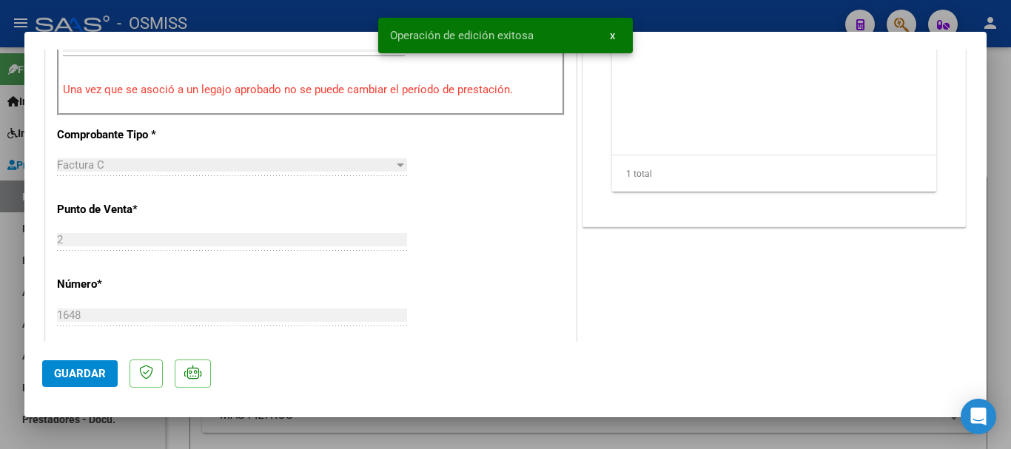
click at [91, 376] on span "Guardar" at bounding box center [80, 373] width 52 height 13
click at [91, 432] on div at bounding box center [505, 224] width 1011 height 449
type input "$ 0,00"
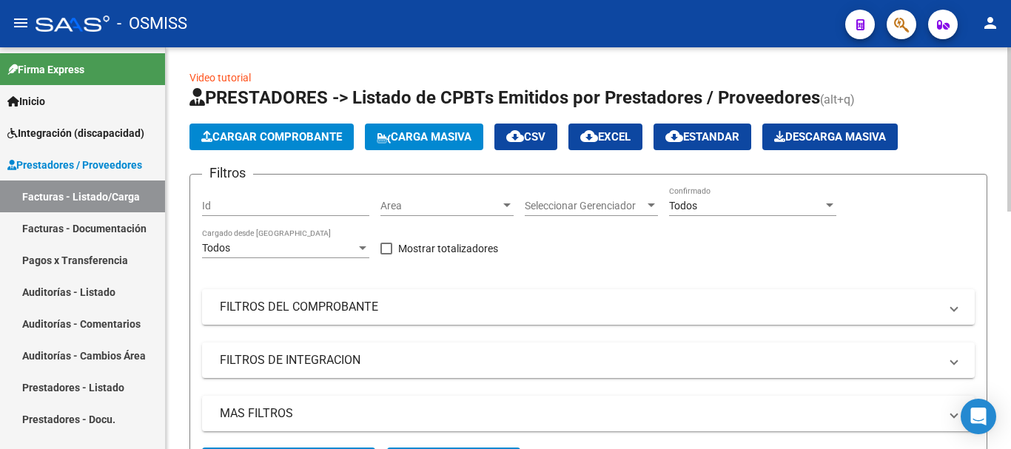
scroll to position [0, 0]
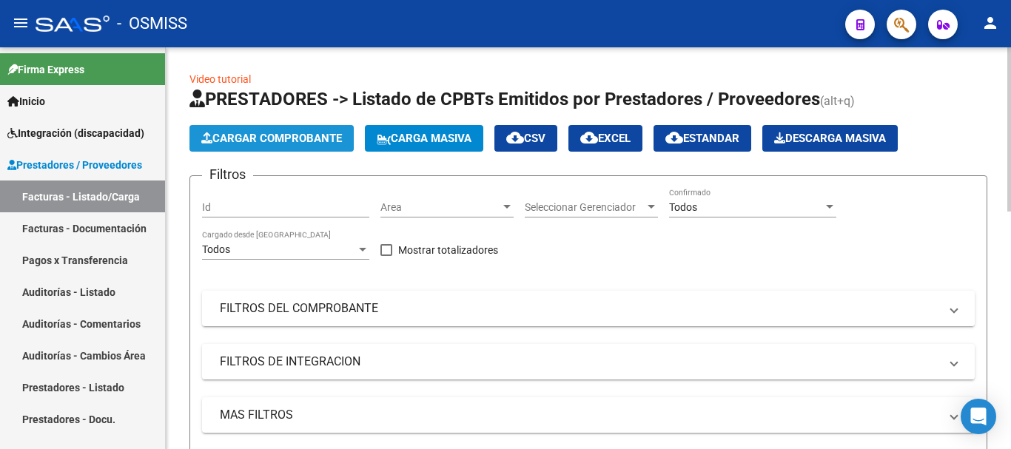
click at [278, 130] on button "Cargar Comprobante" at bounding box center [272, 138] width 164 height 27
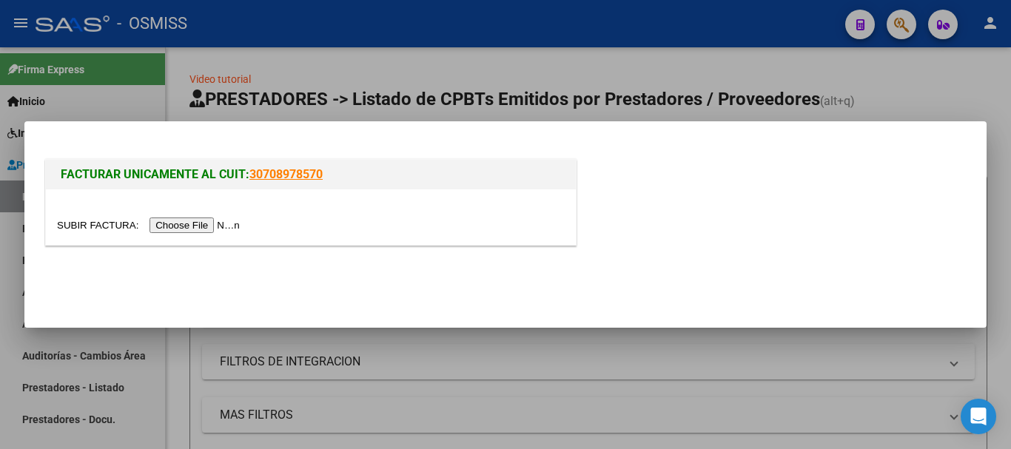
click at [218, 221] on input "file" at bounding box center [150, 226] width 187 height 16
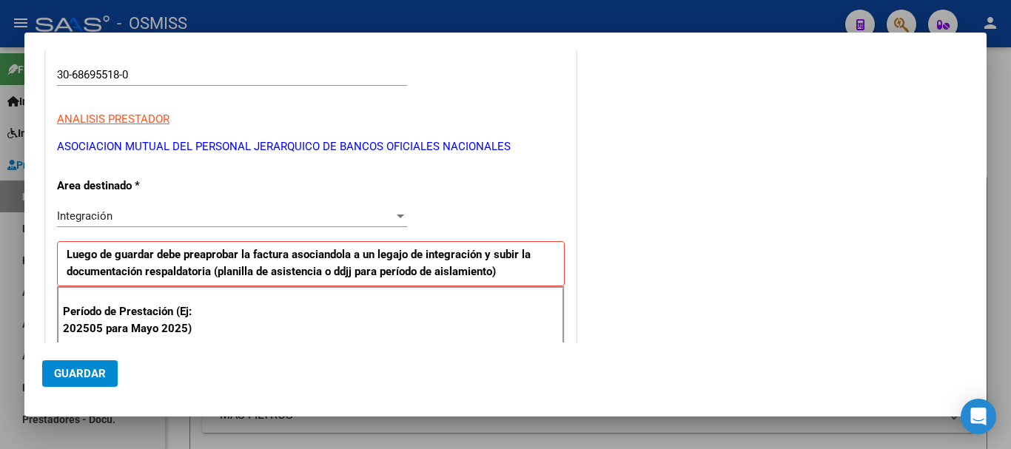
scroll to position [370, 0]
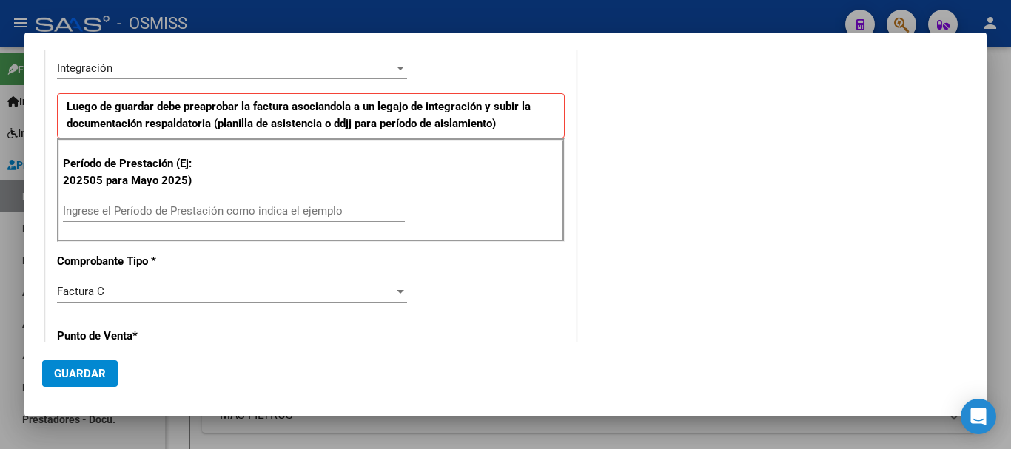
click at [178, 209] on input "Ingrese el Período de Prestación como indica el ejemplo" at bounding box center [234, 210] width 342 height 13
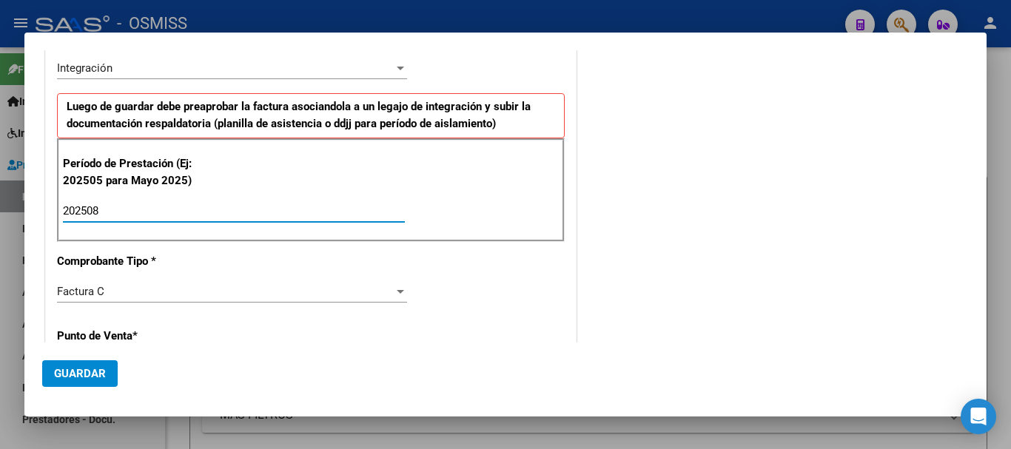
type input "202508"
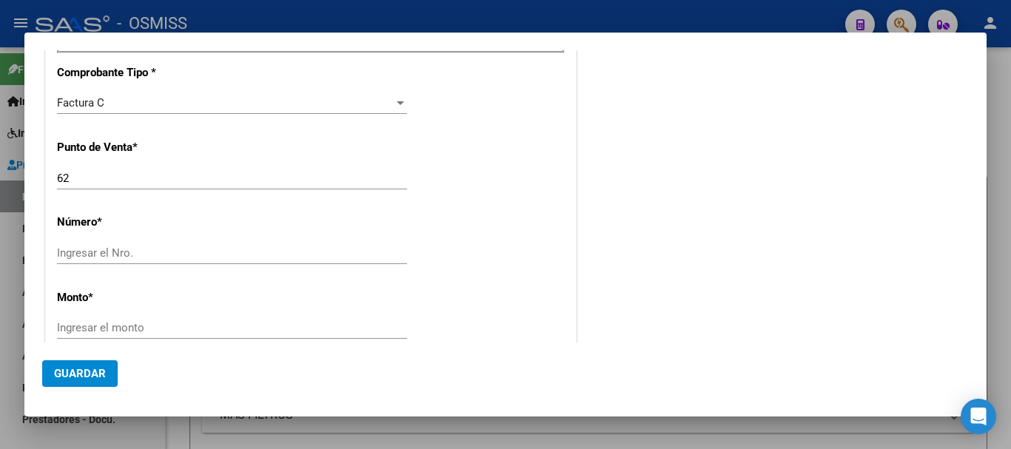
scroll to position [592, 0]
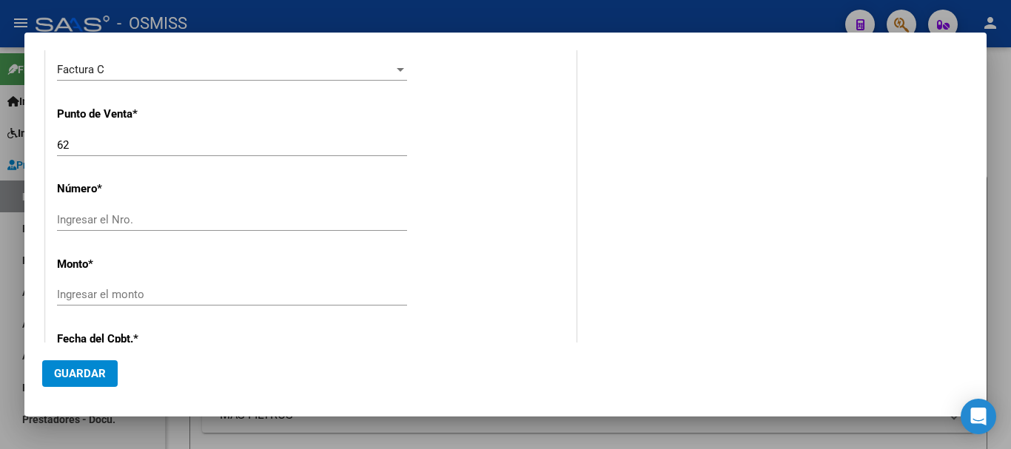
click at [116, 221] on input "Ingresar el Nro." at bounding box center [232, 219] width 350 height 13
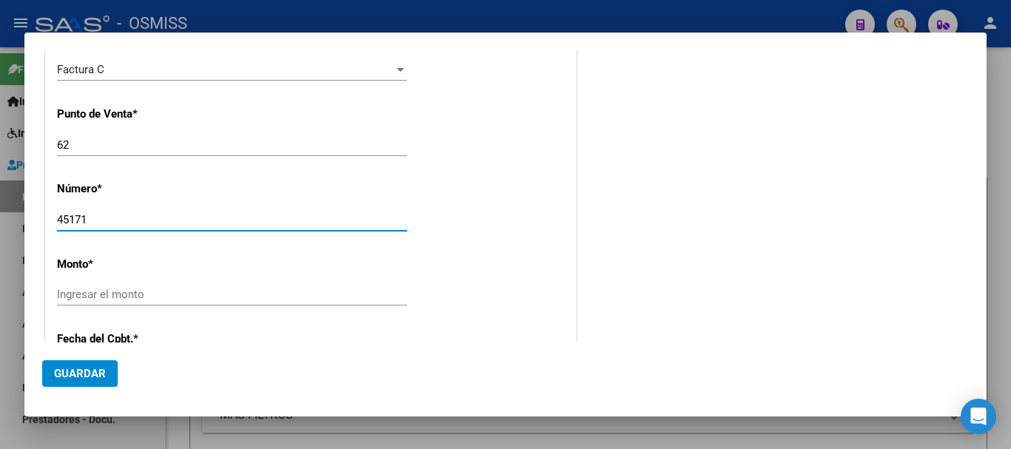
type input "45171"
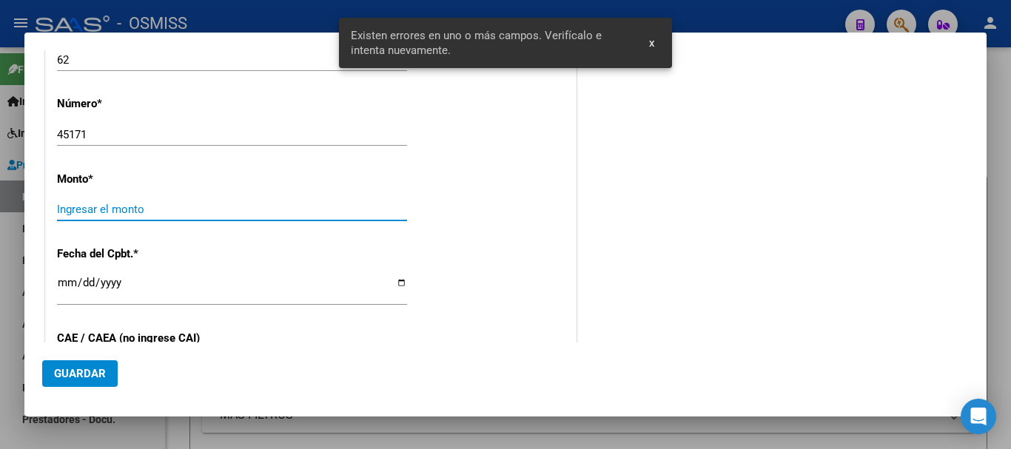
scroll to position [683, 0]
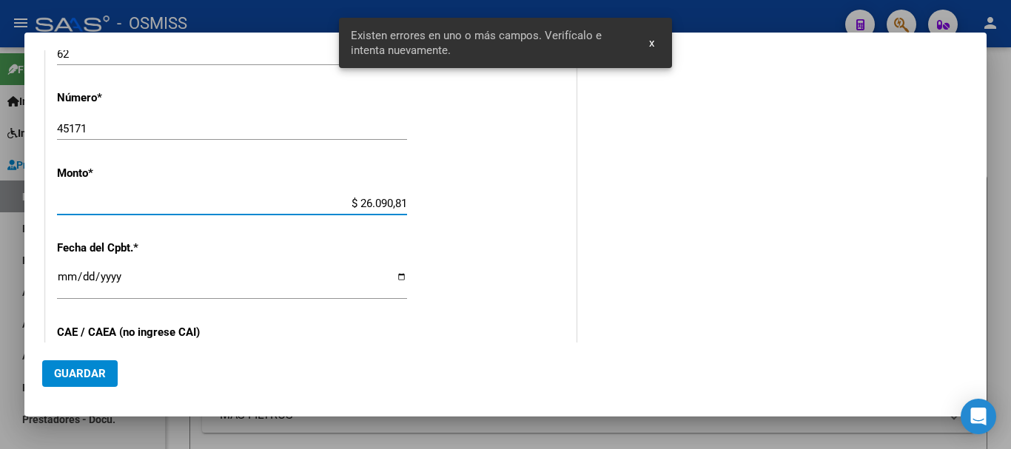
type input "$ 260.908,16"
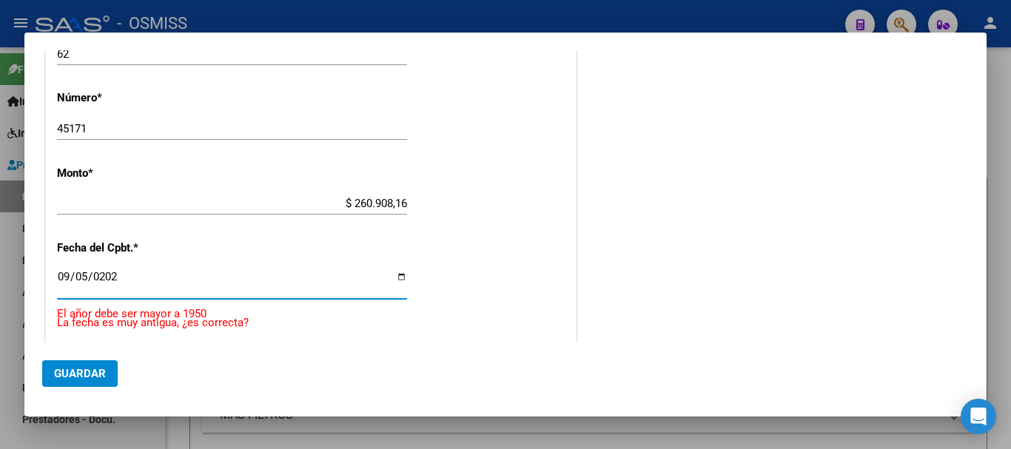
type input "[DATE]"
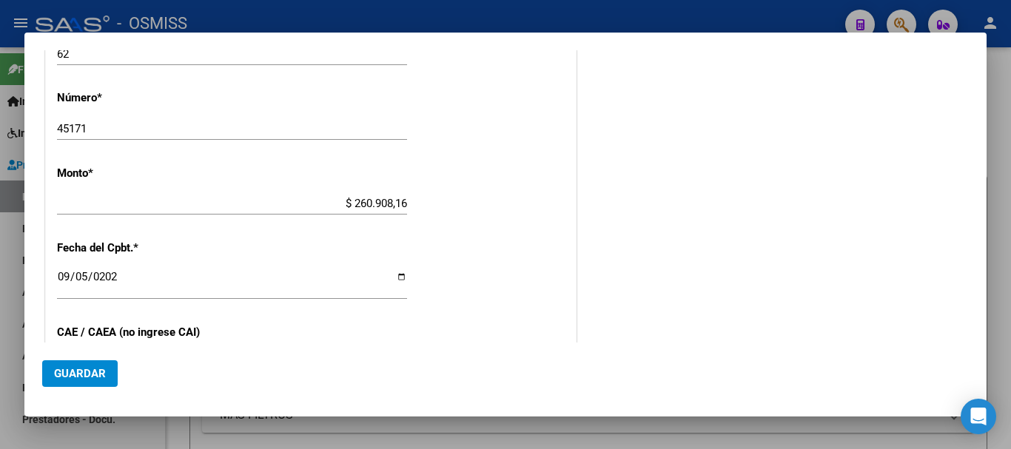
scroll to position [850, 0]
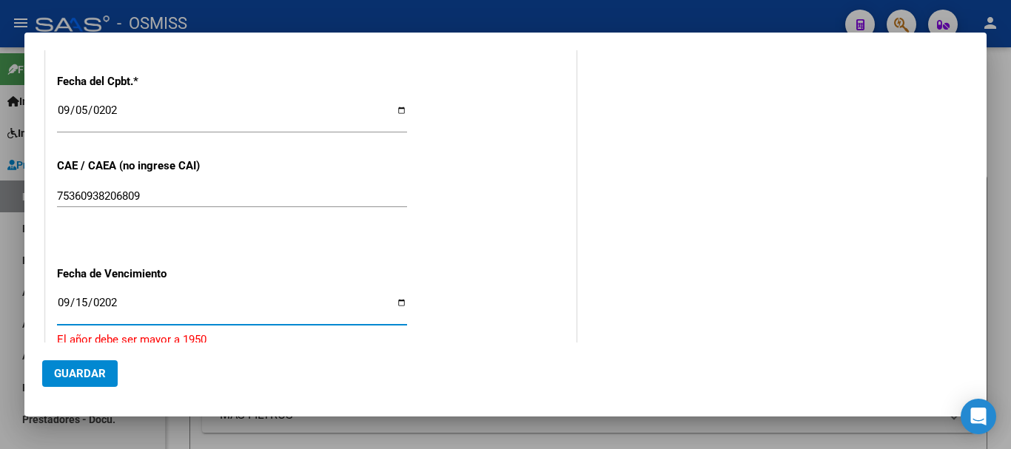
type input "[DATE]"
click at [84, 367] on span "Guardar" at bounding box center [80, 373] width 52 height 13
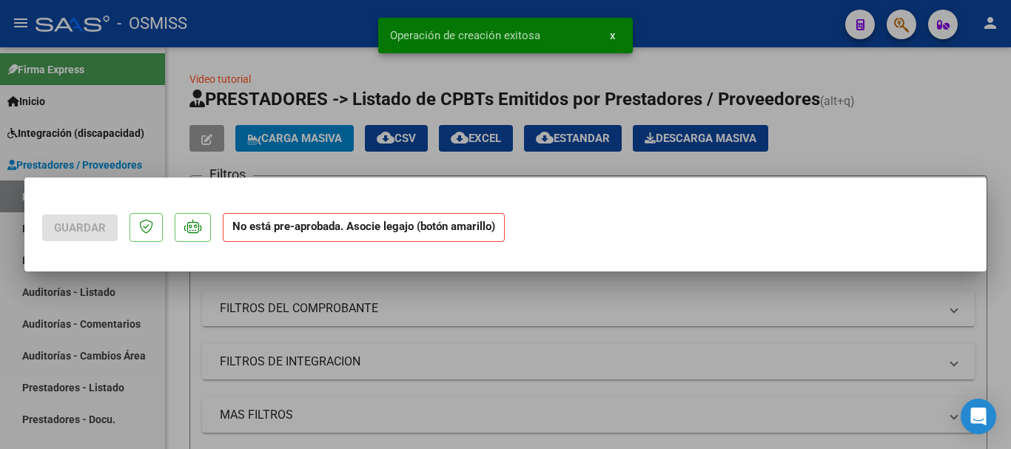
scroll to position [0, 0]
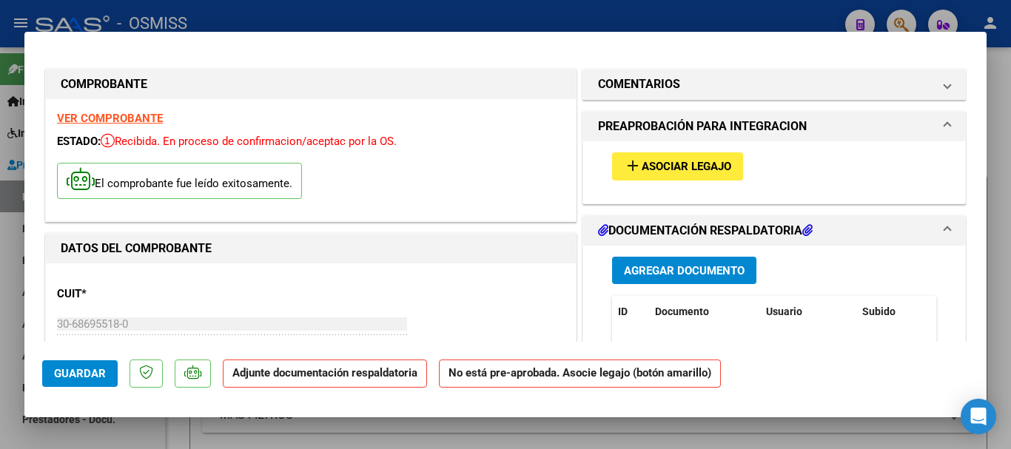
click at [677, 154] on button "add Asociar Legajo" at bounding box center [677, 166] width 131 height 27
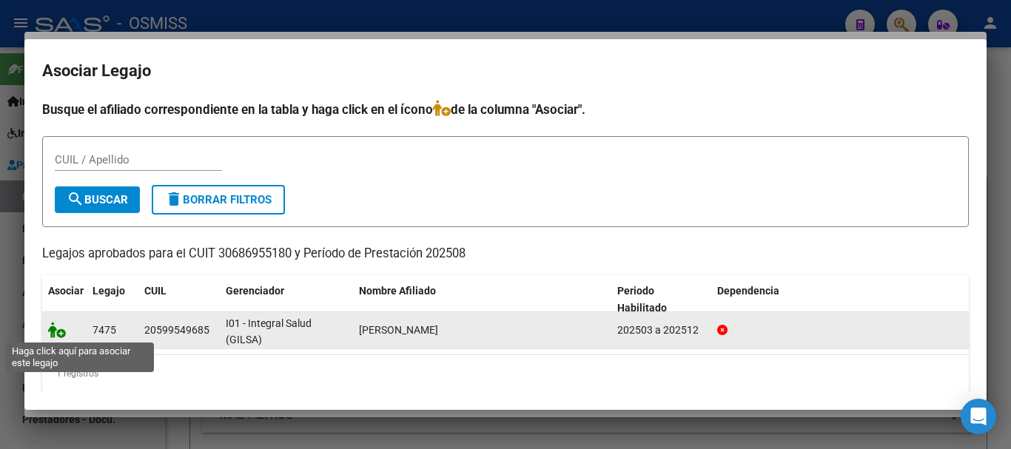
click at [49, 330] on icon at bounding box center [57, 330] width 18 height 16
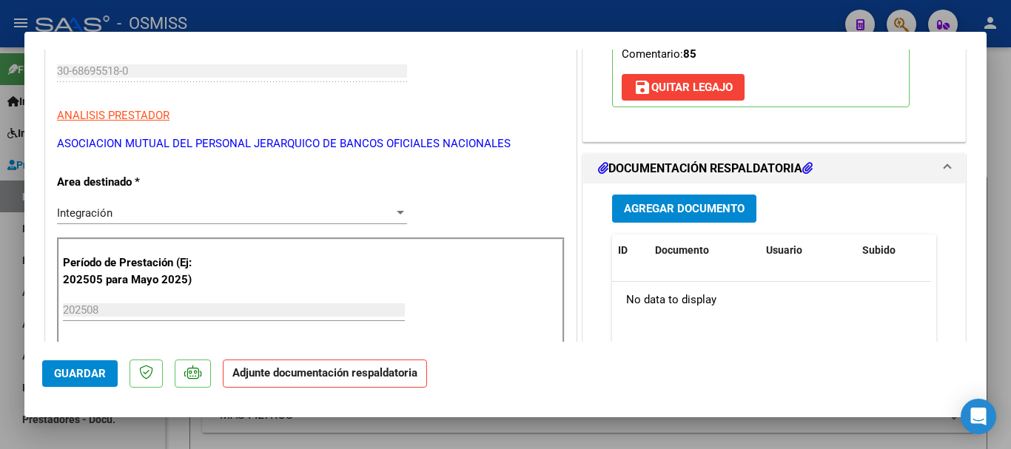
scroll to position [296, 0]
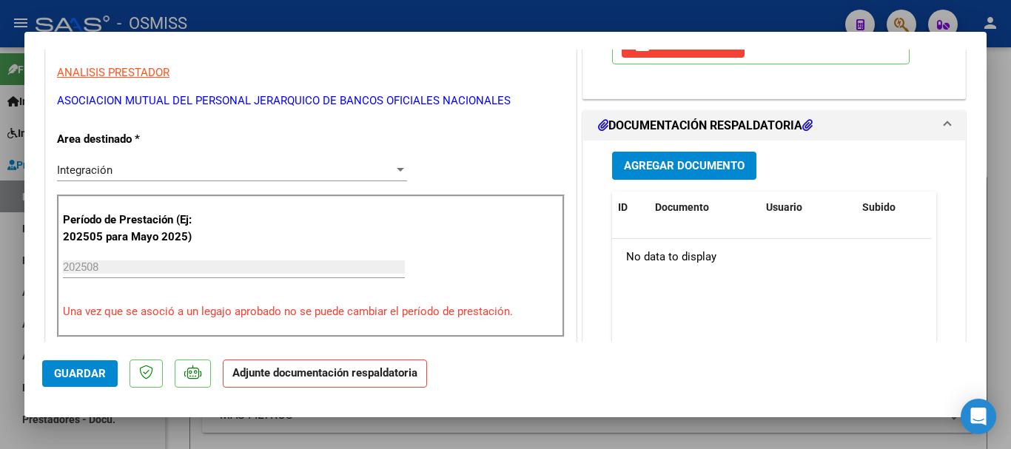
click at [669, 171] on span "Agregar Documento" at bounding box center [684, 166] width 121 height 13
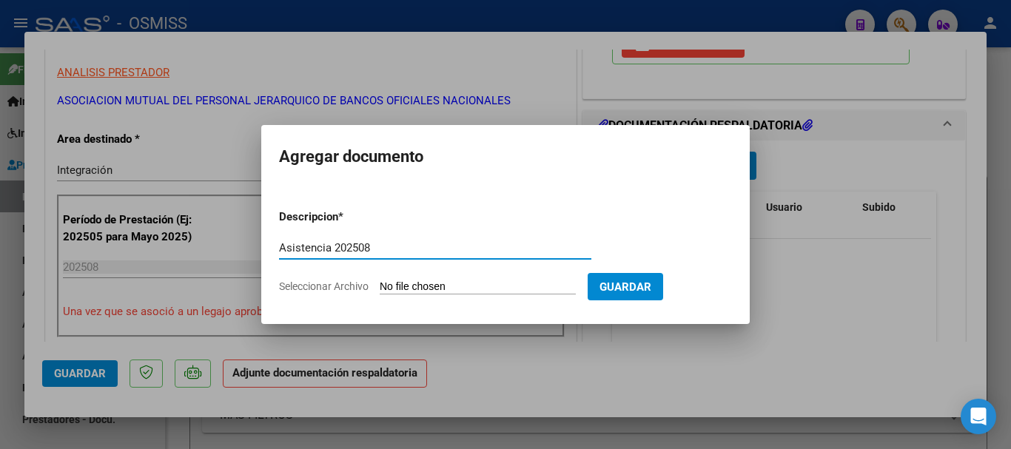
type input "Asistencia 202508"
click at [392, 287] on input "Seleccionar Archivo" at bounding box center [478, 288] width 196 height 14
type input "C:\fakepath\Centro de rehabilitacion. Asistencia 202508.pdf"
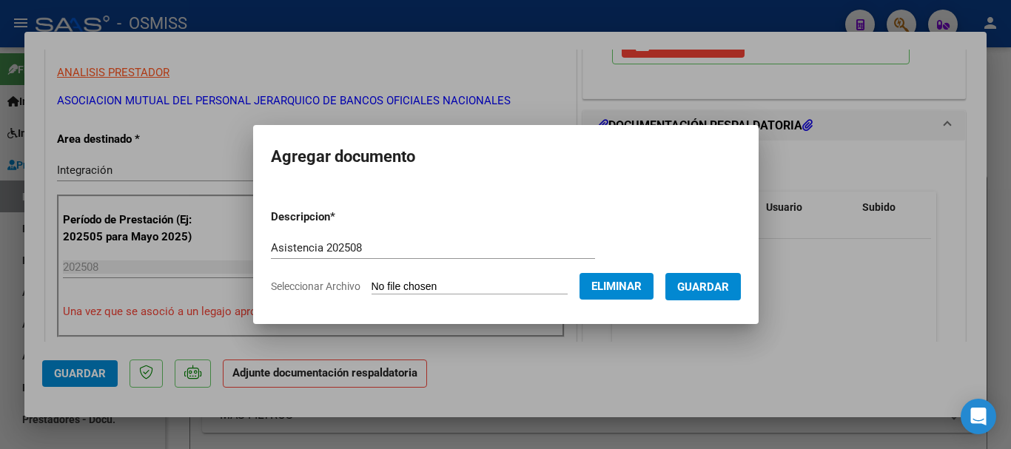
drag, startPoint x: 730, startPoint y: 289, endPoint x: 505, endPoint y: 293, distance: 225.1
click at [729, 290] on span "Guardar" at bounding box center [703, 287] width 52 height 13
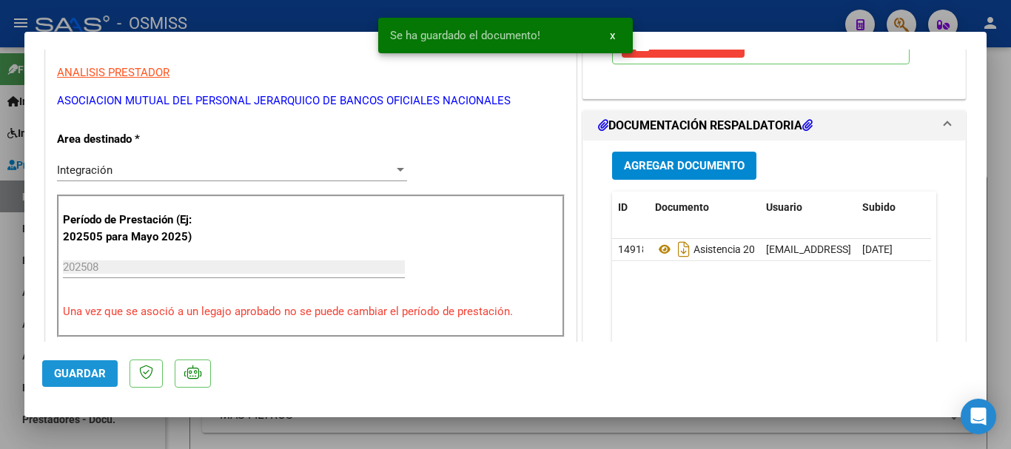
click at [93, 378] on span "Guardar" at bounding box center [80, 373] width 52 height 13
click at [92, 376] on span "Guardar" at bounding box center [80, 373] width 52 height 13
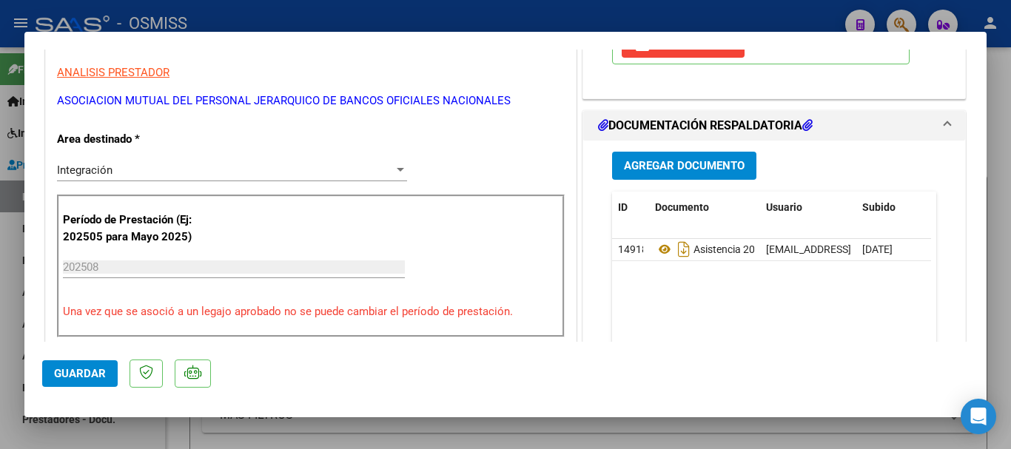
click at [99, 375] on span "Guardar" at bounding box center [80, 373] width 52 height 13
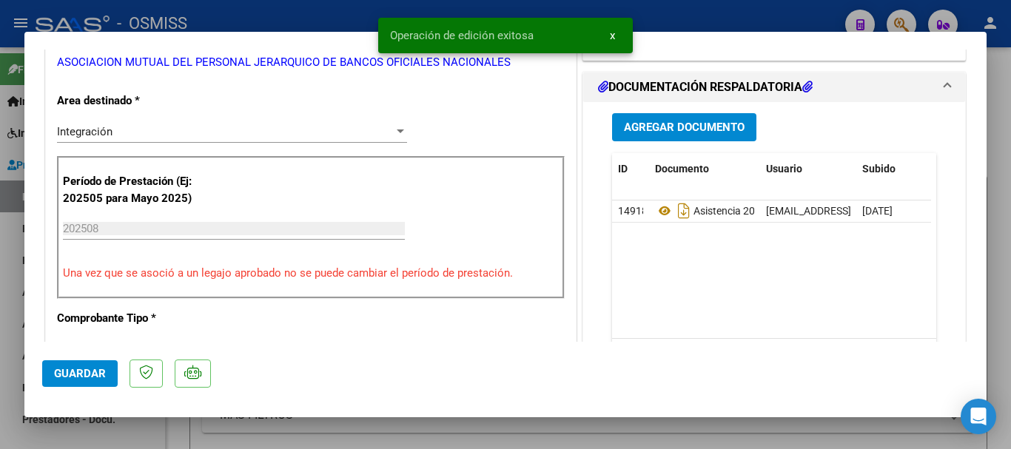
scroll to position [370, 0]
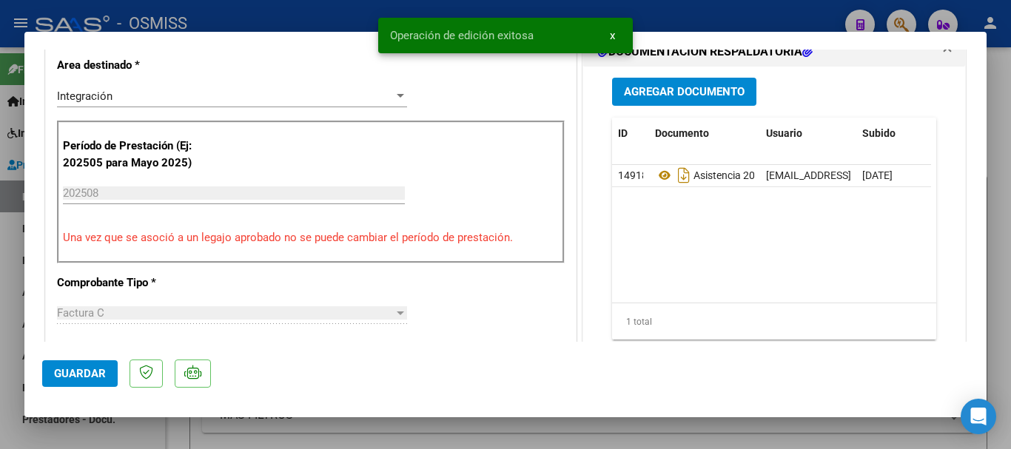
click at [81, 367] on span "Guardar" at bounding box center [80, 373] width 52 height 13
click at [9, 405] on div at bounding box center [505, 224] width 1011 height 449
type input "$ 0,00"
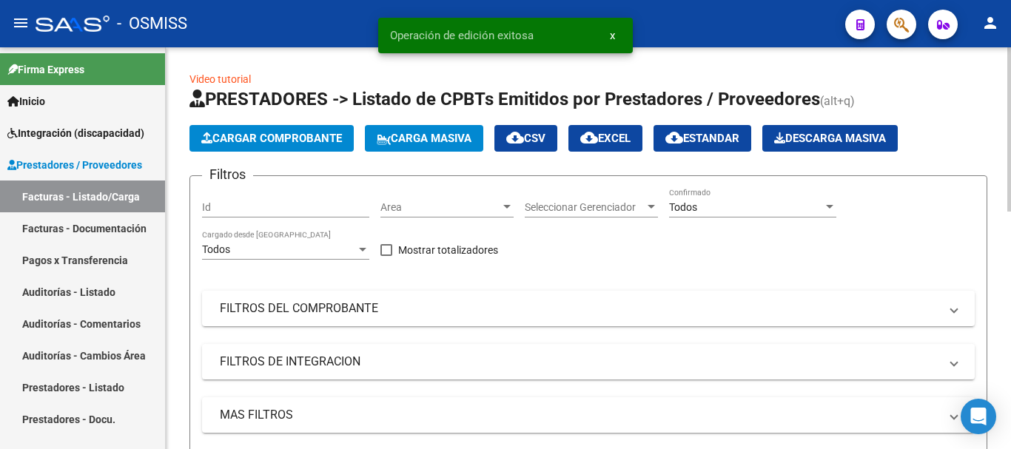
click at [260, 133] on span "Cargar Comprobante" at bounding box center [271, 138] width 141 height 13
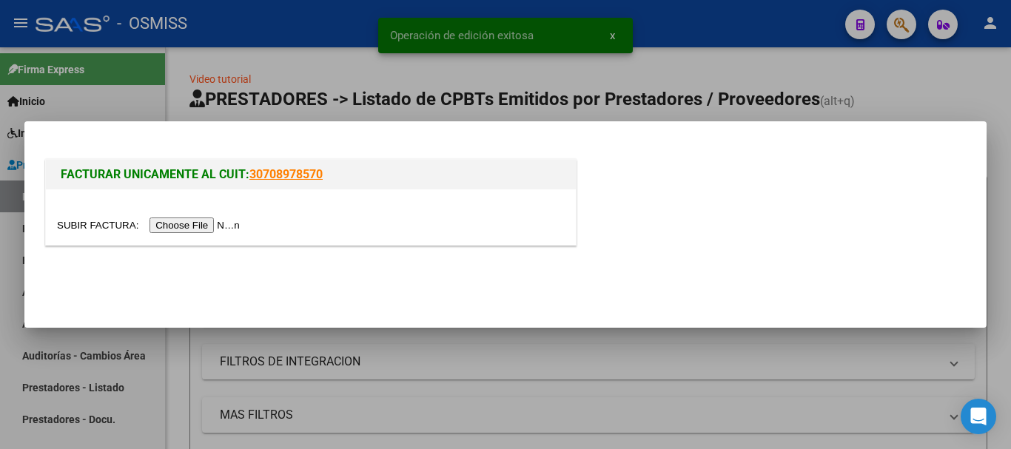
click at [224, 224] on input "file" at bounding box center [150, 226] width 187 height 16
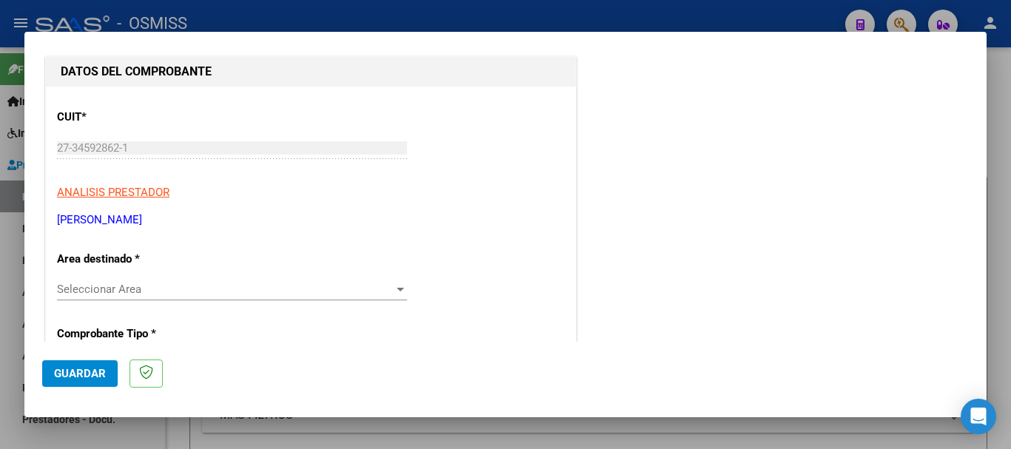
scroll to position [222, 0]
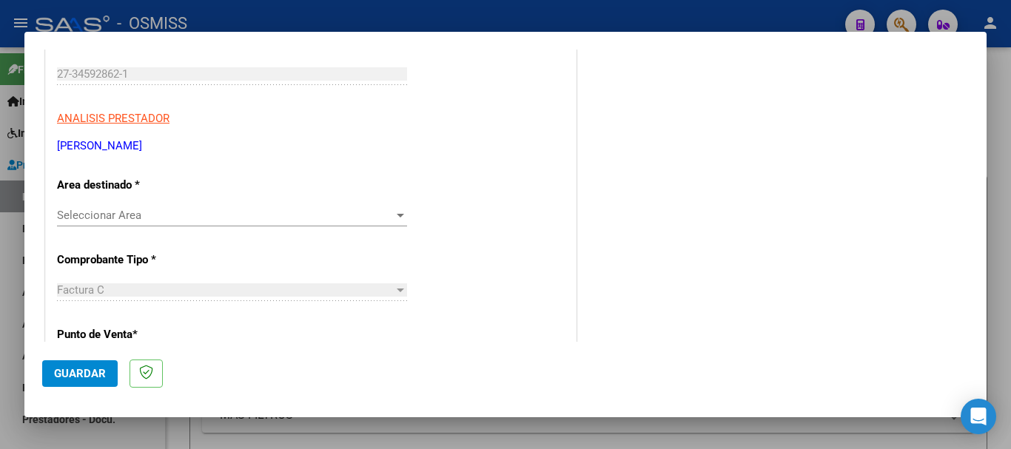
click at [176, 210] on span "Seleccionar Area" at bounding box center [225, 215] width 337 height 13
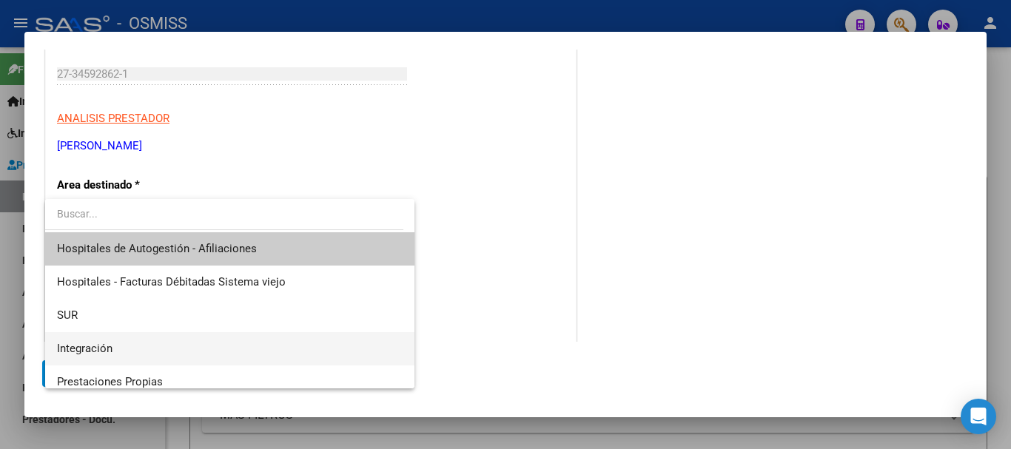
click at [153, 341] on span "Integración" at bounding box center [230, 348] width 346 height 33
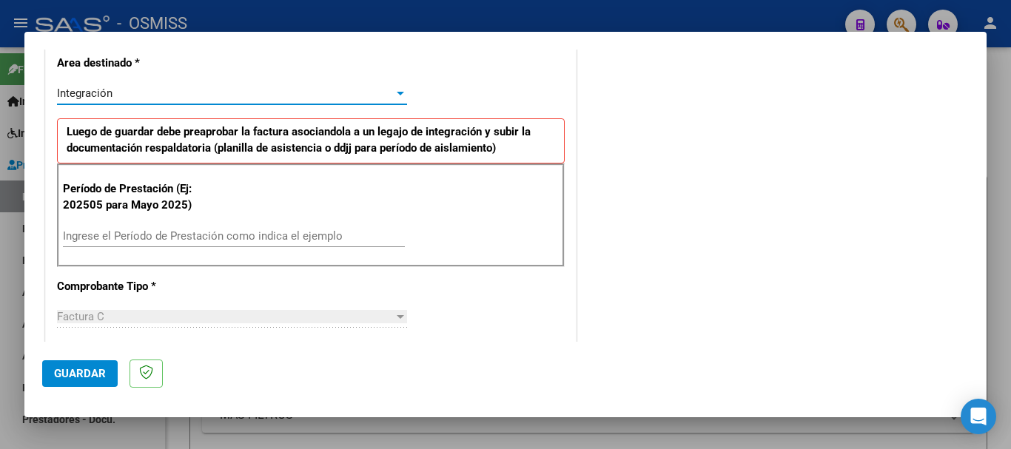
scroll to position [370, 0]
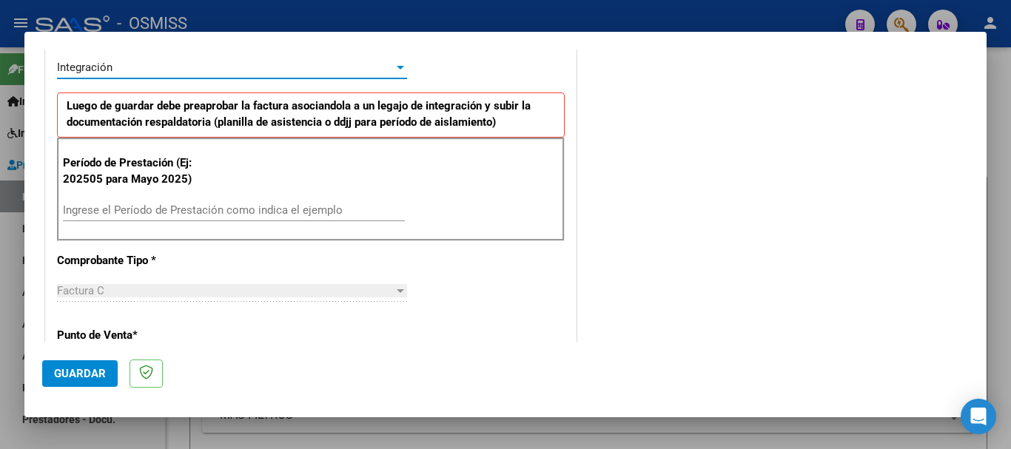
click at [137, 209] on input "Ingrese el Período de Prestación como indica el ejemplo" at bounding box center [234, 210] width 342 height 13
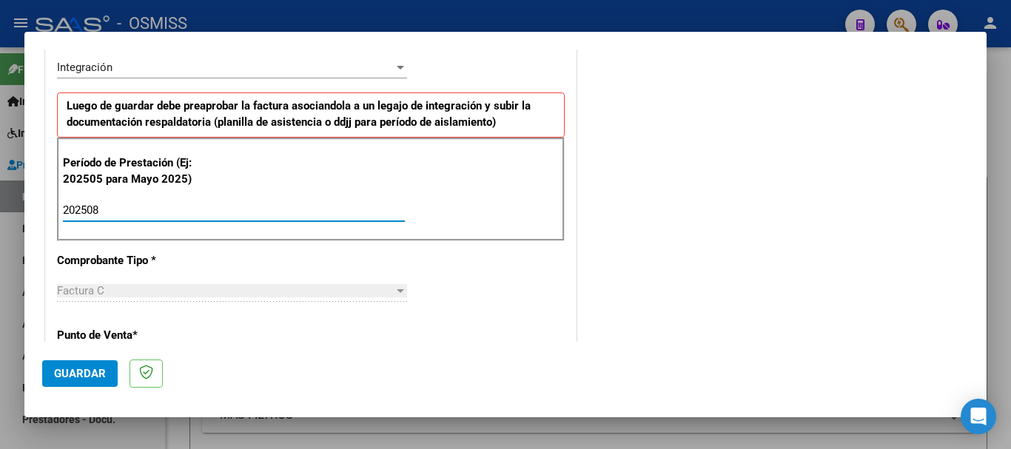
type input "202508"
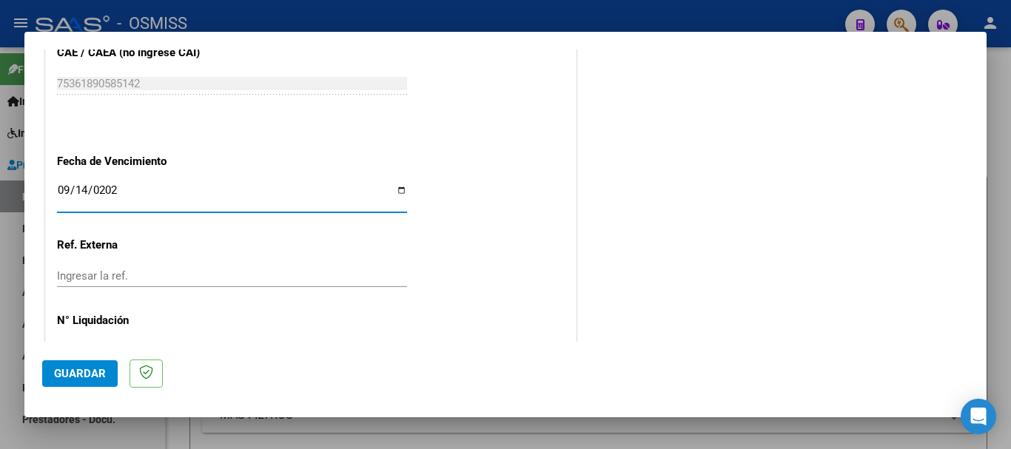
type input "[DATE]"
click at [100, 378] on span "Guardar" at bounding box center [80, 373] width 52 height 13
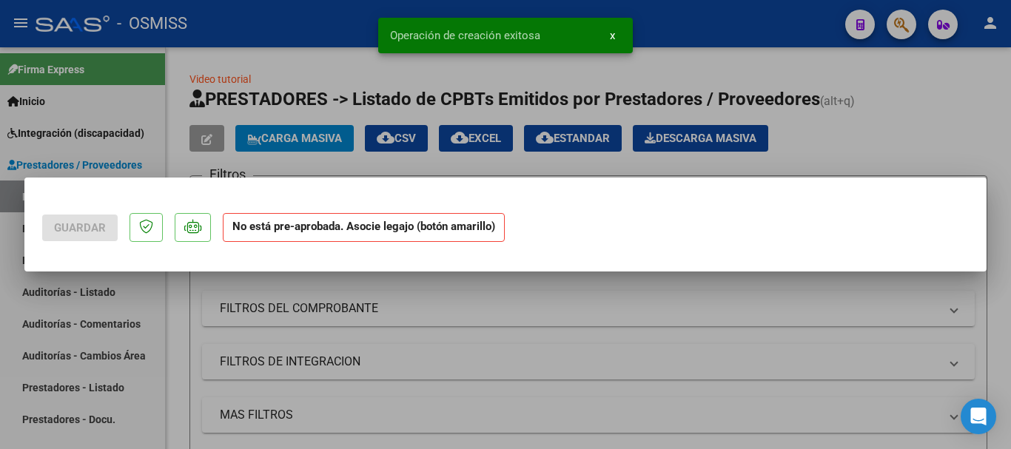
scroll to position [0, 0]
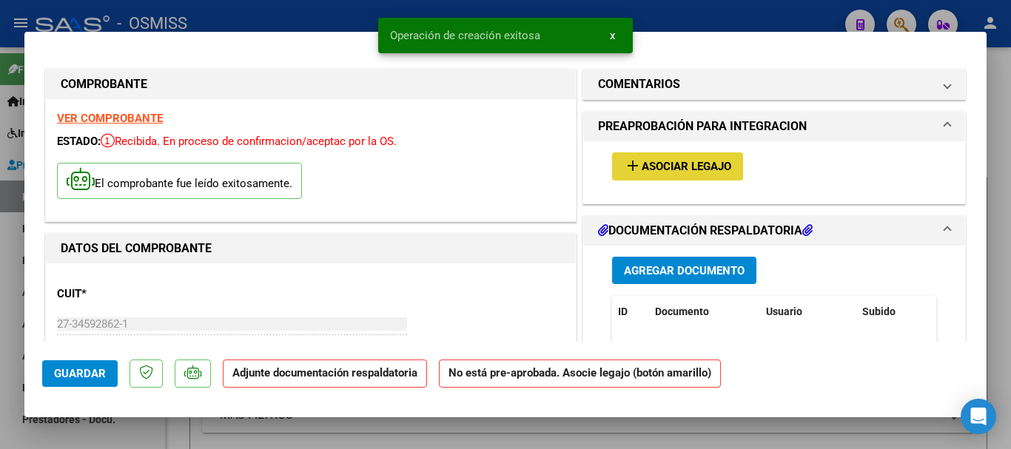
click at [663, 156] on button "add Asociar Legajo" at bounding box center [677, 166] width 131 height 27
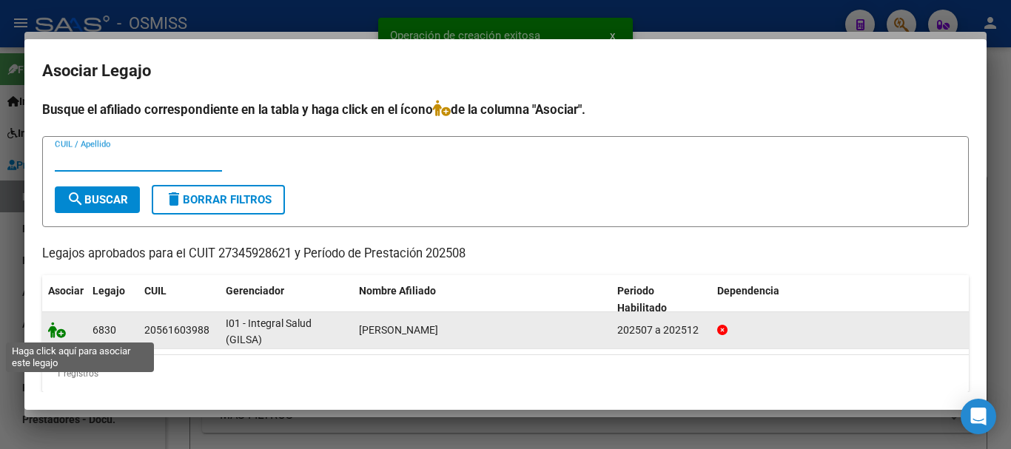
click at [55, 333] on icon at bounding box center [57, 330] width 18 height 16
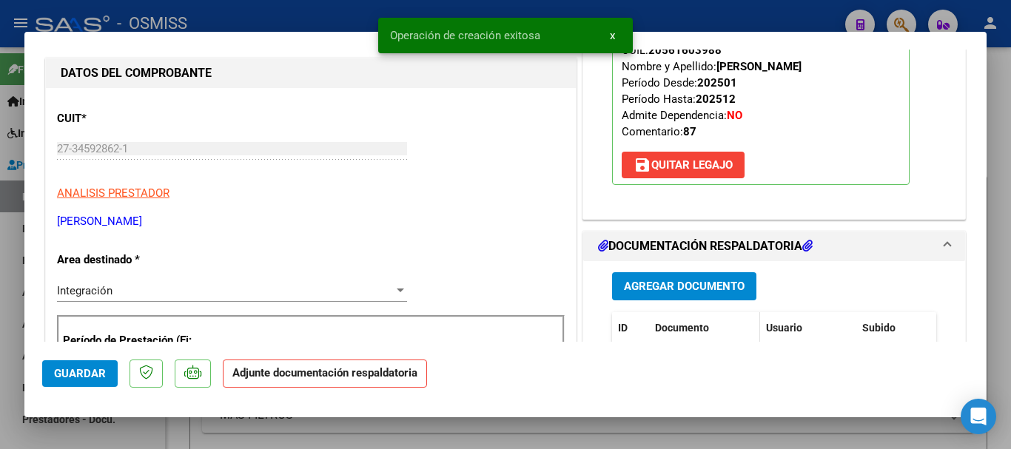
scroll to position [222, 0]
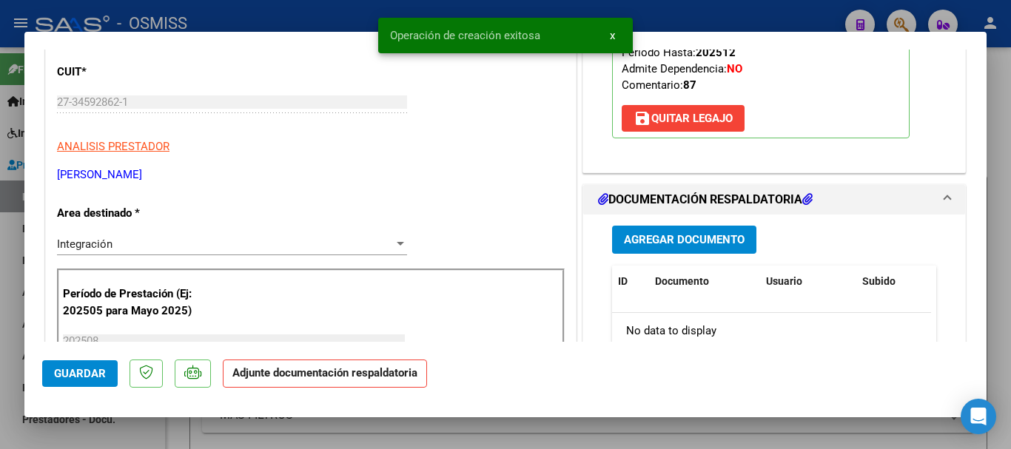
click at [686, 239] on span "Agregar Documento" at bounding box center [684, 240] width 121 height 13
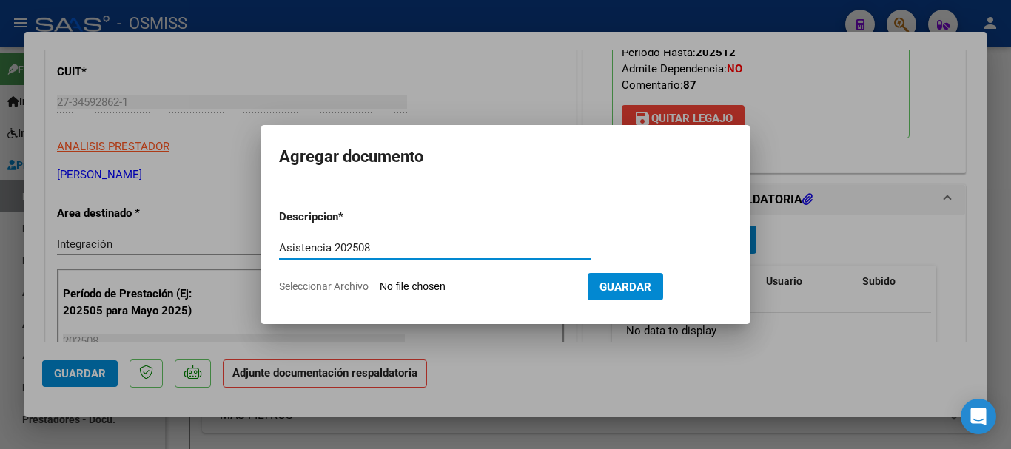
type input "Asistencia 202508"
click at [474, 281] on input "Seleccionar Archivo" at bounding box center [478, 288] width 196 height 14
type input "C:\fakepath\[PERSON_NAME]. Asistencia 202508.pdf"
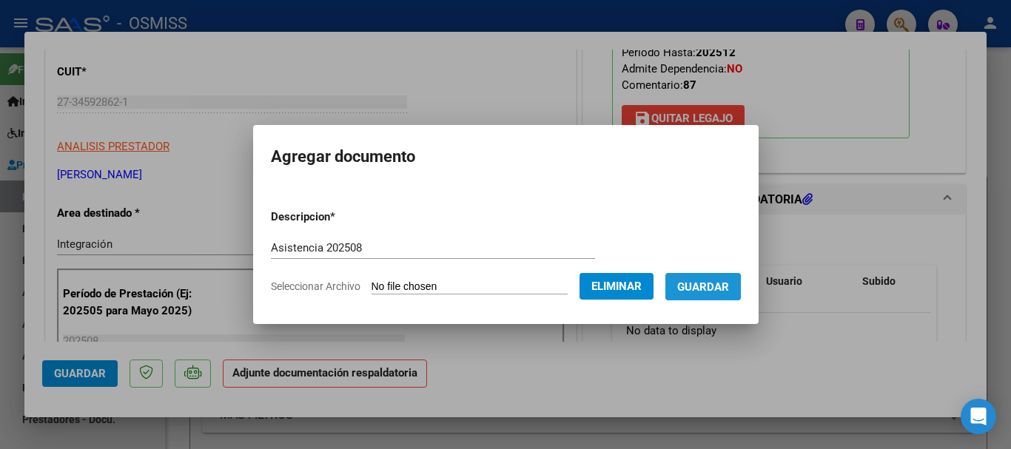
click at [702, 287] on span "Guardar" at bounding box center [703, 287] width 52 height 13
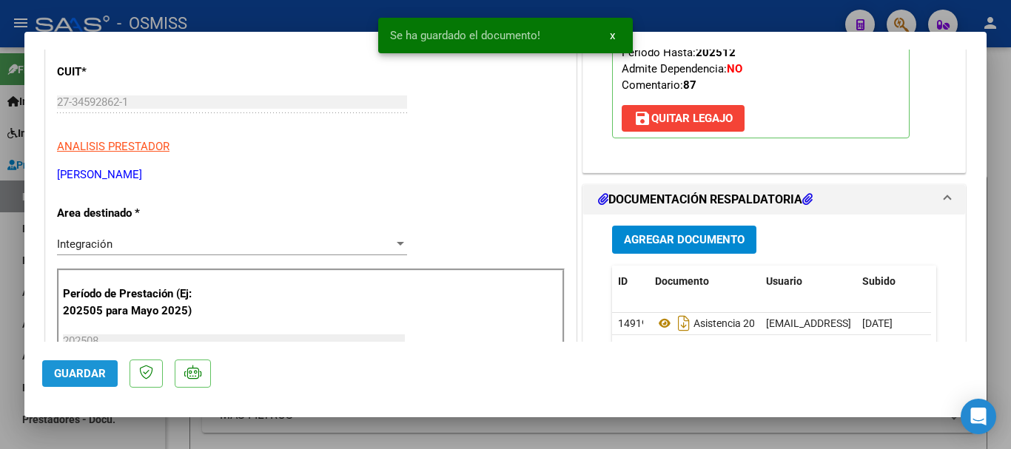
click at [78, 373] on span "Guardar" at bounding box center [80, 373] width 52 height 13
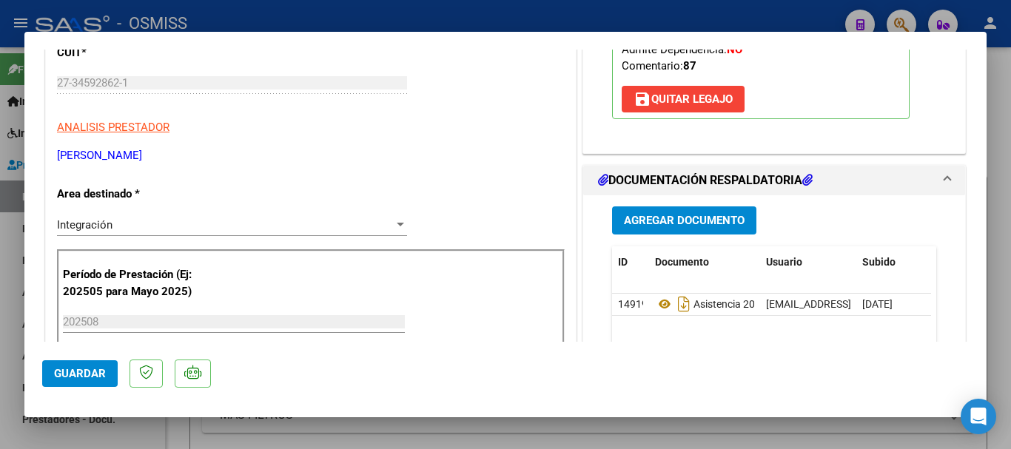
scroll to position [296, 0]
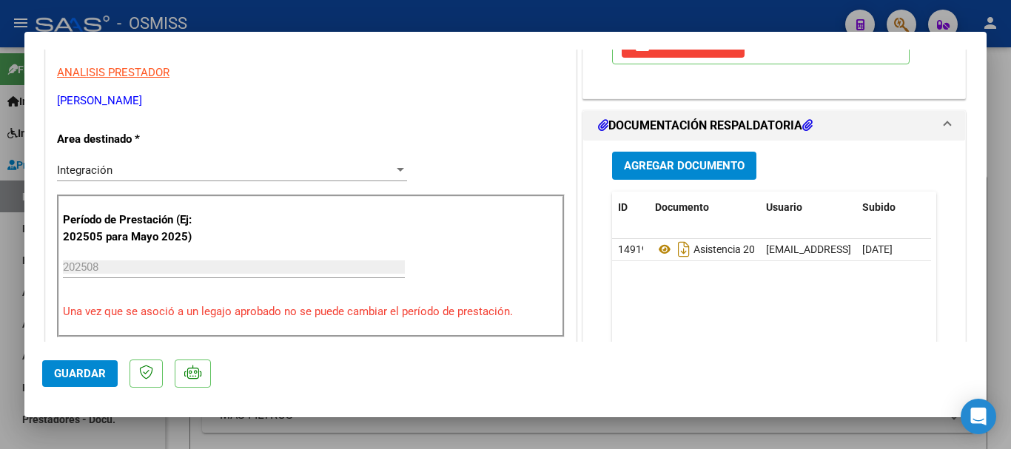
click at [101, 375] on span "Guardar" at bounding box center [80, 373] width 52 height 13
click at [116, 432] on div at bounding box center [505, 224] width 1011 height 449
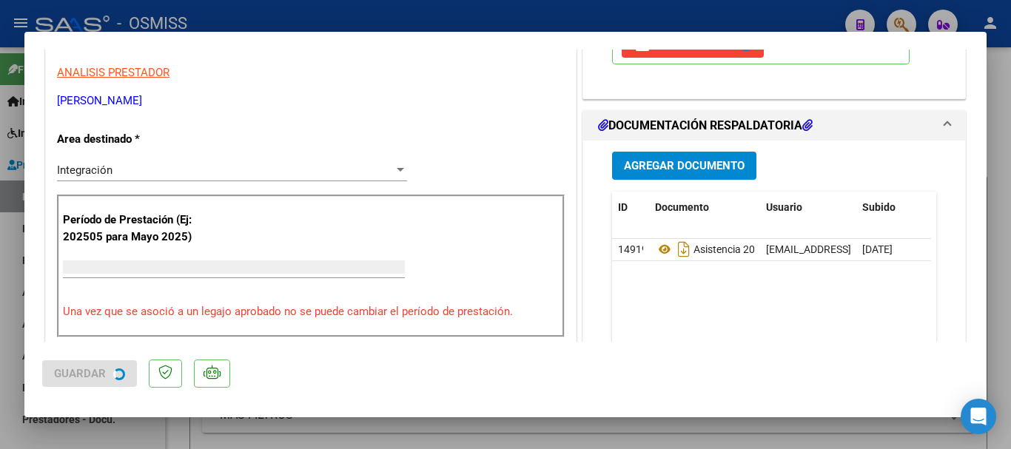
type input "$ 0,00"
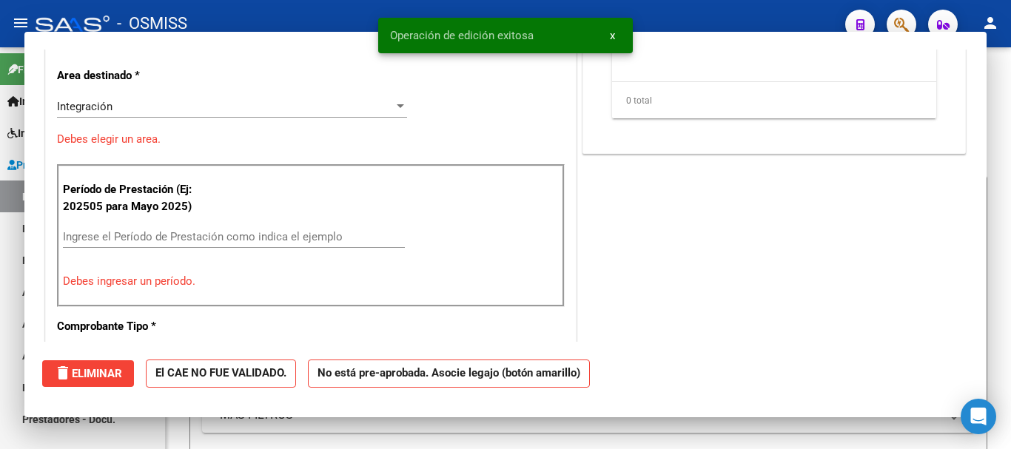
scroll to position [251, 0]
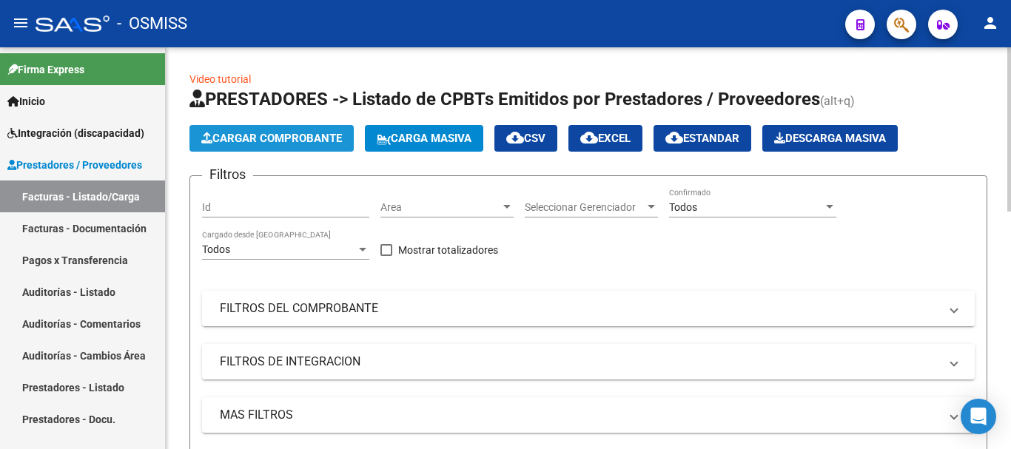
click at [246, 146] on button "Cargar Comprobante" at bounding box center [272, 138] width 164 height 27
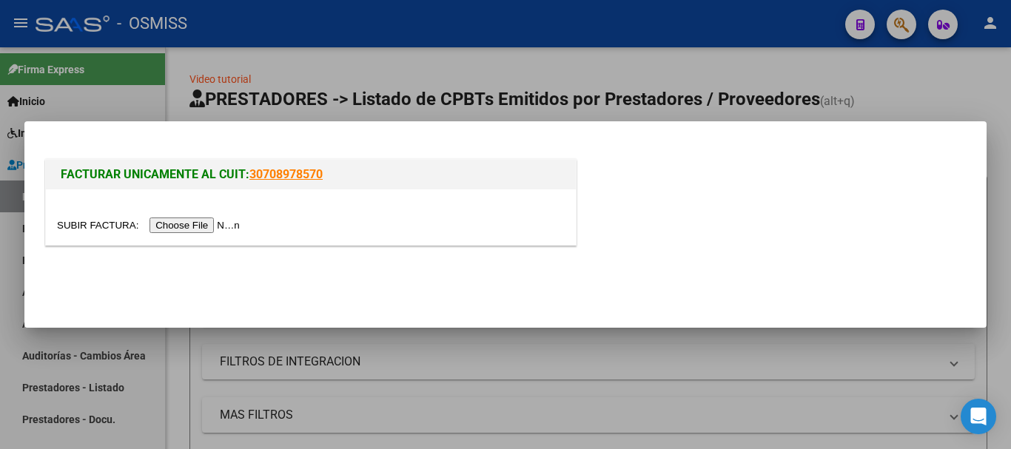
click at [187, 220] on input "file" at bounding box center [150, 226] width 187 height 16
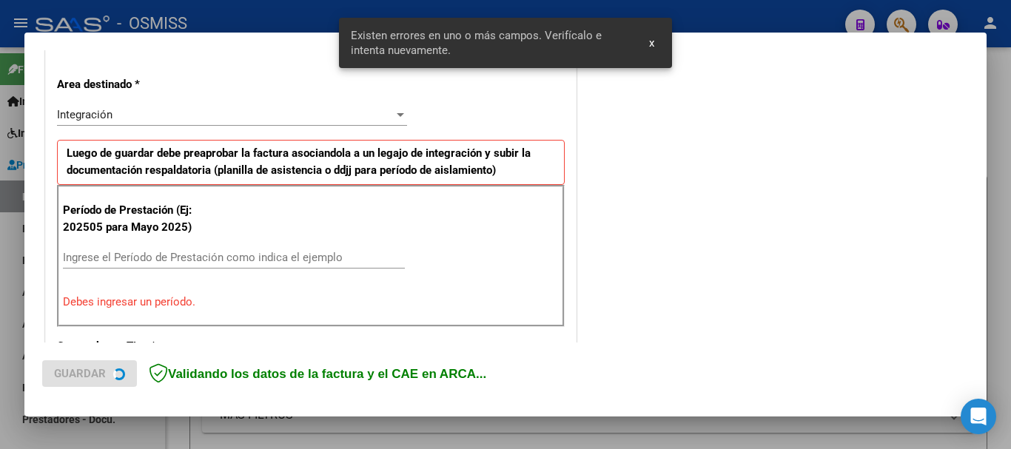
scroll to position [342, 0]
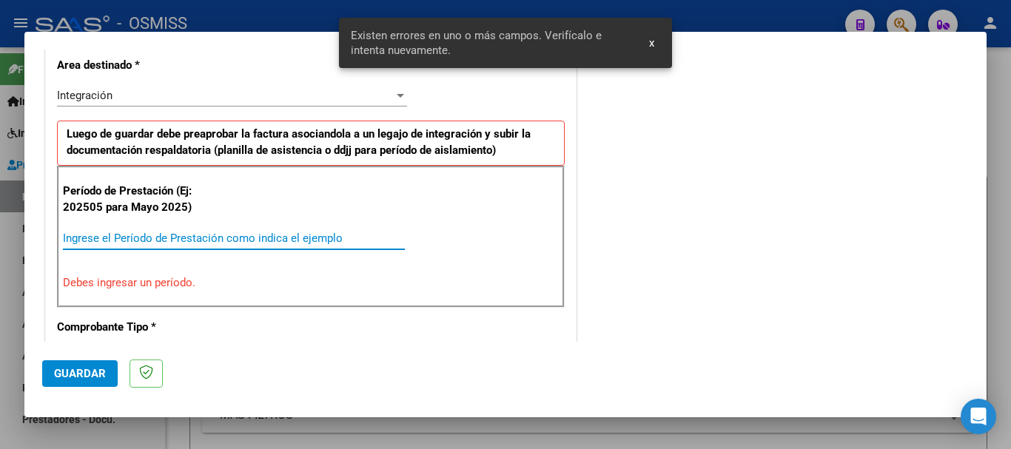
click at [124, 235] on input "Ingrese el Período de Prestación como indica el ejemplo" at bounding box center [234, 238] width 342 height 13
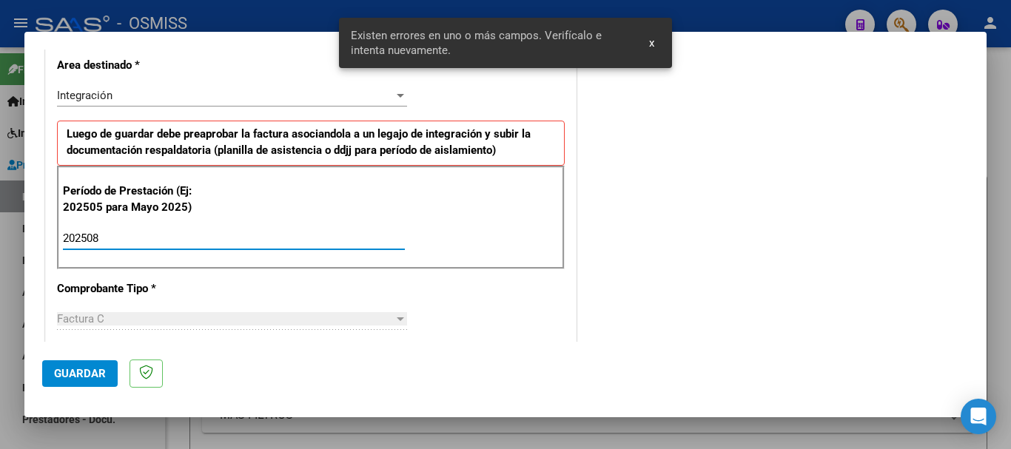
type input "202508"
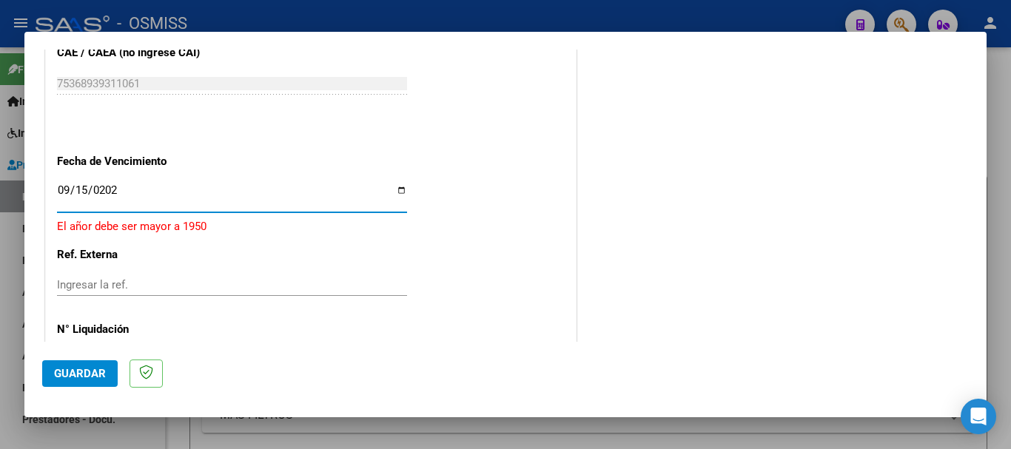
type input "[DATE]"
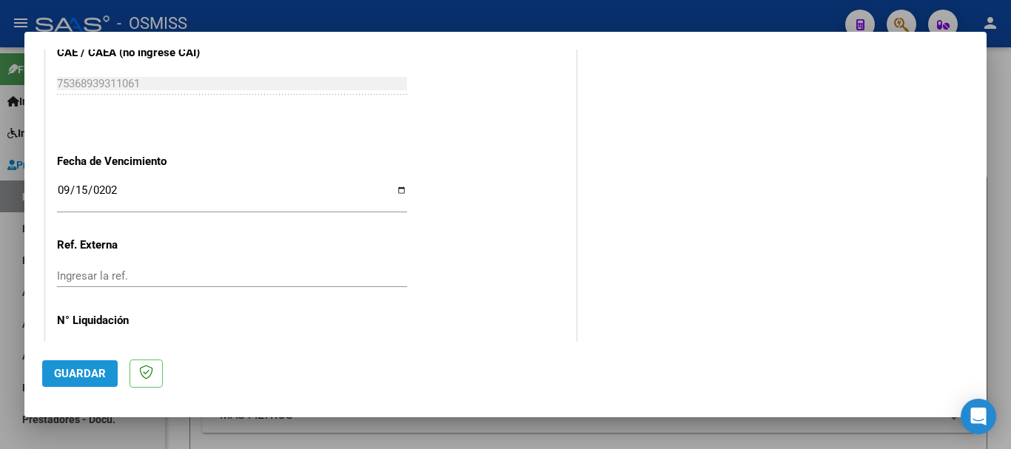
click at [89, 370] on span "Guardar" at bounding box center [80, 373] width 52 height 13
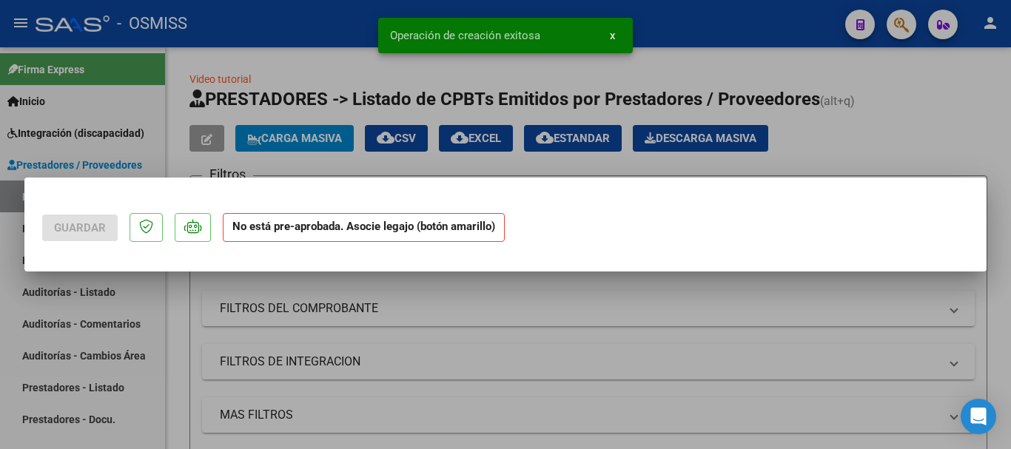
scroll to position [0, 0]
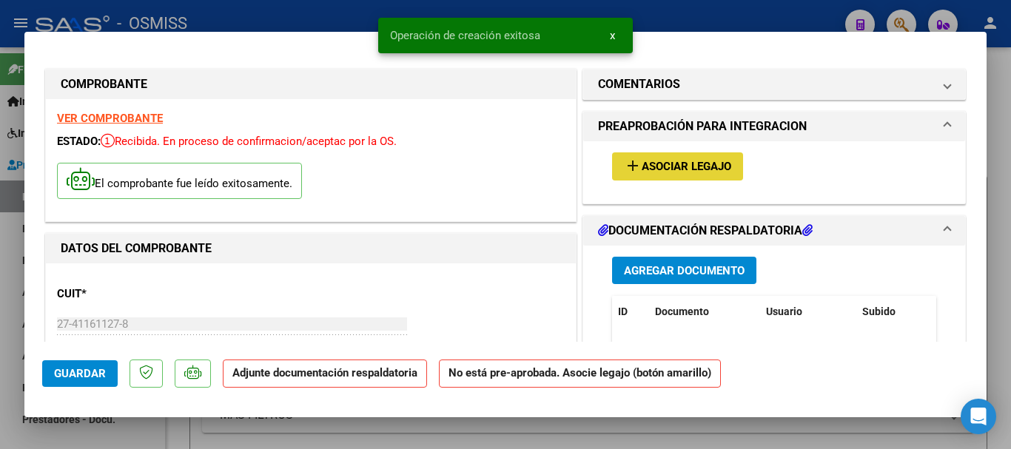
click at [670, 164] on span "Asociar Legajo" at bounding box center [687, 167] width 90 height 13
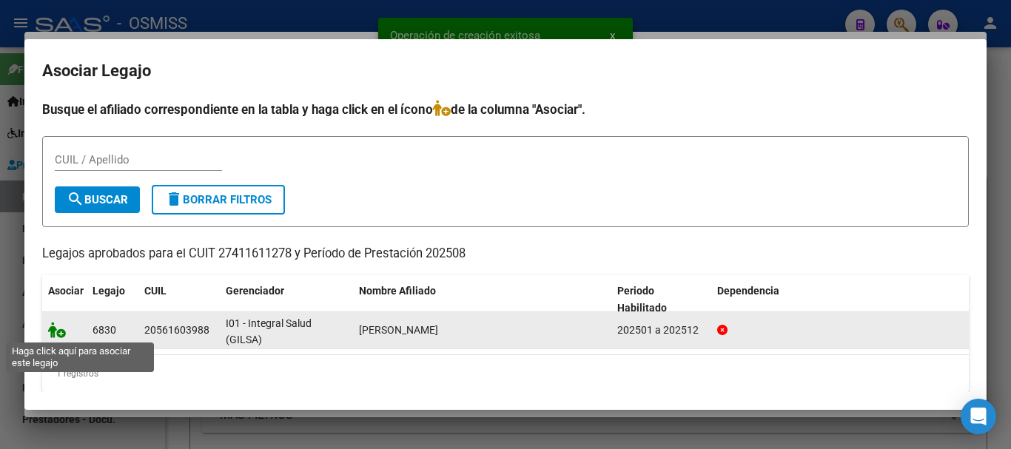
click at [56, 328] on icon at bounding box center [57, 330] width 18 height 16
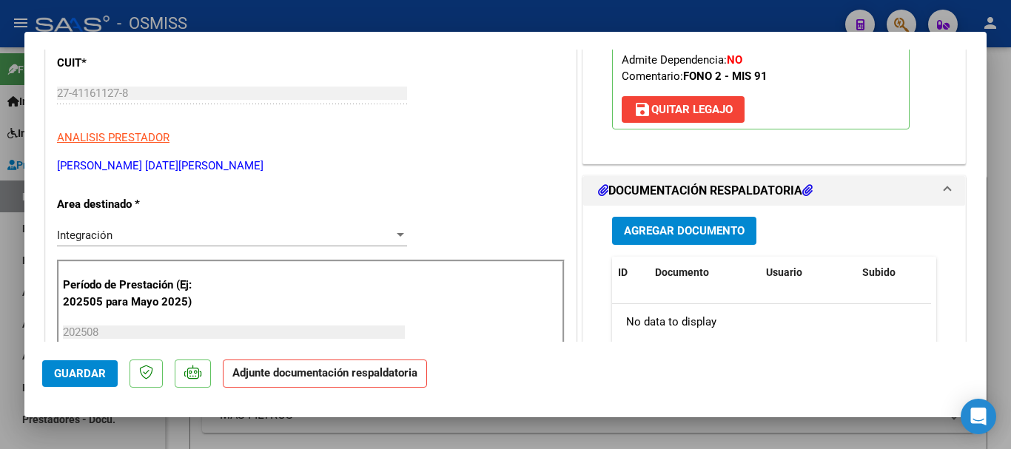
scroll to position [296, 0]
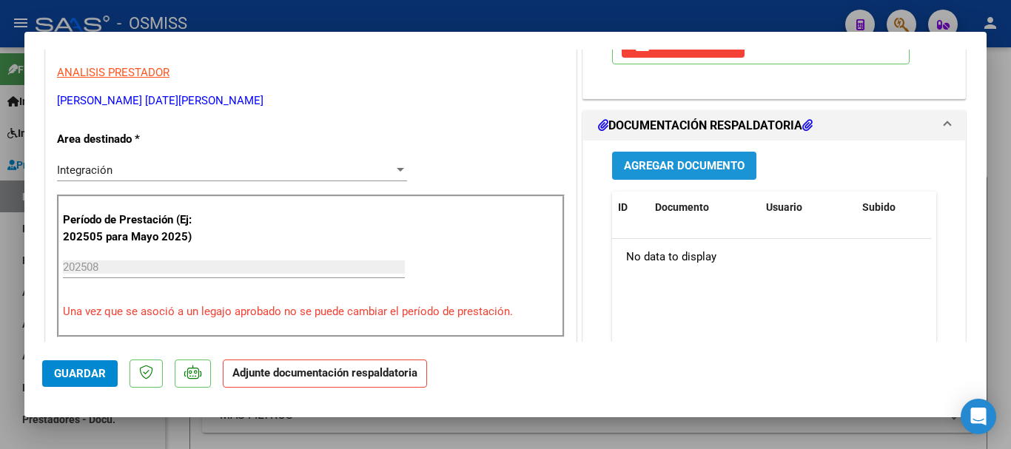
click at [649, 154] on button "Agregar Documento" at bounding box center [684, 165] width 144 height 27
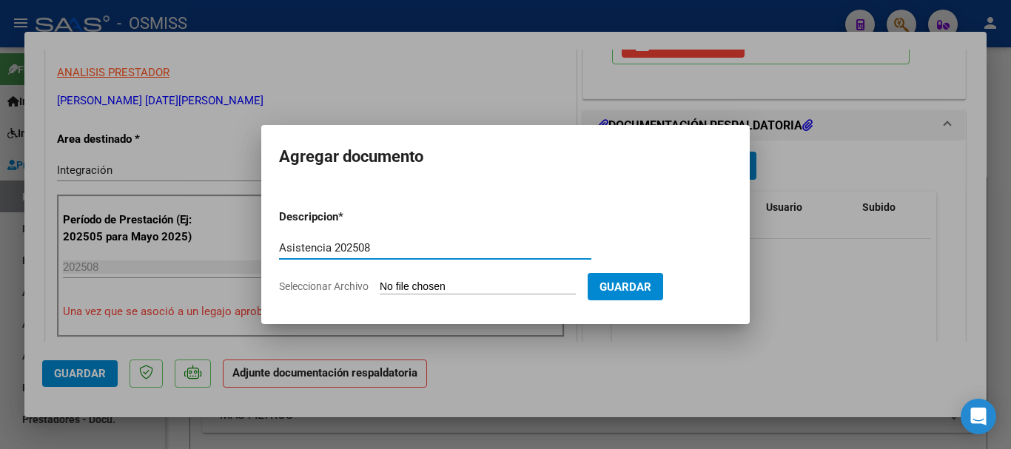
type input "Asistencia 202508"
click at [424, 287] on input "Seleccionar Archivo" at bounding box center [478, 288] width 196 height 14
type input "C:\fakepath\[PERSON_NAME]. Asistencia 202508.pdf"
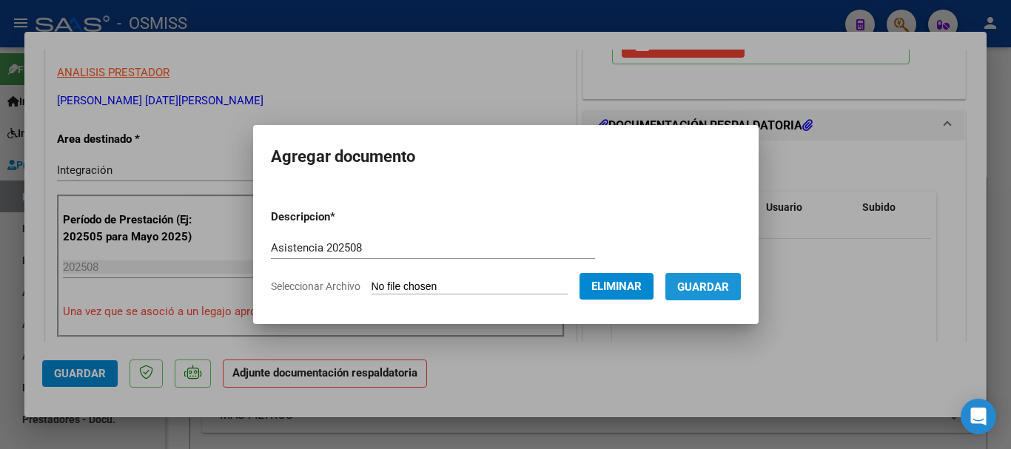
click at [741, 284] on button "Guardar" at bounding box center [704, 286] width 76 height 27
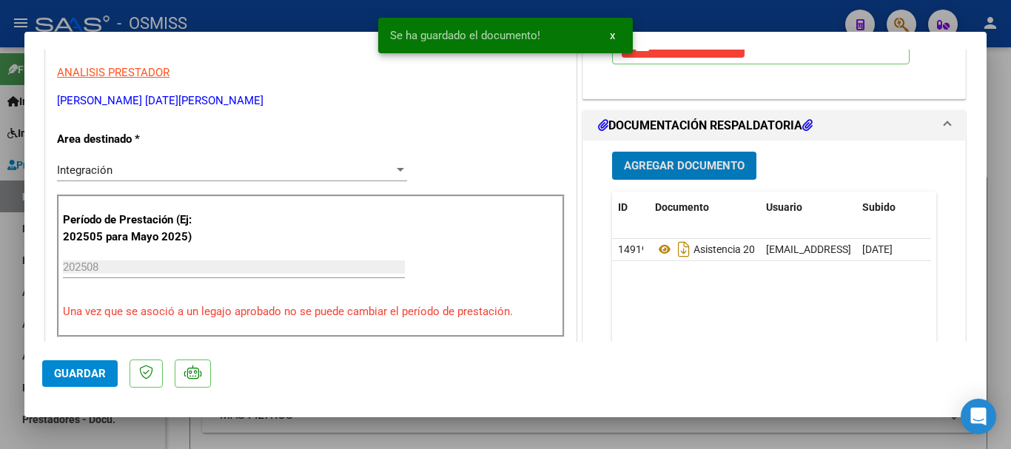
click at [66, 377] on span "Guardar" at bounding box center [80, 373] width 52 height 13
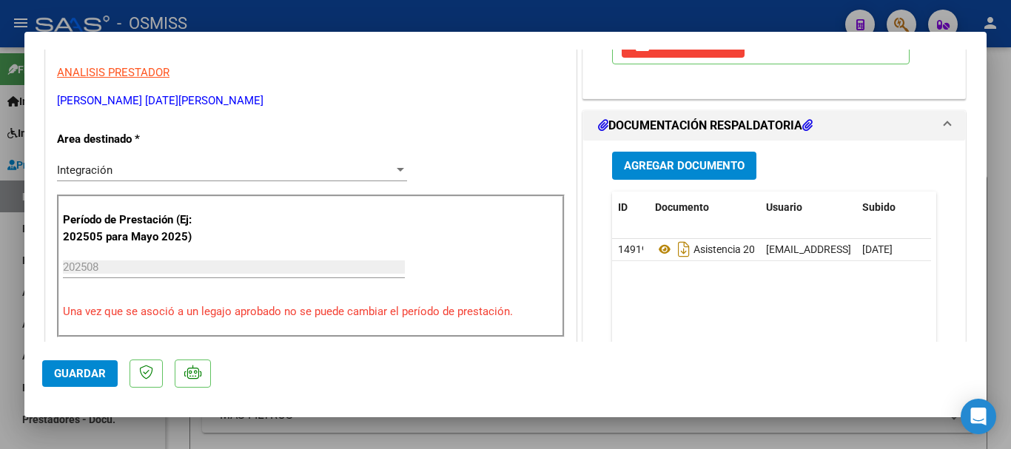
click at [88, 372] on span "Guardar" at bounding box center [80, 373] width 52 height 13
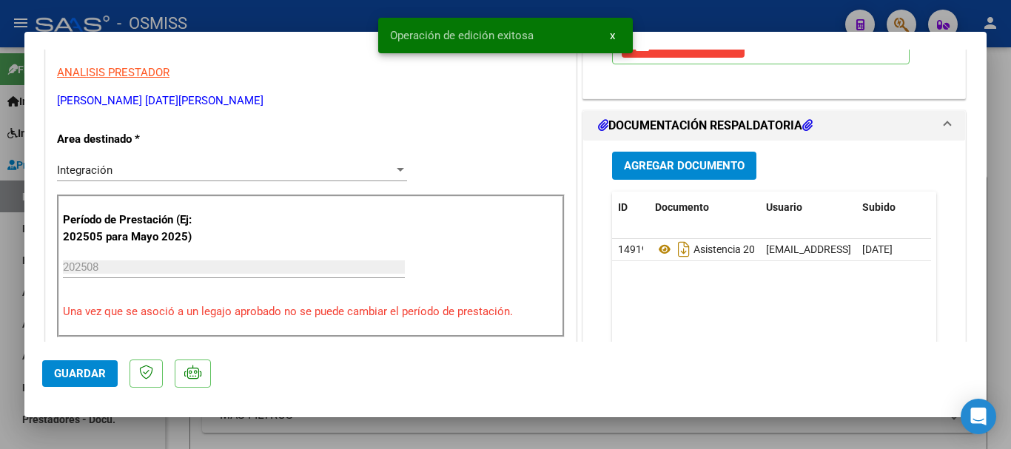
drag, startPoint x: 88, startPoint y: 372, endPoint x: 95, endPoint y: 382, distance: 11.7
click at [91, 376] on span "Guardar" at bounding box center [80, 373] width 52 height 13
click at [99, 432] on div at bounding box center [505, 224] width 1011 height 449
type input "$ 0,00"
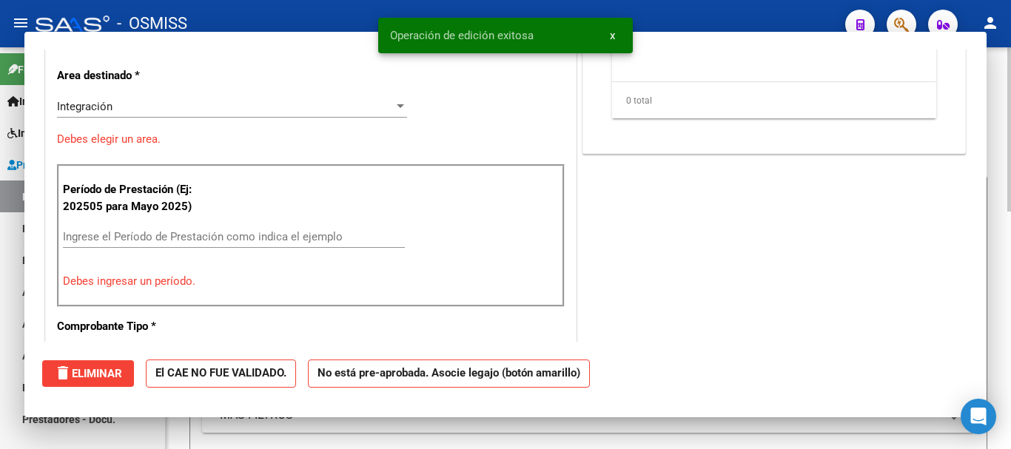
scroll to position [0, 0]
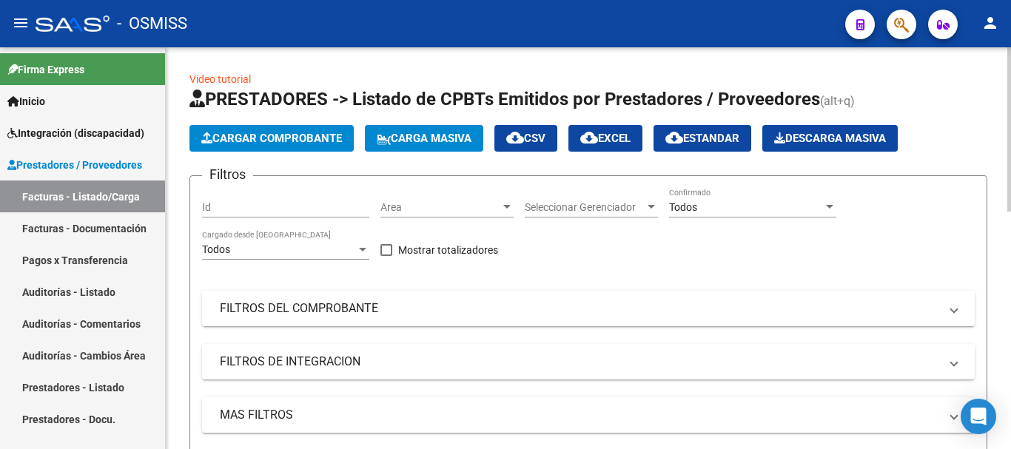
click at [281, 144] on span "Cargar Comprobante" at bounding box center [271, 138] width 141 height 13
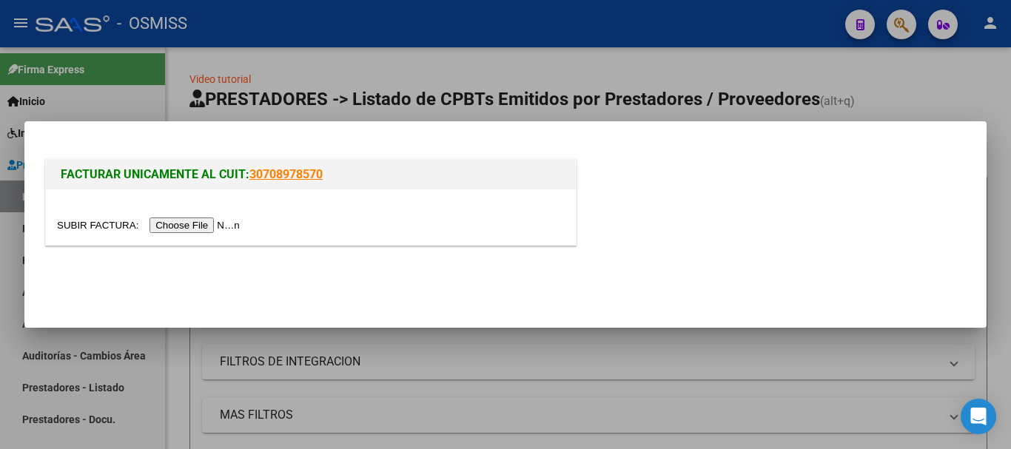
click at [192, 229] on input "file" at bounding box center [150, 226] width 187 height 16
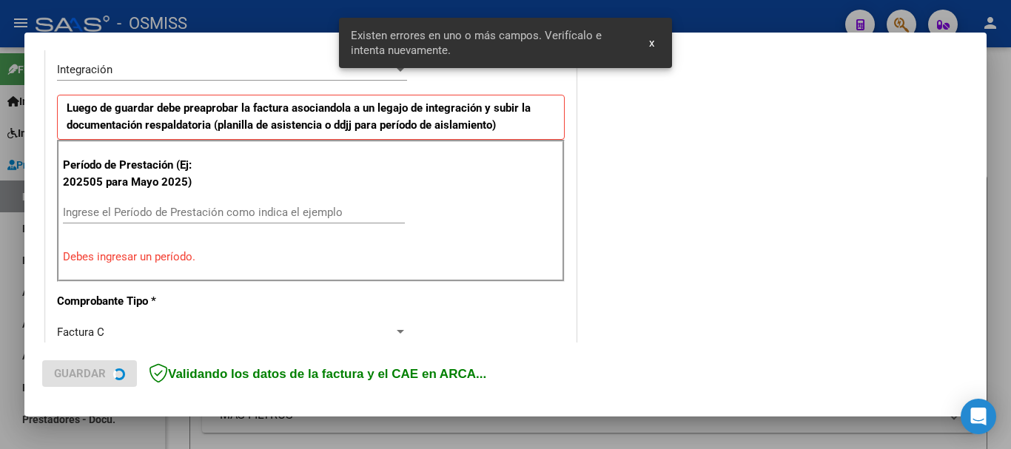
scroll to position [369, 0]
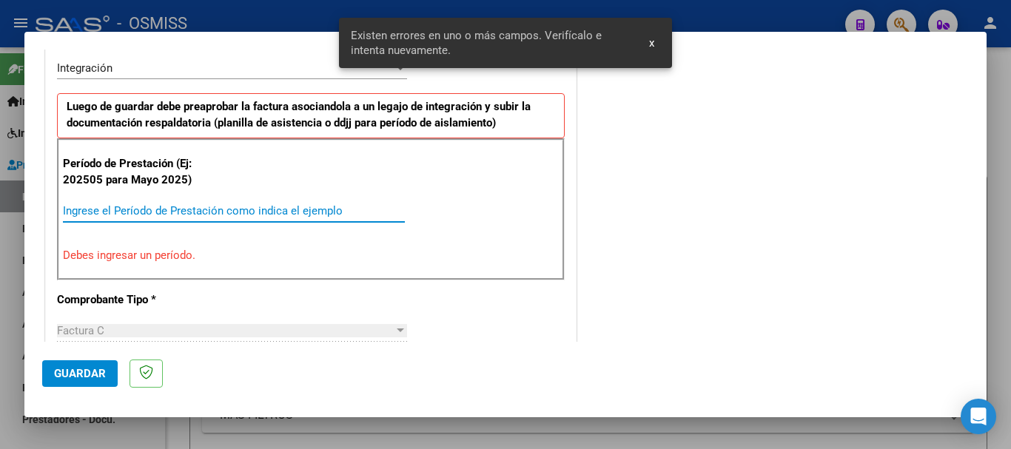
click at [173, 212] on input "Ingrese el Período de Prestación como indica el ejemplo" at bounding box center [234, 210] width 342 height 13
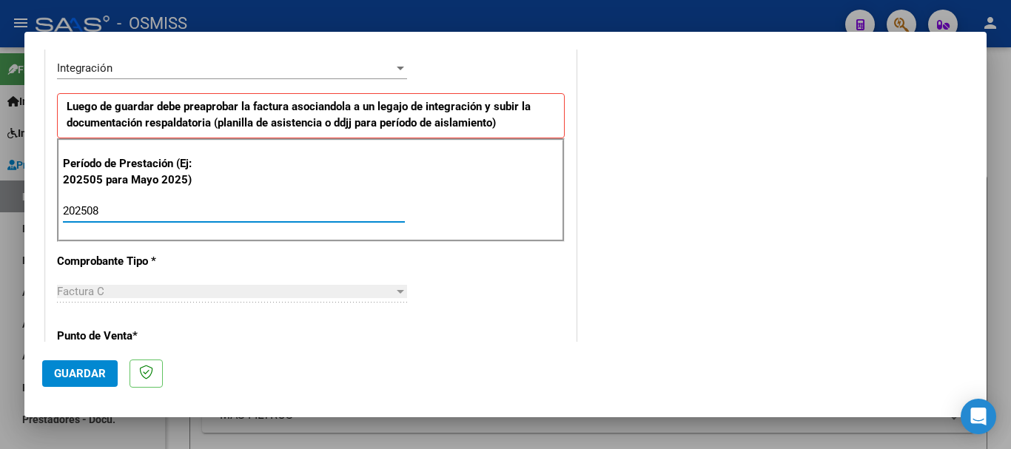
type input "202508"
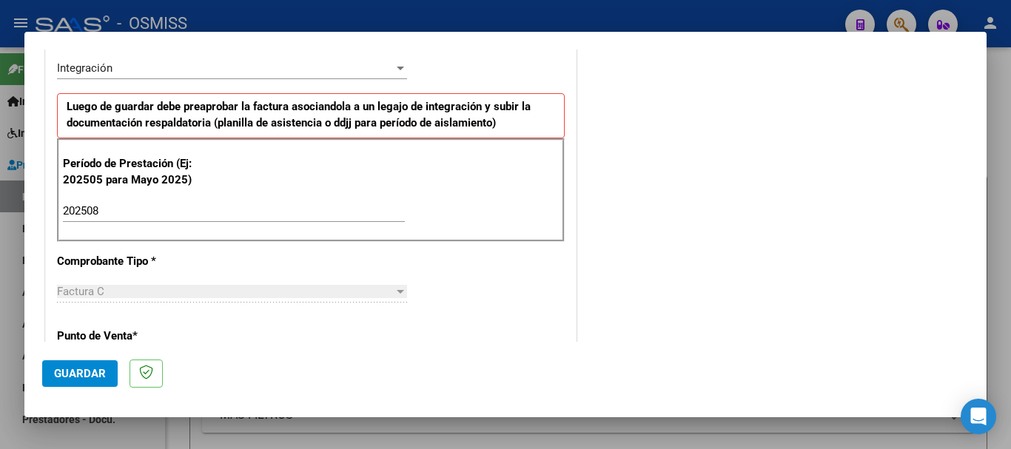
scroll to position [962, 0]
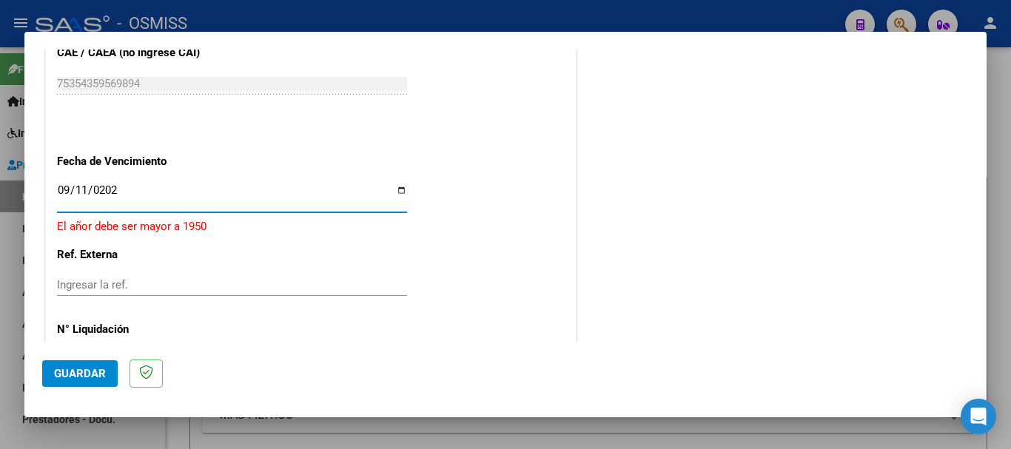
type input "[DATE]"
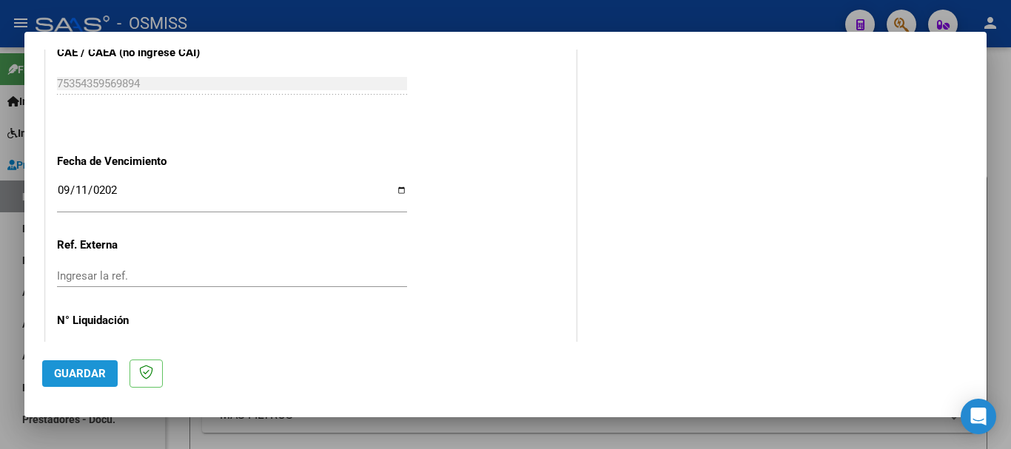
click at [96, 370] on span "Guardar" at bounding box center [80, 373] width 52 height 13
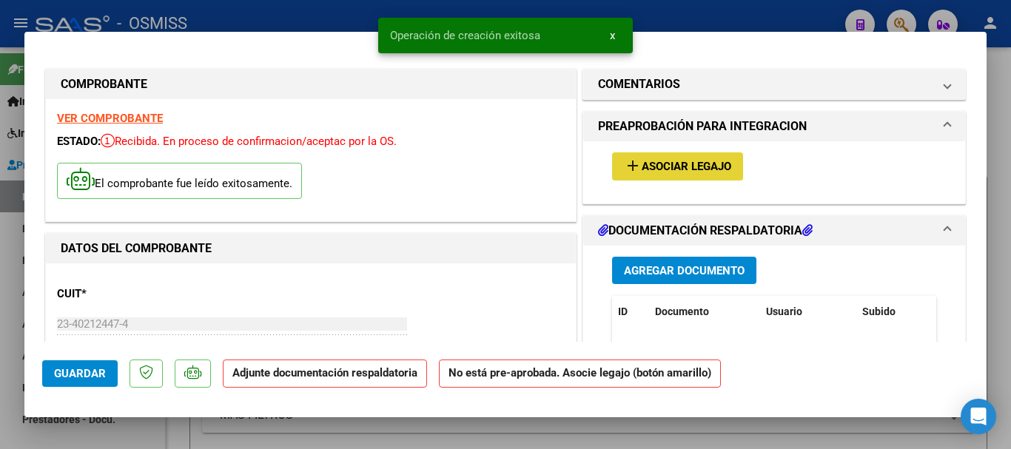
click at [665, 158] on button "add Asociar Legajo" at bounding box center [677, 166] width 131 height 27
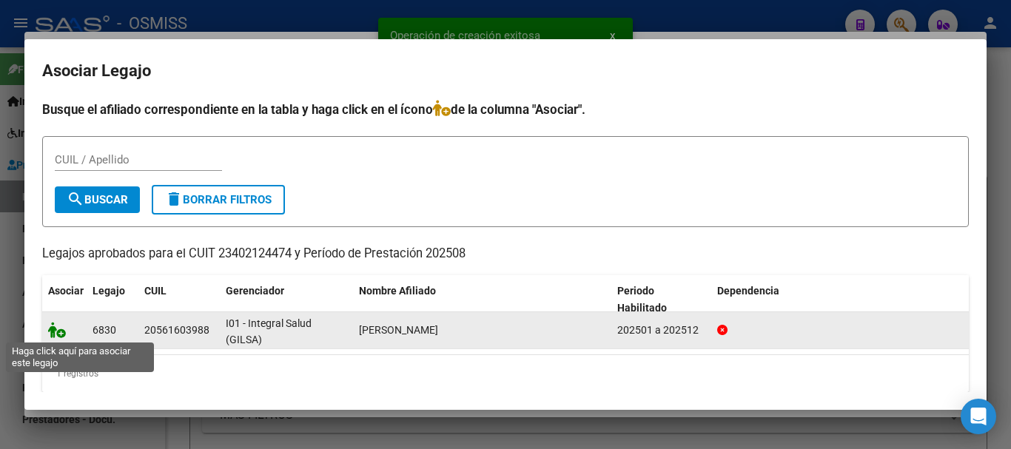
click at [58, 327] on icon at bounding box center [57, 330] width 18 height 16
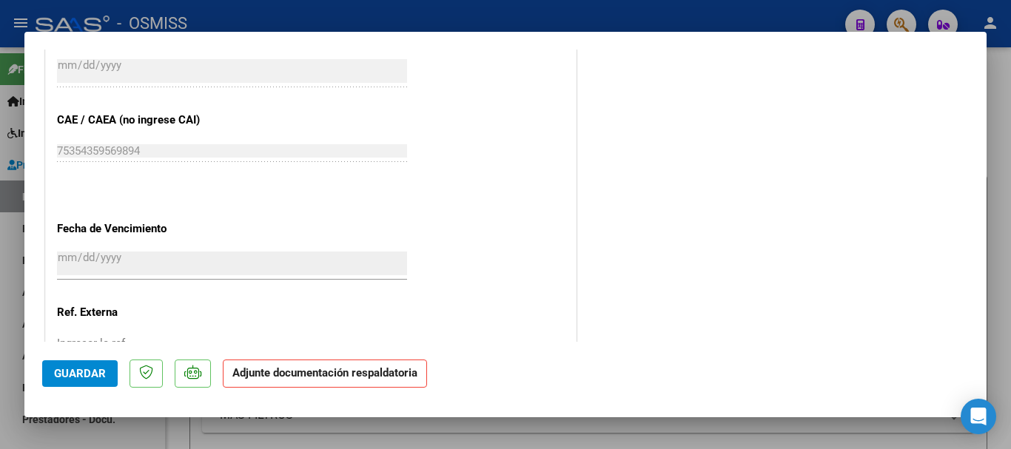
scroll to position [1033, 0]
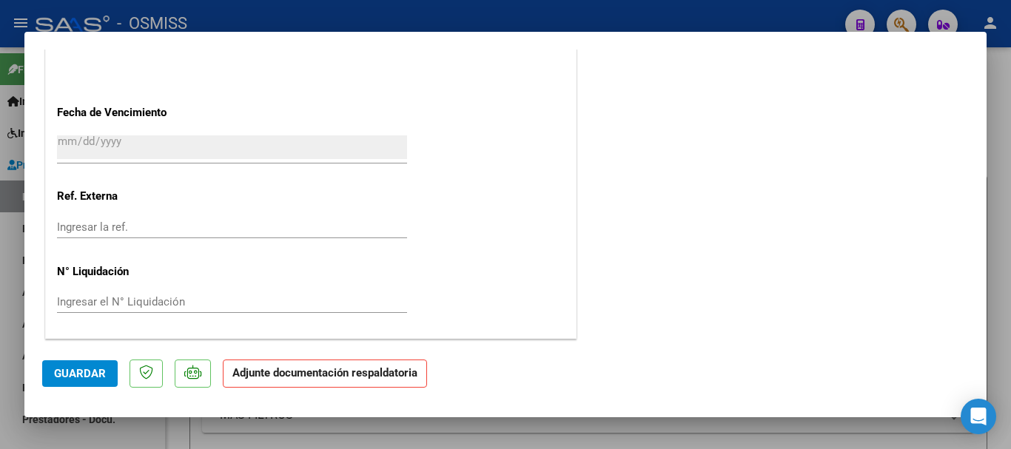
click at [82, 368] on span "Guardar" at bounding box center [80, 373] width 52 height 13
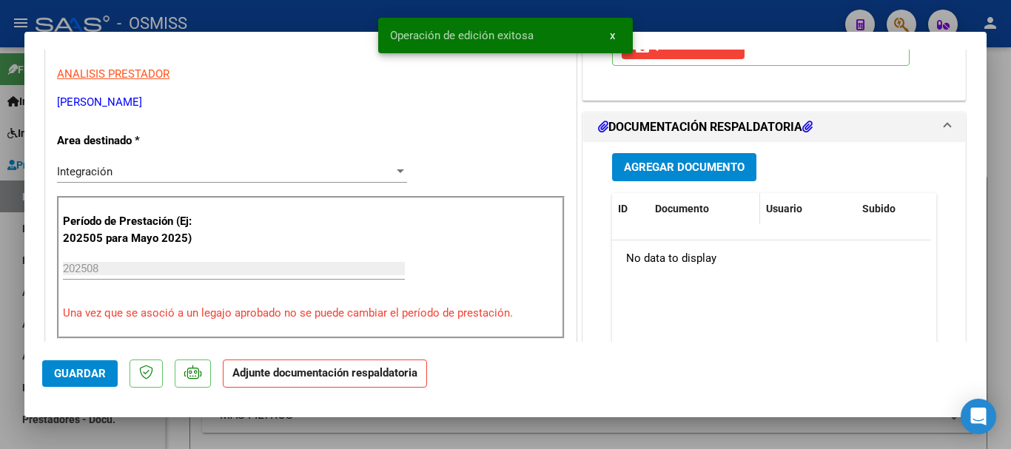
scroll to position [296, 0]
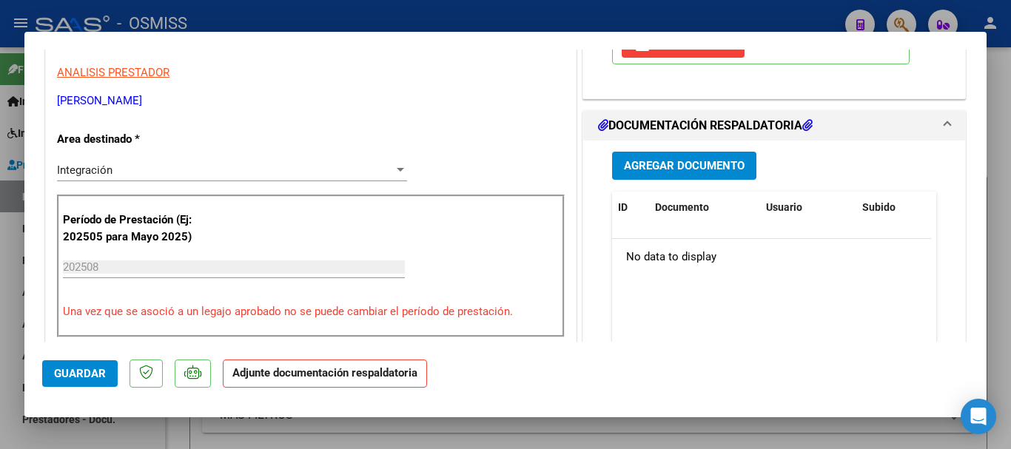
click at [669, 175] on button "Agregar Documento" at bounding box center [684, 165] width 144 height 27
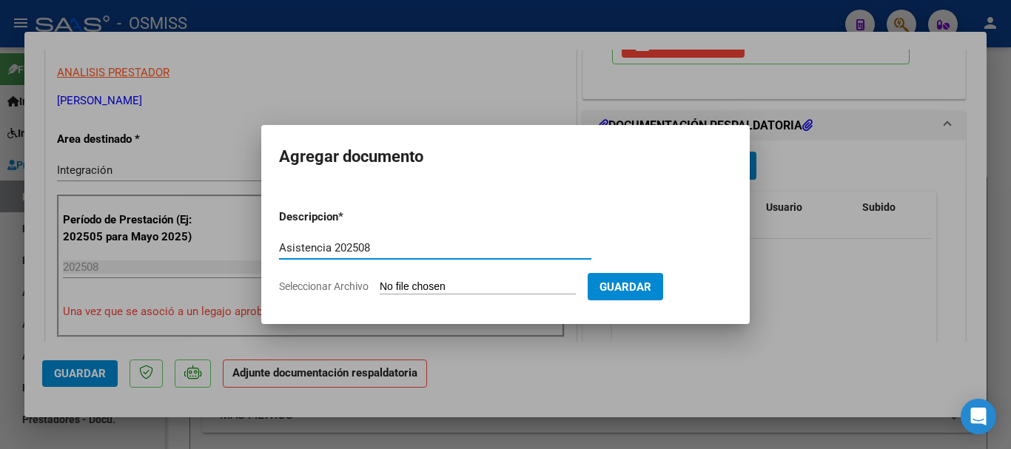
type input "Asistencia 202508"
click at [523, 283] on input "Seleccionar Archivo" at bounding box center [478, 288] width 196 height 14
type input "C:\fakepath\[PERSON_NAME]. Asistencia 202508.pdf"
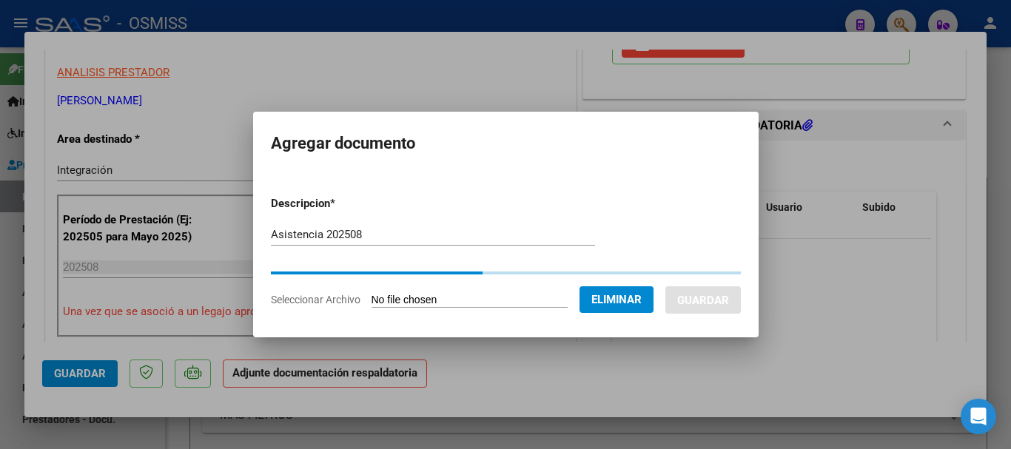
click at [716, 300] on button "Guardar" at bounding box center [704, 300] width 76 height 27
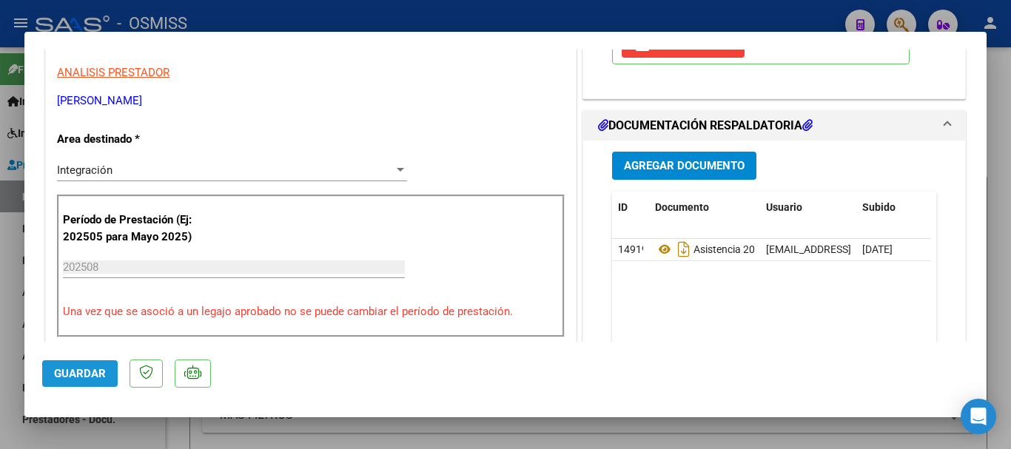
drag, startPoint x: 95, startPoint y: 373, endPoint x: 406, endPoint y: 435, distance: 317.0
click at [95, 374] on span "Guardar" at bounding box center [80, 373] width 52 height 13
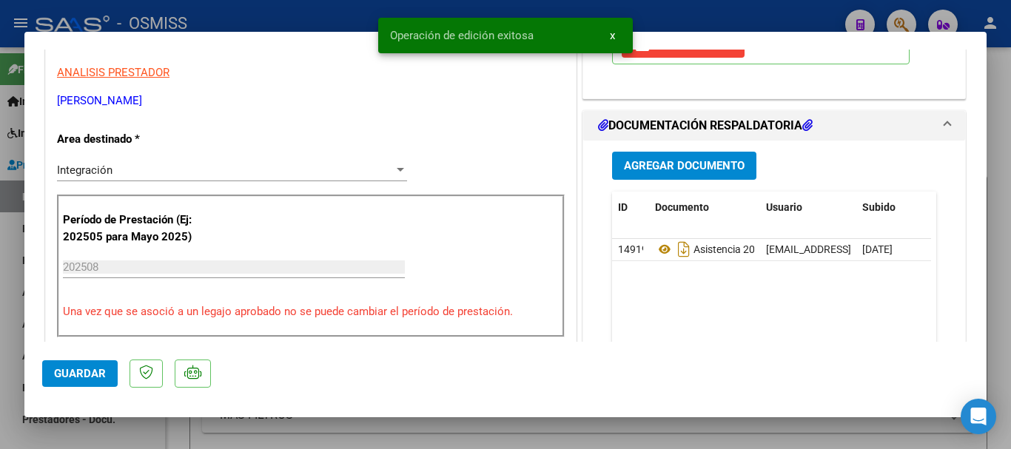
drag, startPoint x: 106, startPoint y: 369, endPoint x: 114, endPoint y: 400, distance: 31.4
click at [104, 370] on button "Guardar" at bounding box center [80, 374] width 76 height 27
click at [122, 441] on div at bounding box center [505, 224] width 1011 height 449
type input "$ 0,00"
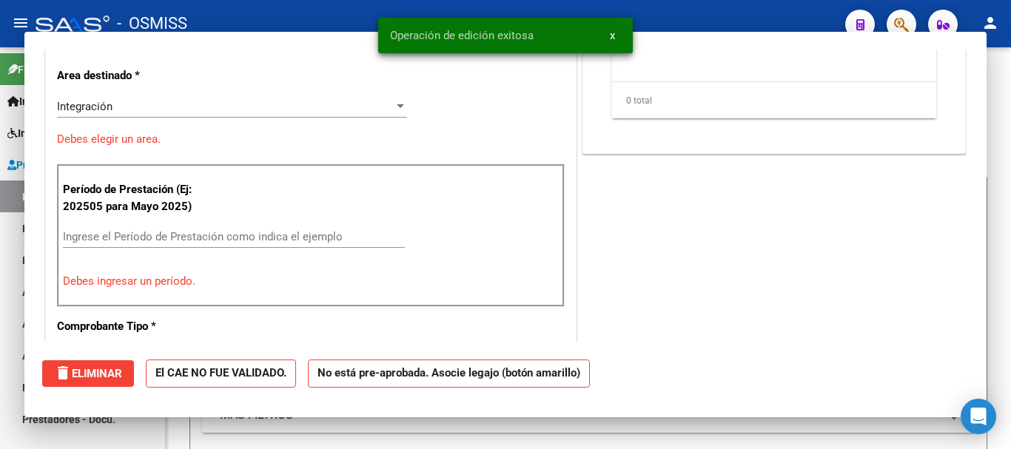
scroll to position [0, 0]
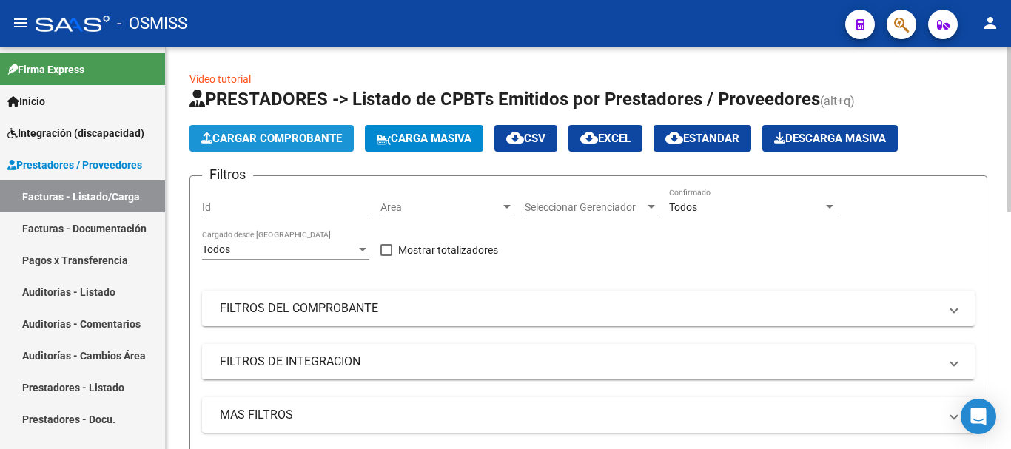
click at [281, 138] on span "Cargar Comprobante" at bounding box center [271, 138] width 141 height 13
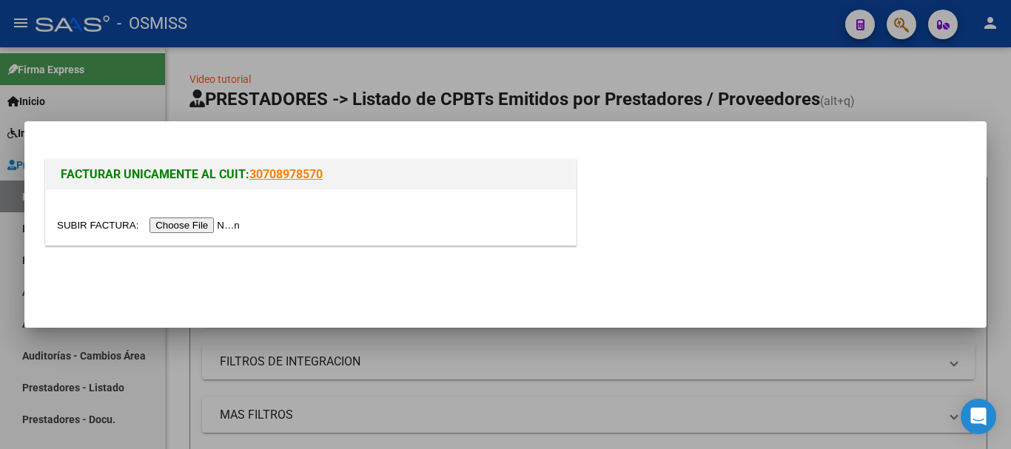
click at [202, 230] on input "file" at bounding box center [150, 226] width 187 height 16
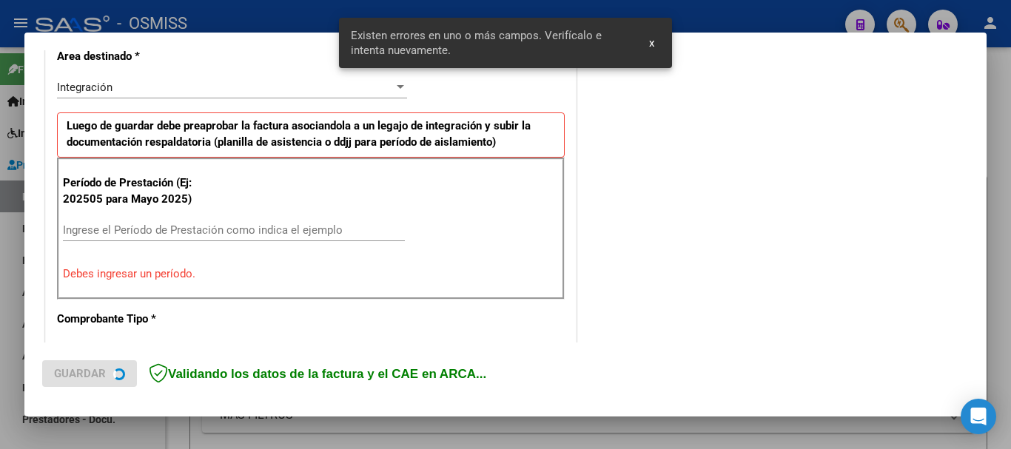
scroll to position [342, 0]
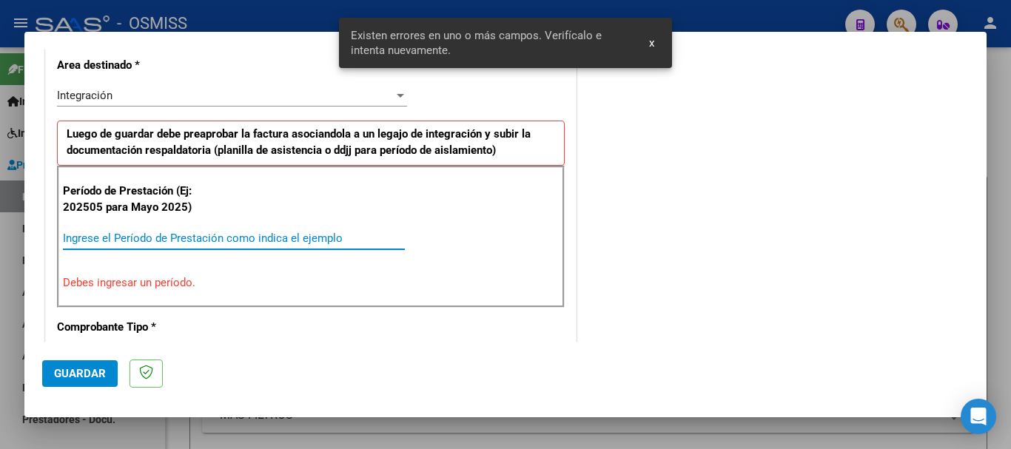
click at [226, 233] on input "Ingrese el Período de Prestación como indica el ejemplo" at bounding box center [234, 238] width 342 height 13
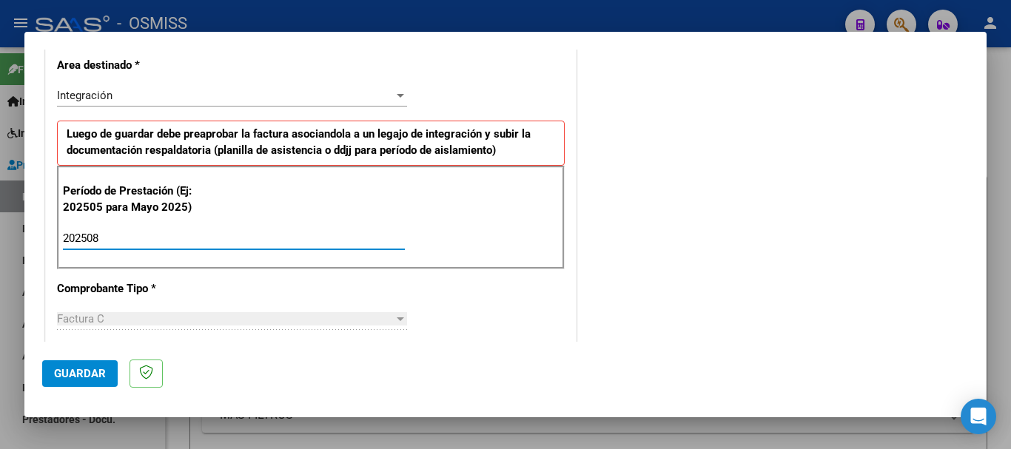
type input "202508"
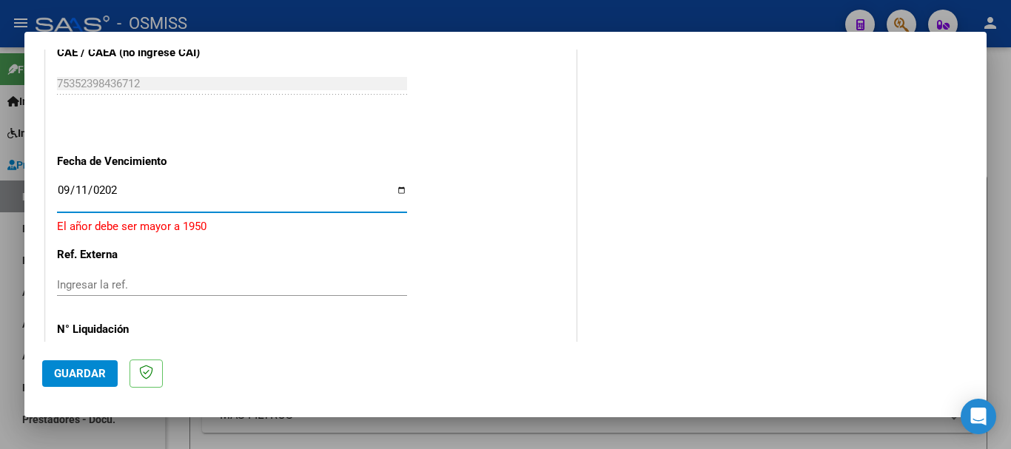
type input "[DATE]"
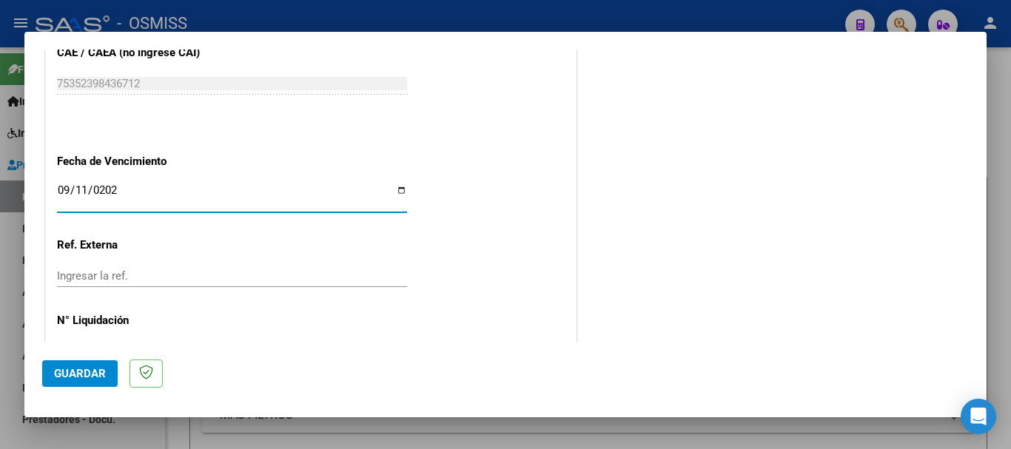
click at [98, 376] on span "Guardar" at bounding box center [80, 373] width 52 height 13
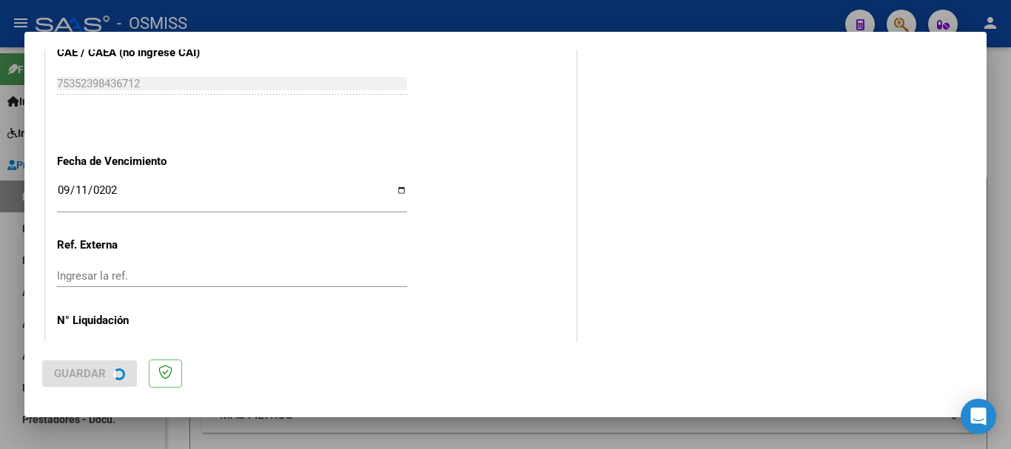
scroll to position [0, 0]
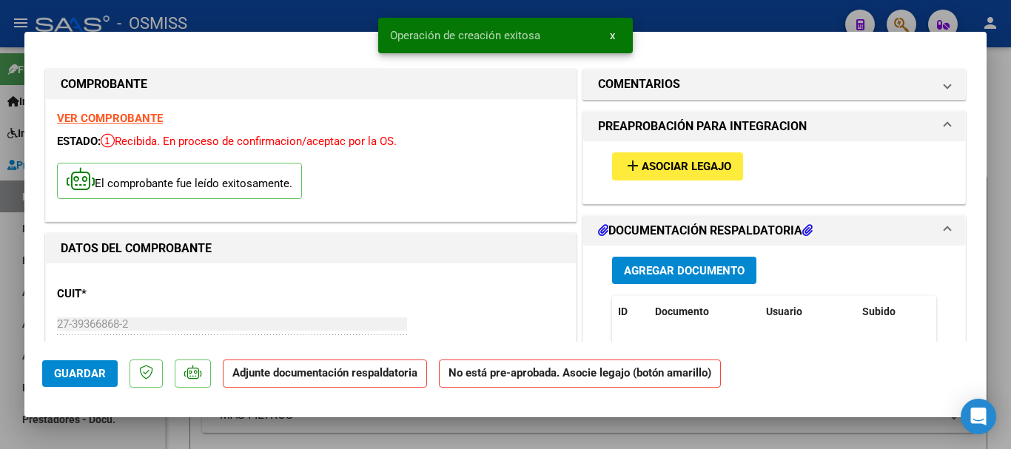
click at [703, 173] on span "Asociar Legajo" at bounding box center [687, 167] width 90 height 13
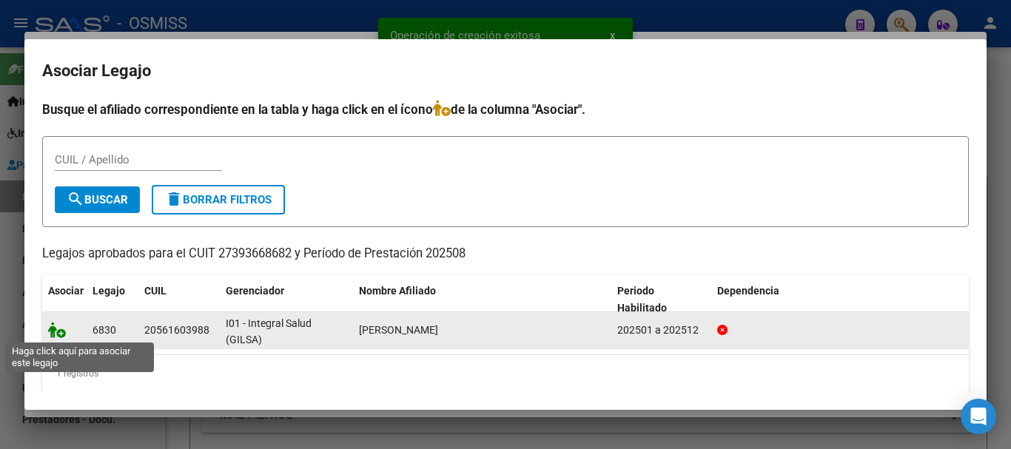
click at [53, 333] on icon at bounding box center [57, 330] width 18 height 16
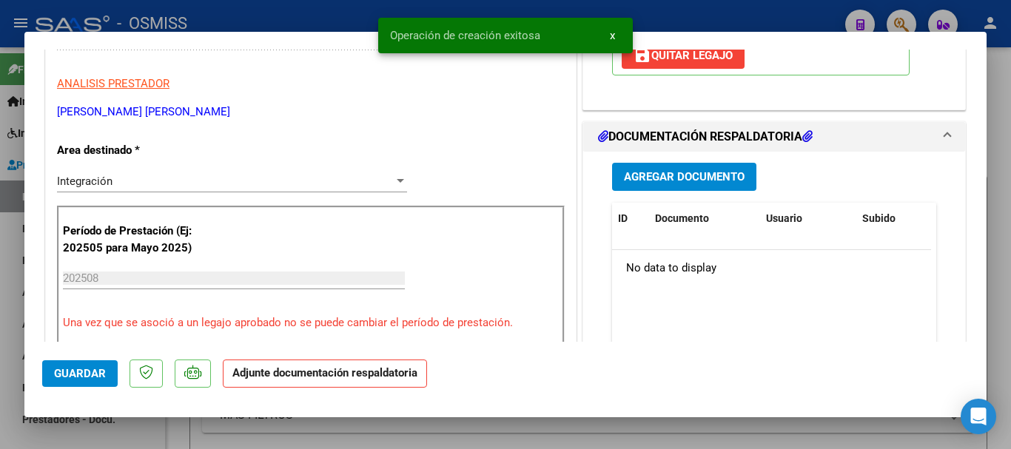
scroll to position [296, 0]
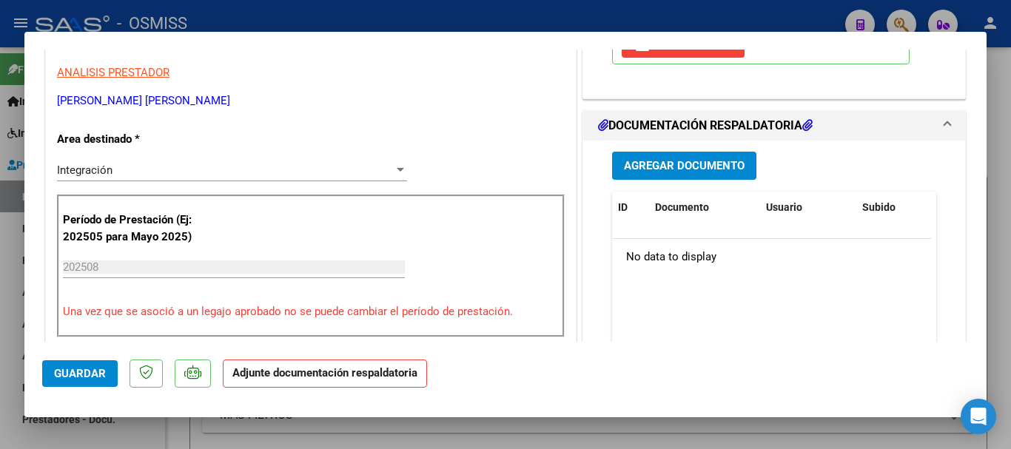
click at [660, 164] on span "Agregar Documento" at bounding box center [684, 166] width 121 height 13
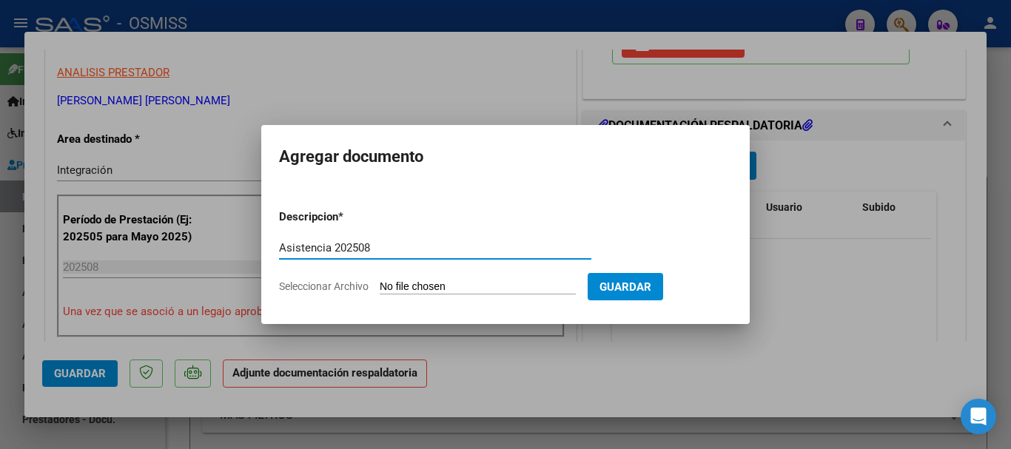
type input "Asistencia 202508"
click at [423, 281] on input "Seleccionar Archivo" at bounding box center [478, 288] width 196 height 14
type input "C:\fakepath\[PERSON_NAME]. Asistencia 202508.pdf"
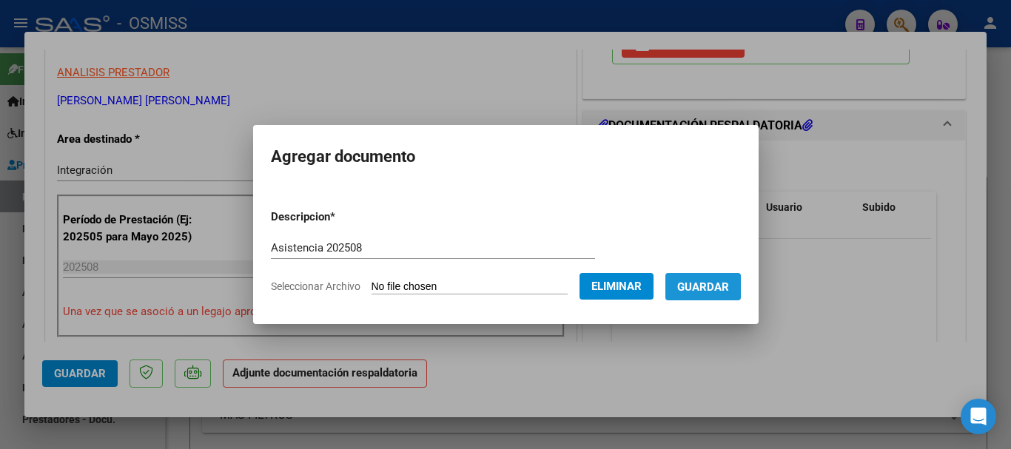
click at [721, 295] on button "Guardar" at bounding box center [704, 286] width 76 height 27
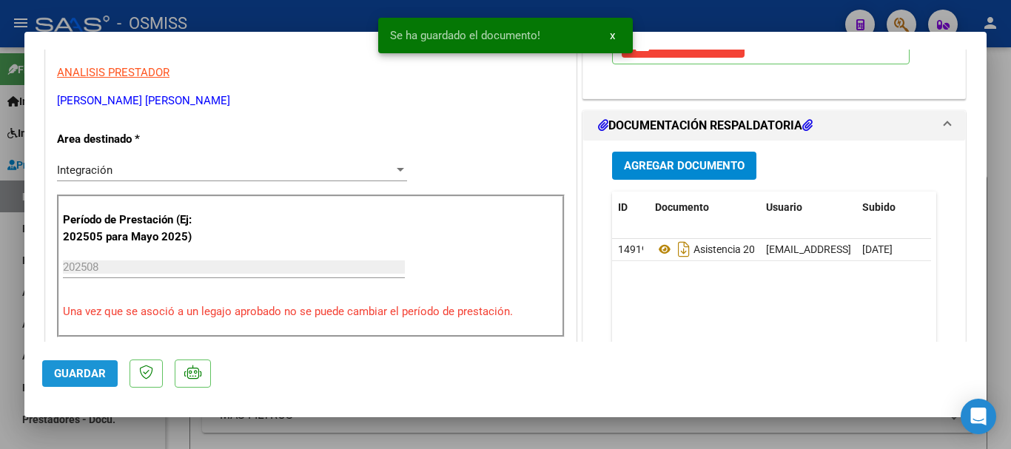
click at [78, 375] on span "Guardar" at bounding box center [80, 373] width 52 height 13
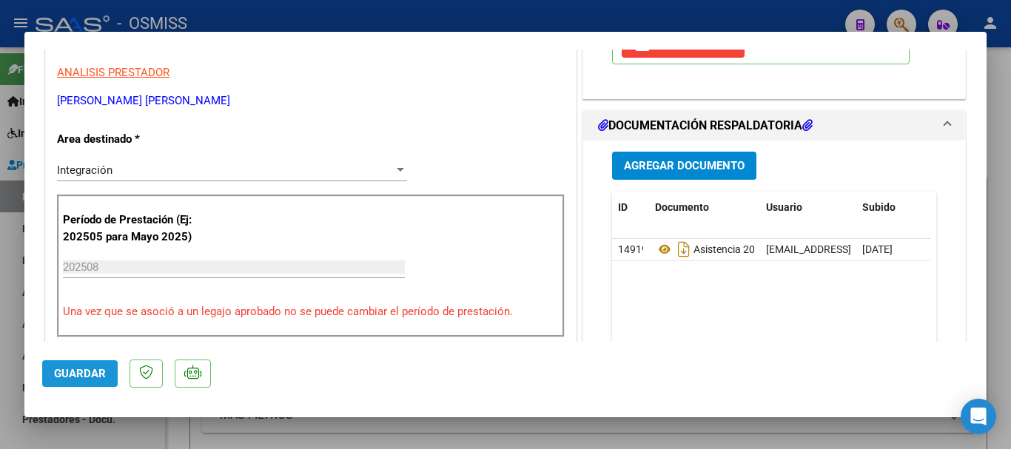
click at [100, 375] on span "Guardar" at bounding box center [80, 373] width 52 height 13
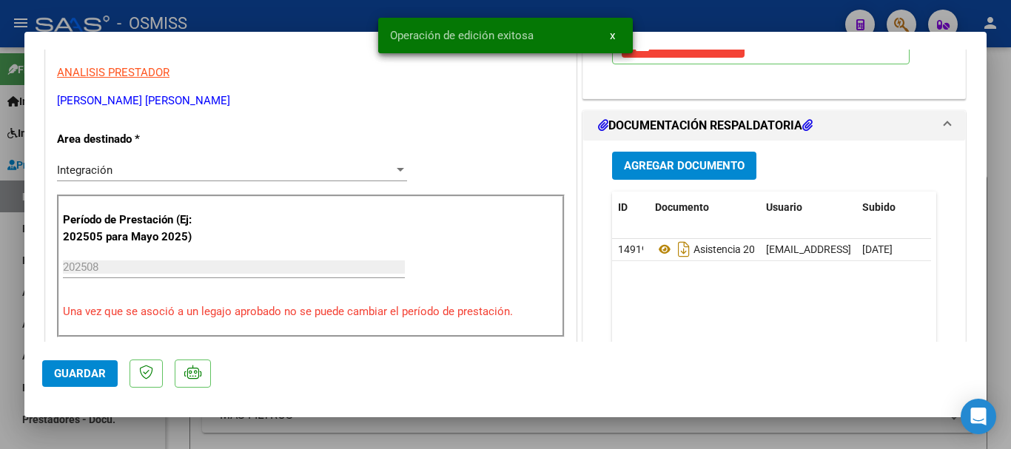
click at [100, 375] on span "Guardar" at bounding box center [80, 373] width 52 height 13
click at [118, 431] on div at bounding box center [505, 224] width 1011 height 449
type input "$ 0,00"
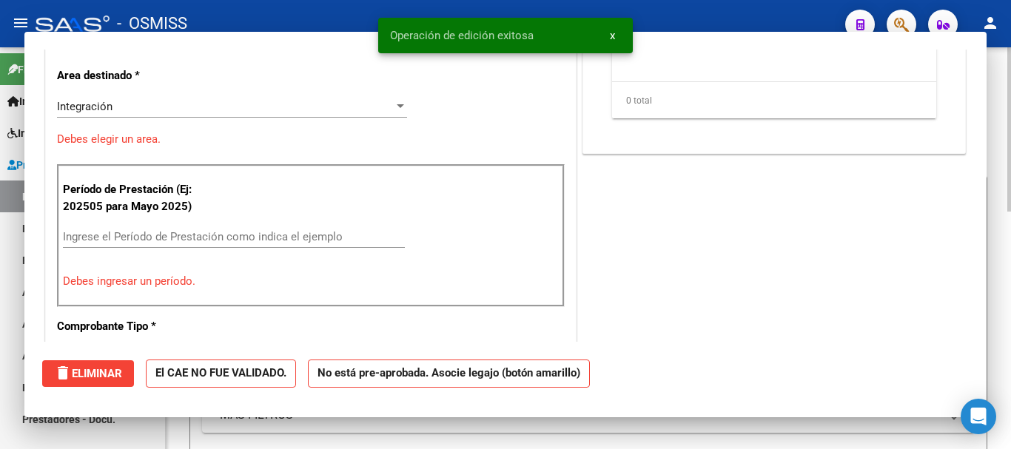
scroll to position [0, 0]
